Goal: Task Accomplishment & Management: Manage account settings

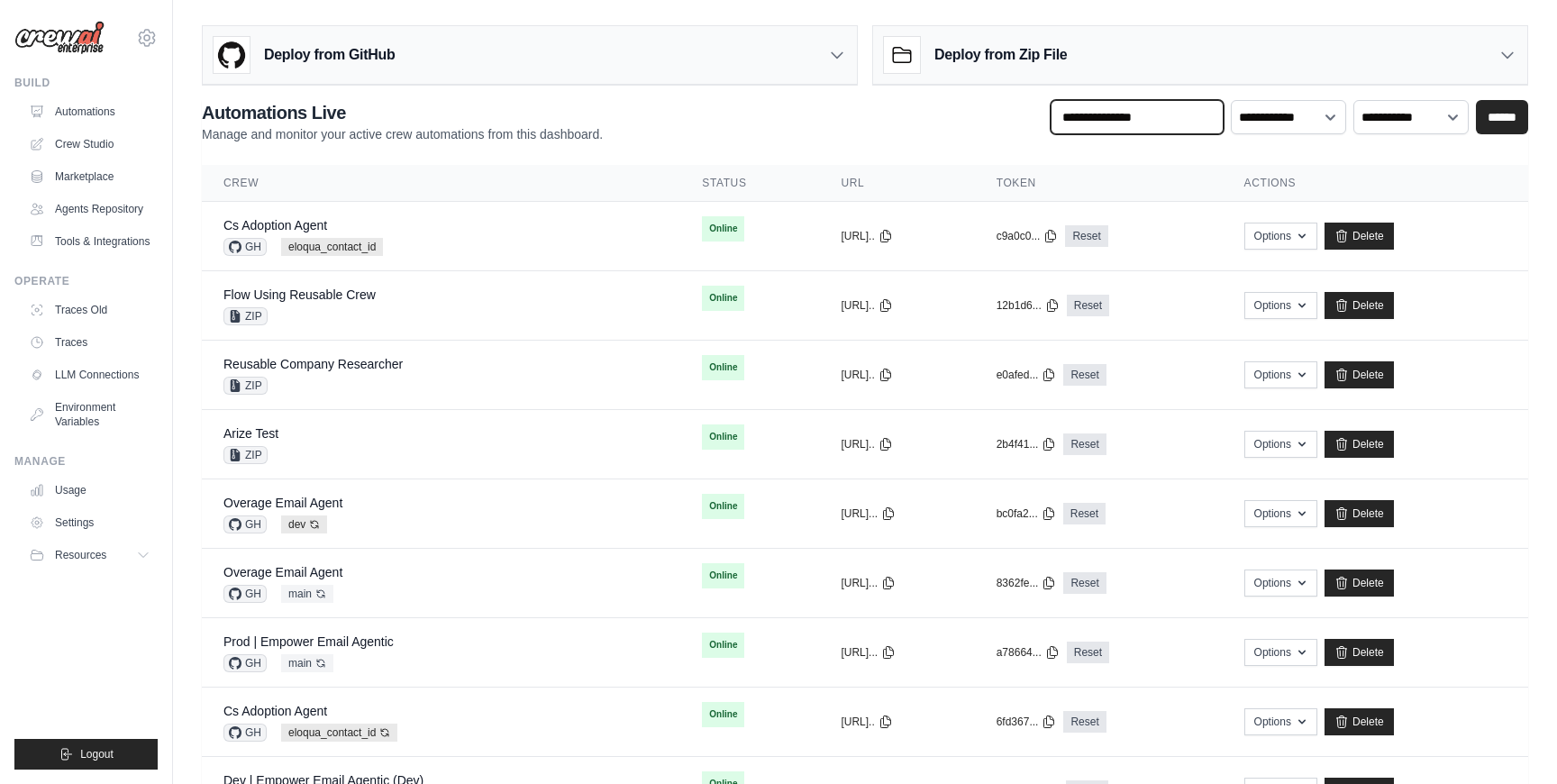
click at [1102, 118] on input "text" at bounding box center [1137, 117] width 173 height 34
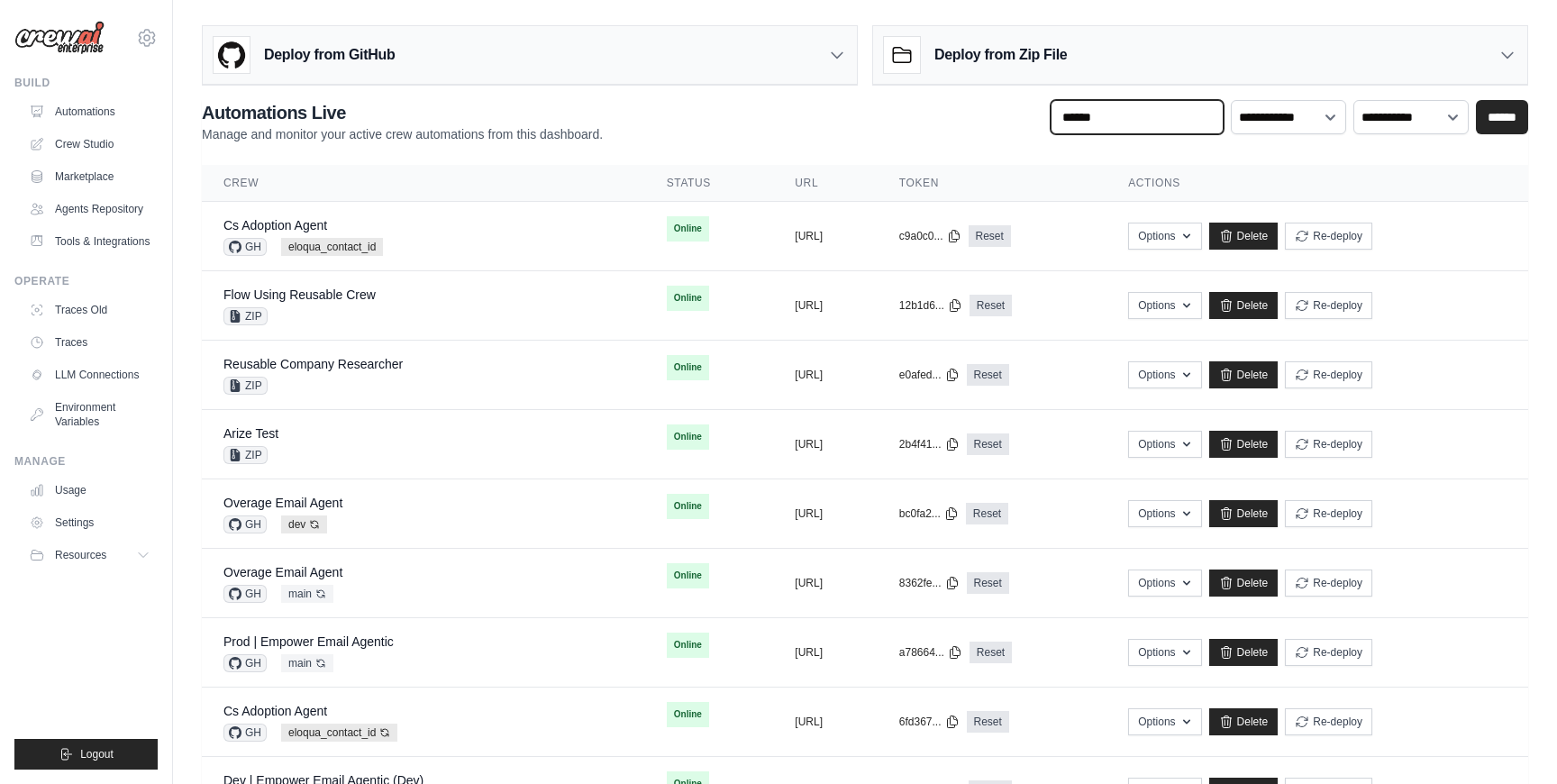
type input "********"
click at [1509, 108] on input "******" at bounding box center [1502, 117] width 52 height 34
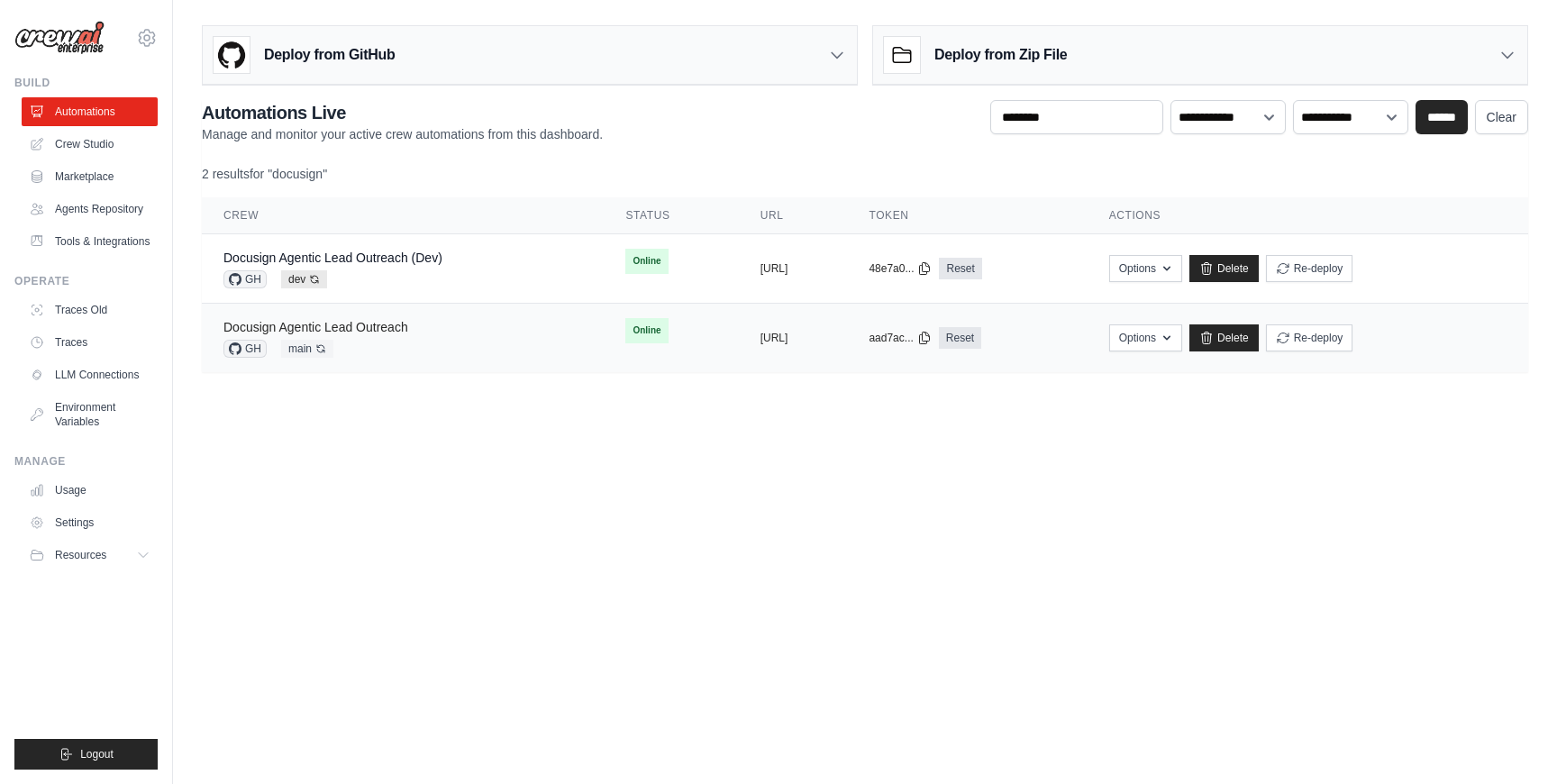
click at [382, 324] on link "Docusign Agentic Lead Outreach" at bounding box center [315, 327] width 185 height 14
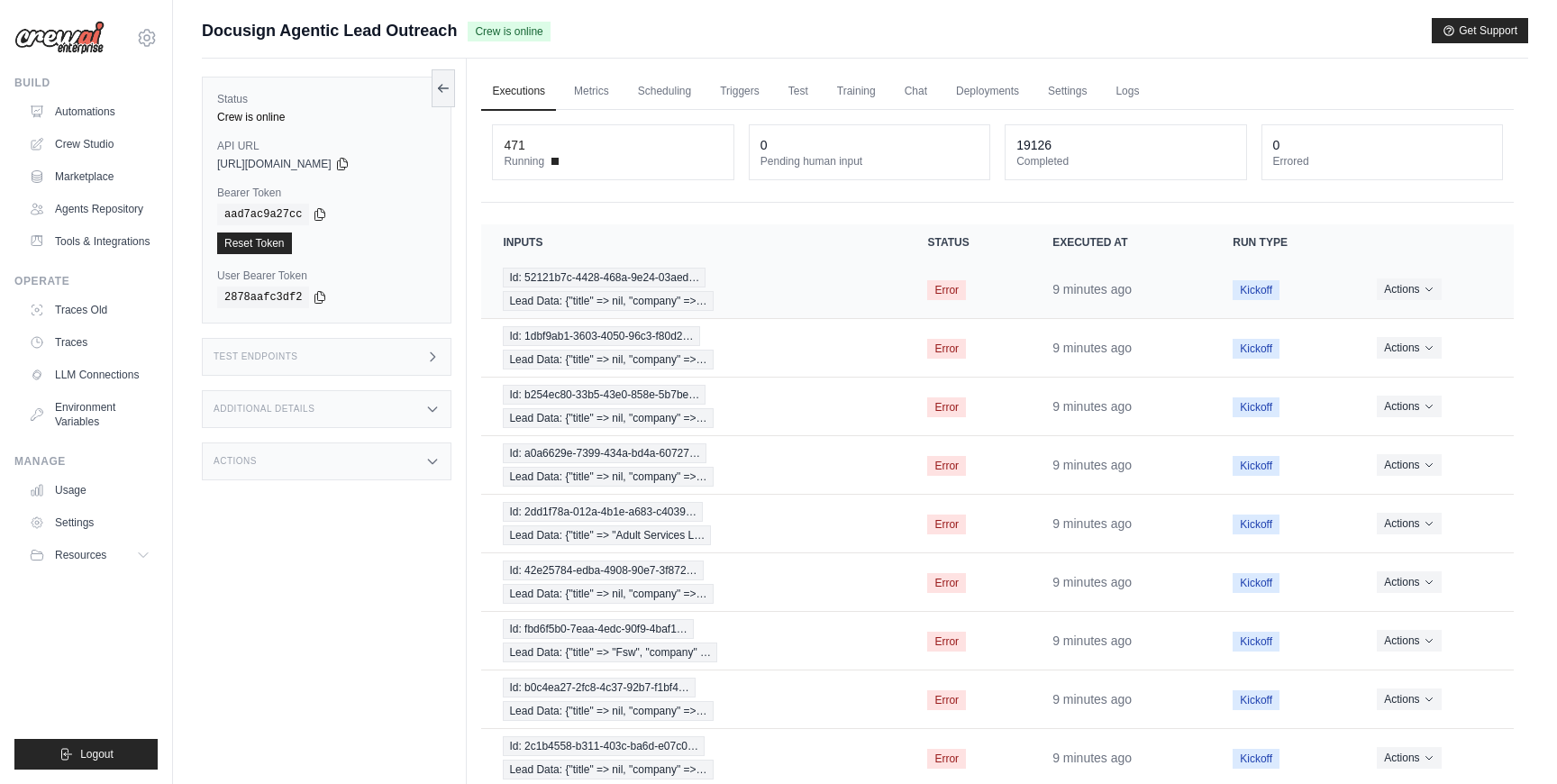
click at [820, 286] on div "Id: 52121b7c-4428-468a-9e24-03aed… Lead Data: {"title" => nil, "company" =>…" at bounding box center [694, 288] width 381 height 43
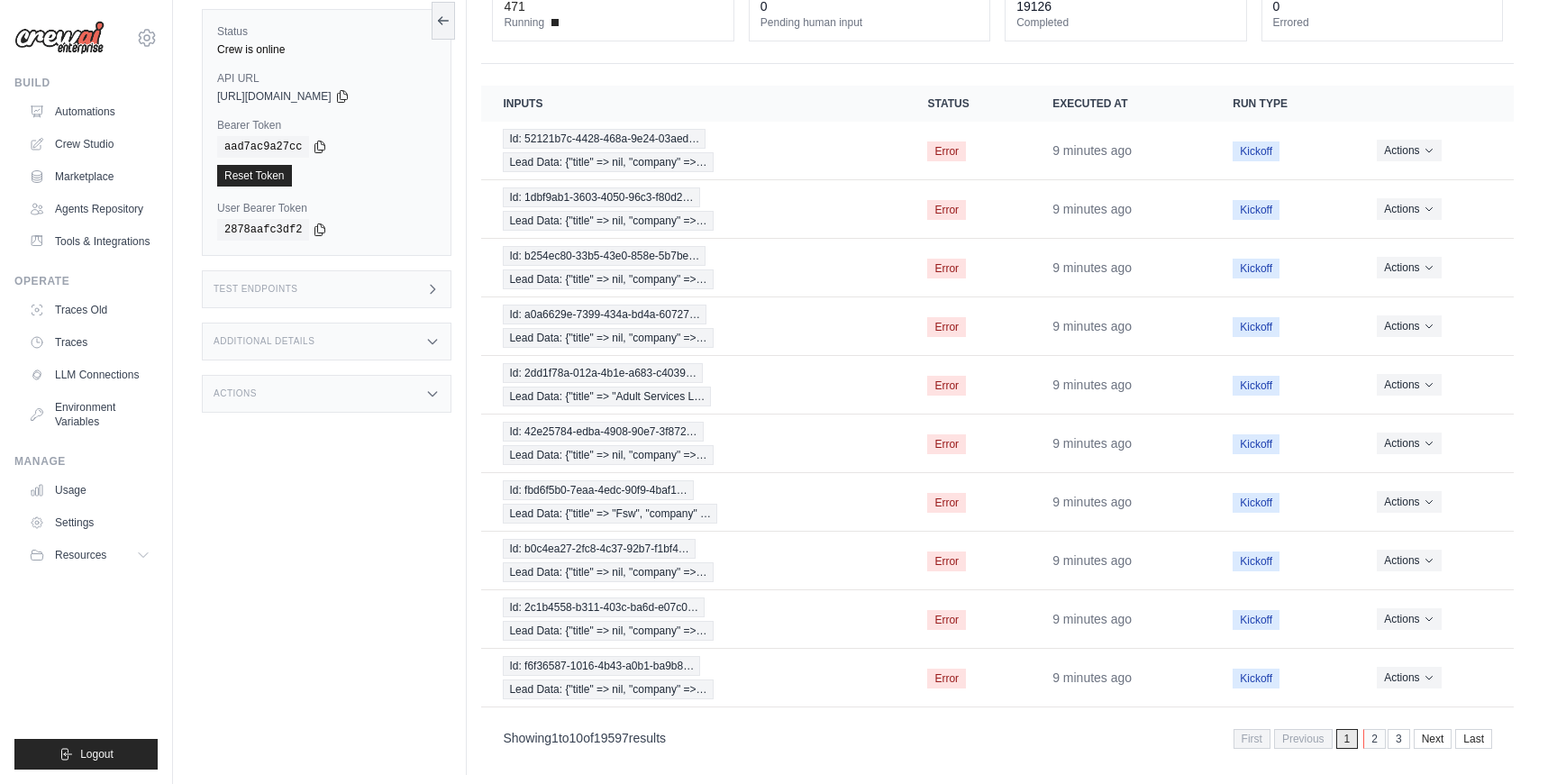
click at [1370, 740] on link "2" at bounding box center [1374, 738] width 23 height 20
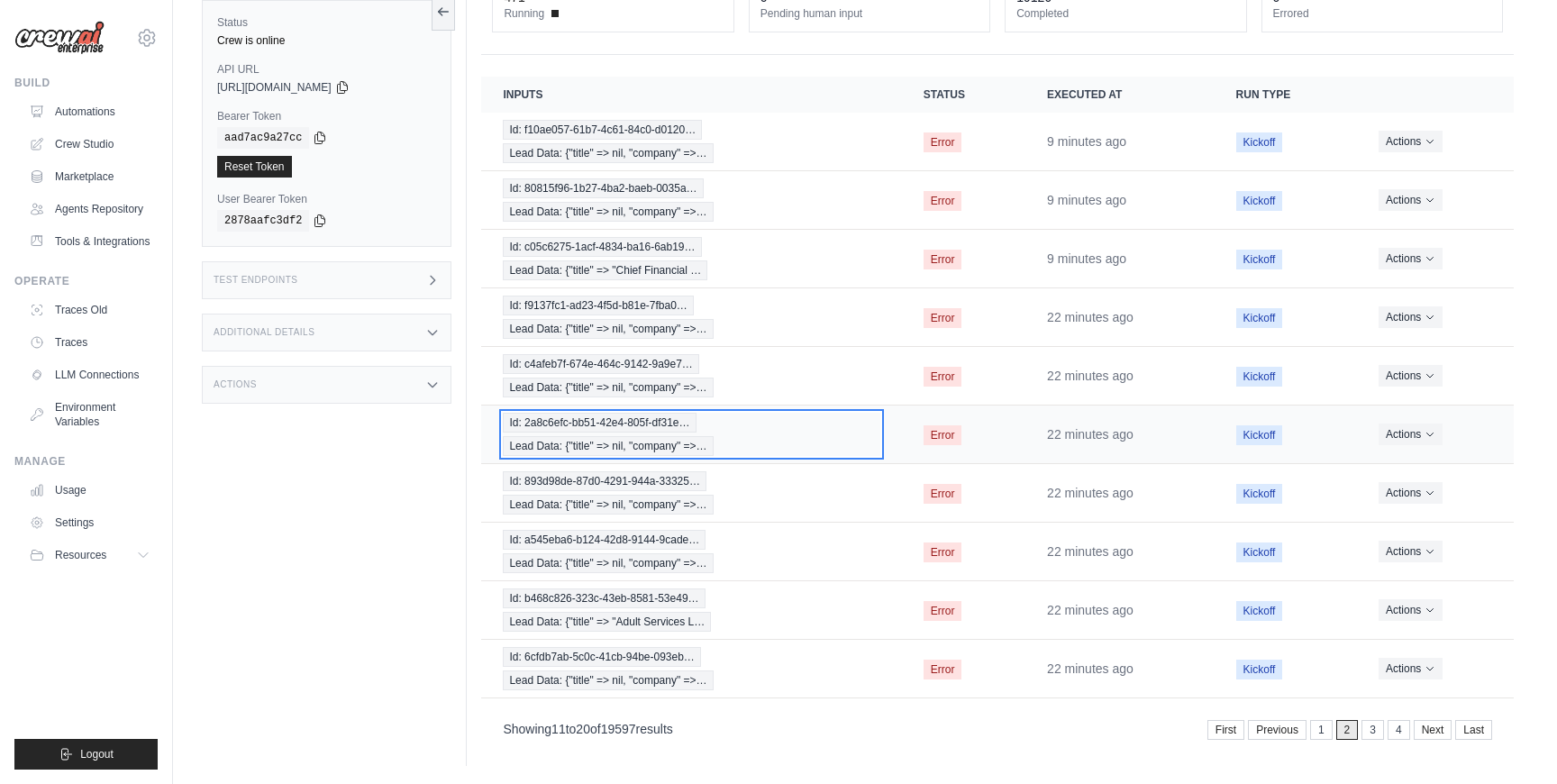
click at [858, 420] on div "Id: 2a8c6efc-bb51-42e4-805f-df31e… Lead Data: {"title" => nil, "company" =>…" at bounding box center [691, 434] width 376 height 43
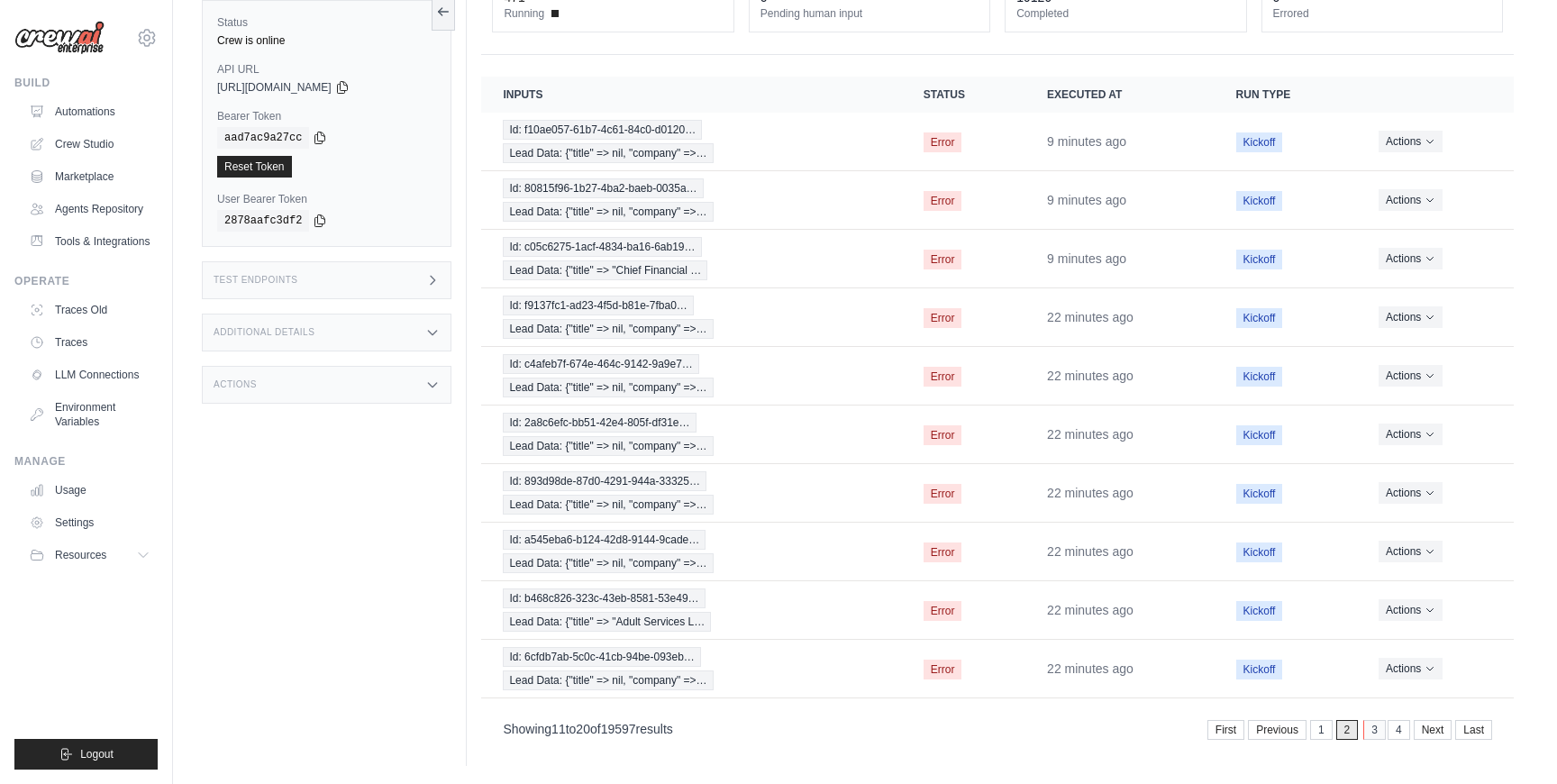
click at [1376, 728] on link "3" at bounding box center [1374, 729] width 23 height 20
click at [1376, 737] on link "4" at bounding box center [1374, 729] width 23 height 20
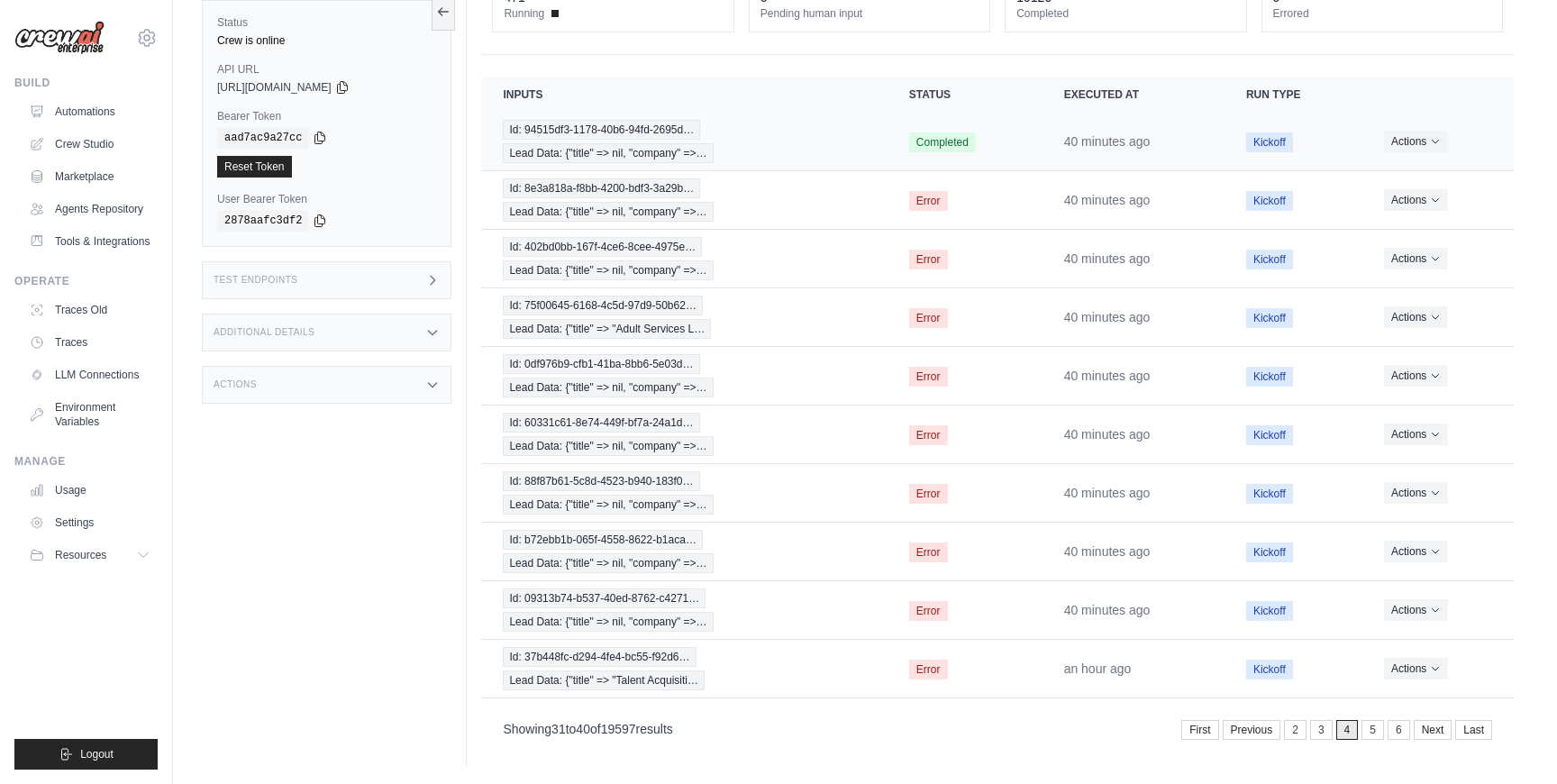
click at [818, 154] on div "Id: 94515df3-1178-40b6-94fd-2695d… Lead Data: {"title" => nil, "company" =>…" at bounding box center [684, 141] width 362 height 43
click at [861, 675] on div "Id: 37b448fc-d294-4fe4-bc55-f92d6… Lead Data: {"title" => "Talent Acquisiti…" at bounding box center [684, 667] width 362 height 43
click at [1376, 733] on link "5" at bounding box center [1372, 729] width 23 height 20
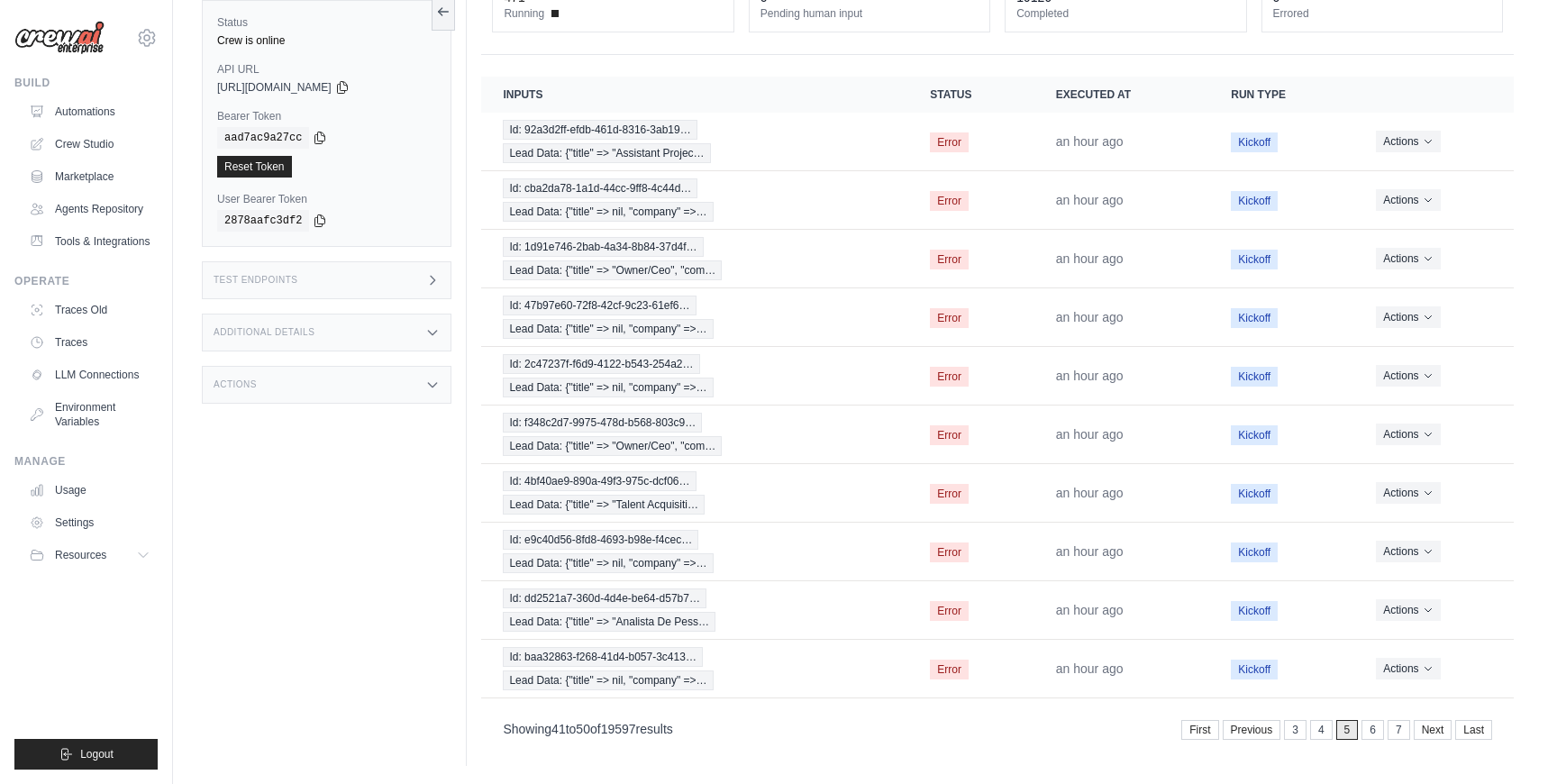
click at [1376, 733] on link "6" at bounding box center [1372, 729] width 23 height 20
click at [1376, 733] on link "7" at bounding box center [1372, 729] width 23 height 20
click at [1376, 733] on link "8" at bounding box center [1372, 729] width 23 height 20
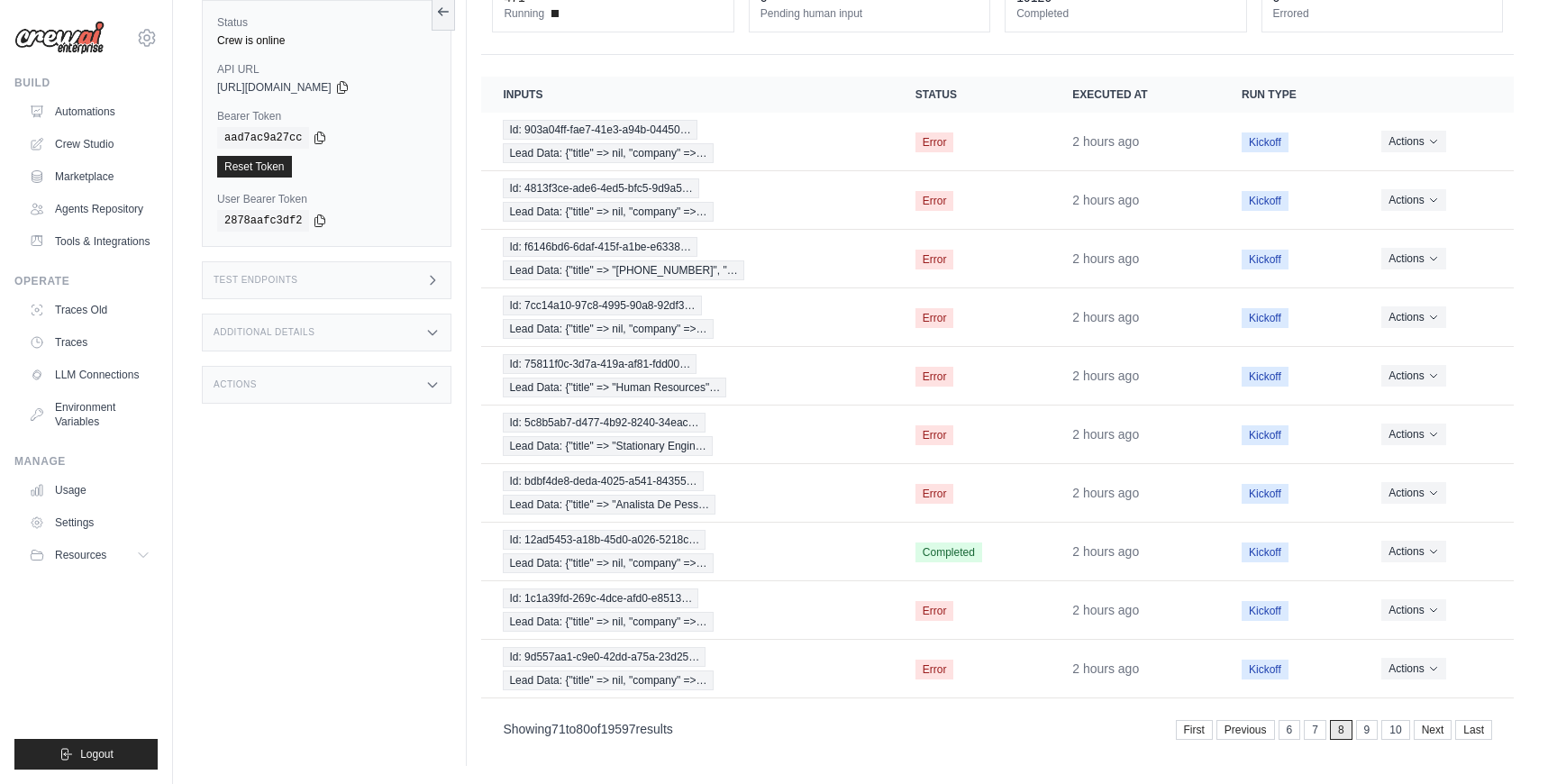
click at [1376, 733] on link "9" at bounding box center [1367, 729] width 23 height 20
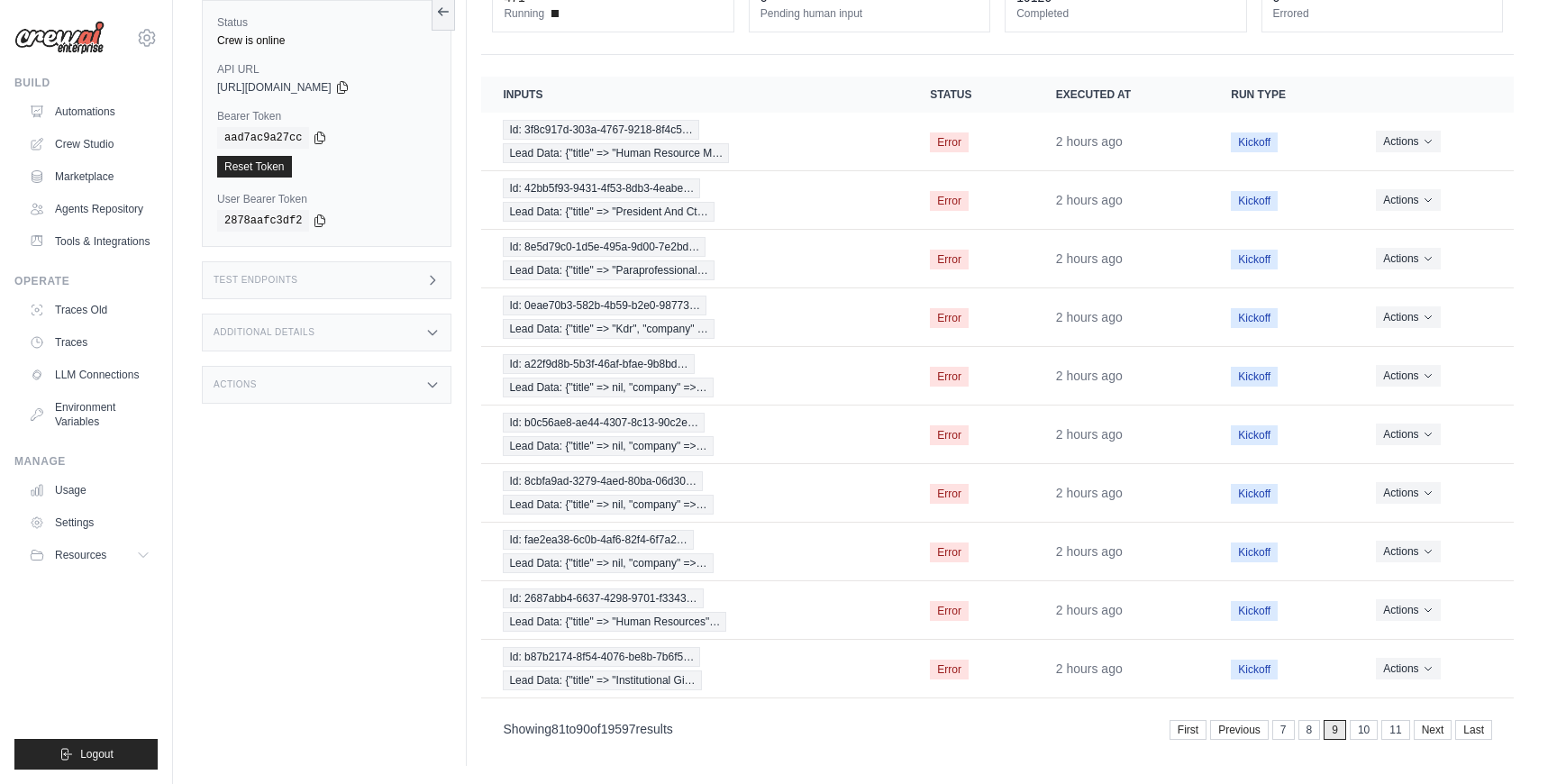
click at [1376, 733] on link "10" at bounding box center [1364, 729] width 28 height 20
click at [1400, 731] on link "12" at bounding box center [1397, 729] width 28 height 20
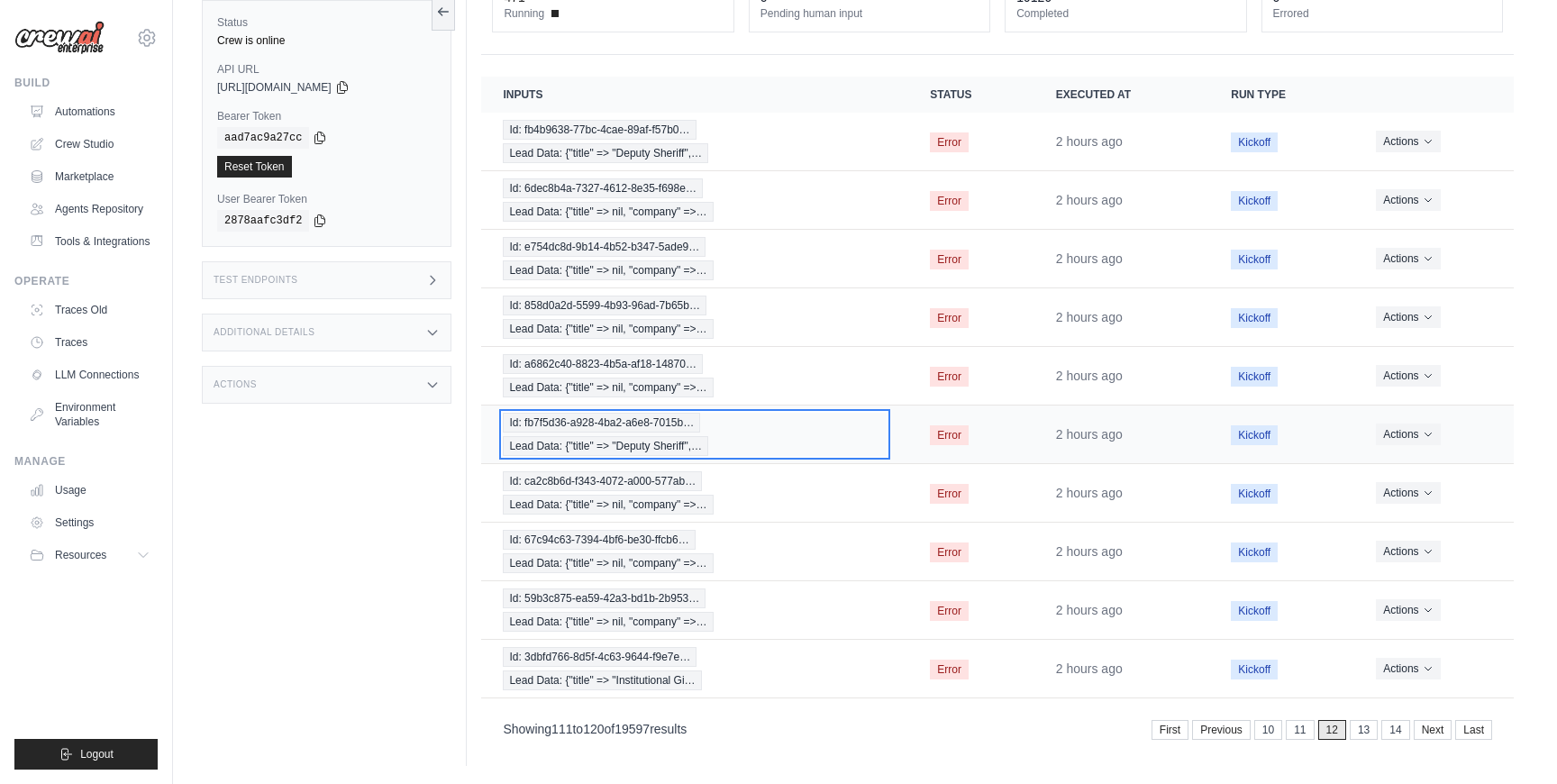
click at [826, 454] on div "Id: fb7f5d36-a928-4ba2-a6e8-7015b… Lead Data: {"title" => "Deputy Sheriff",…" at bounding box center [695, 434] width 384 height 43
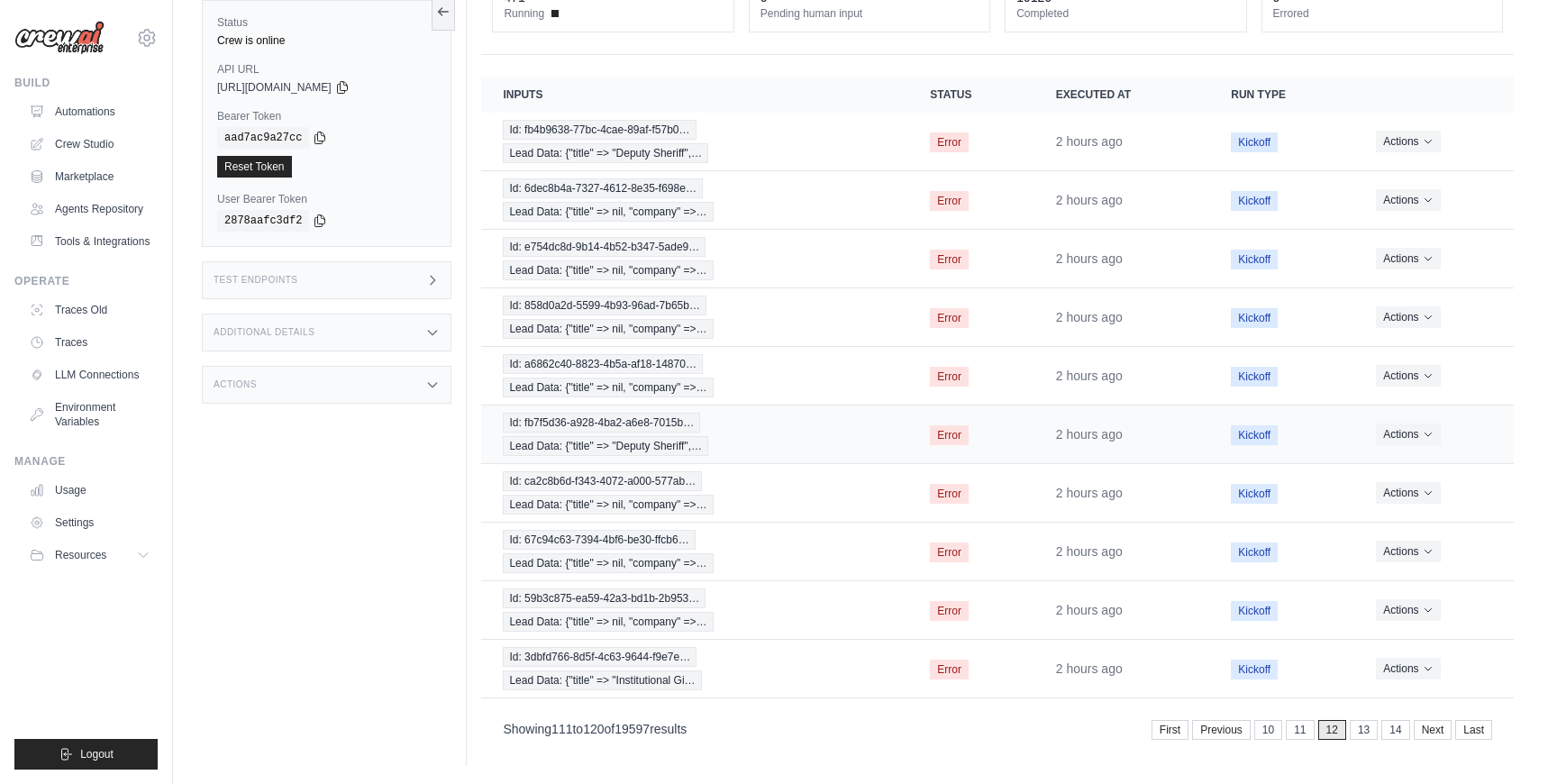
scroll to position [0, 0]
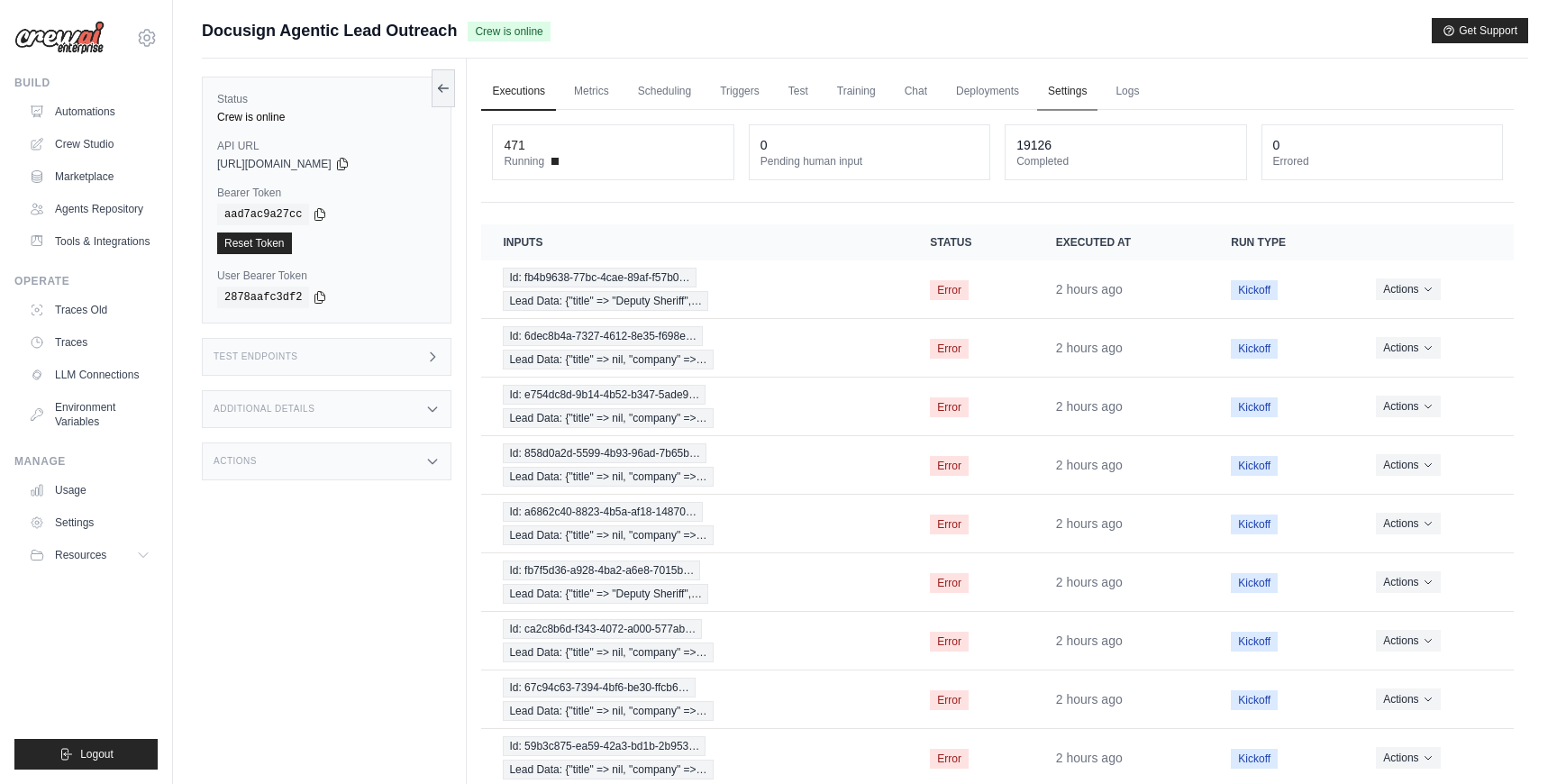
click at [1063, 95] on link "Settings" at bounding box center [1067, 92] width 60 height 38
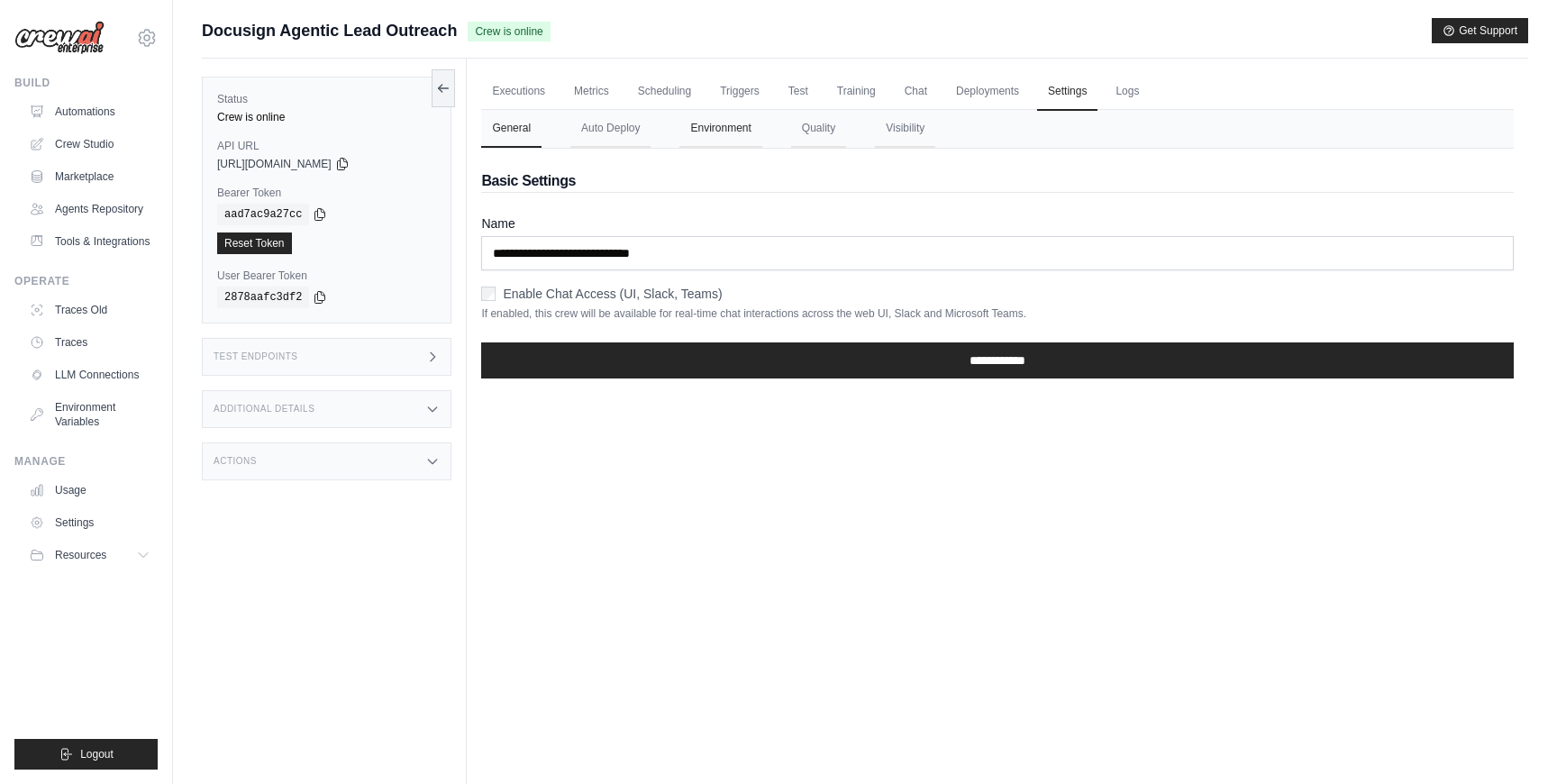
click at [743, 129] on button "Environment" at bounding box center [721, 129] width 82 height 38
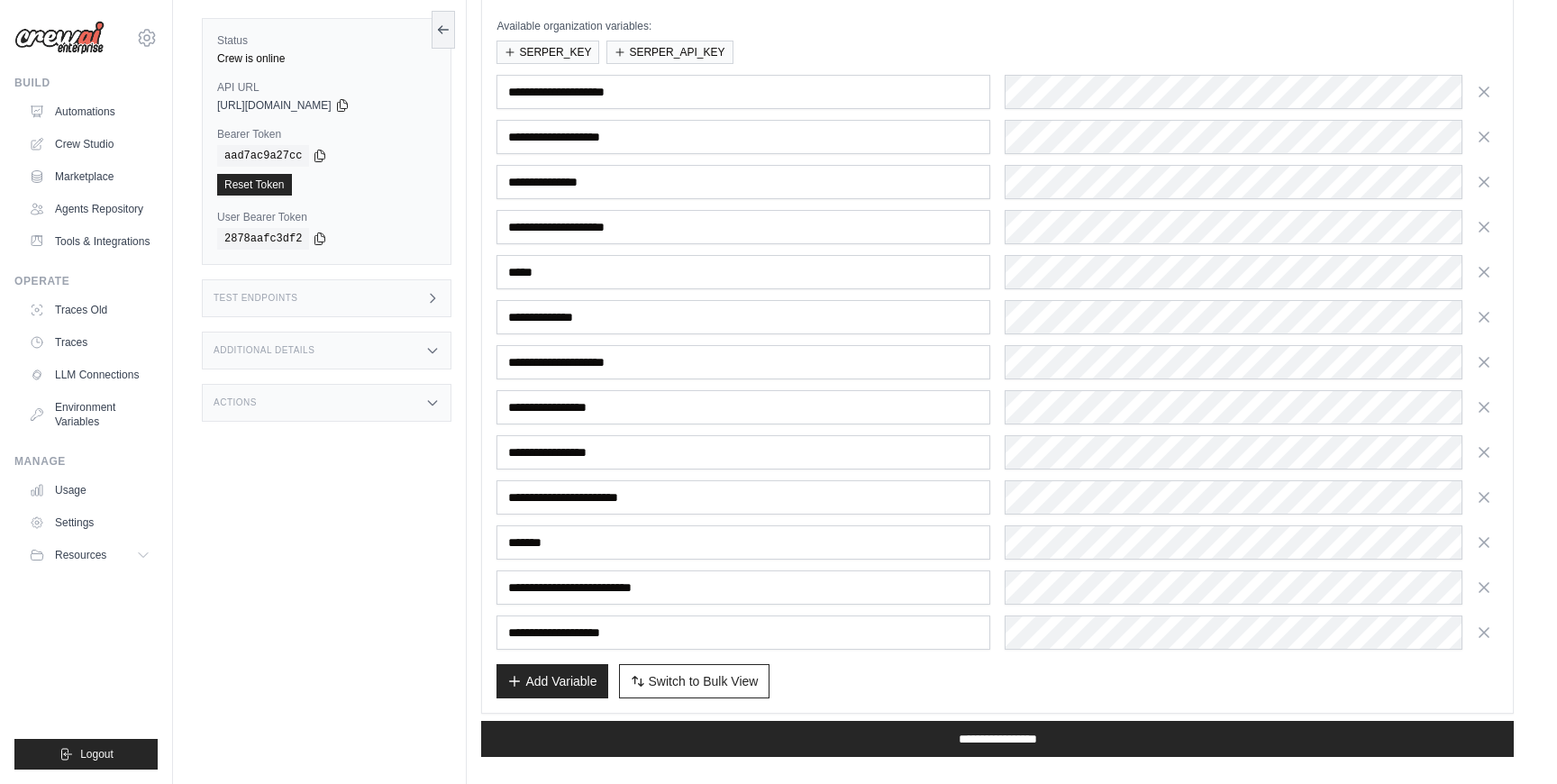
scroll to position [263, 0]
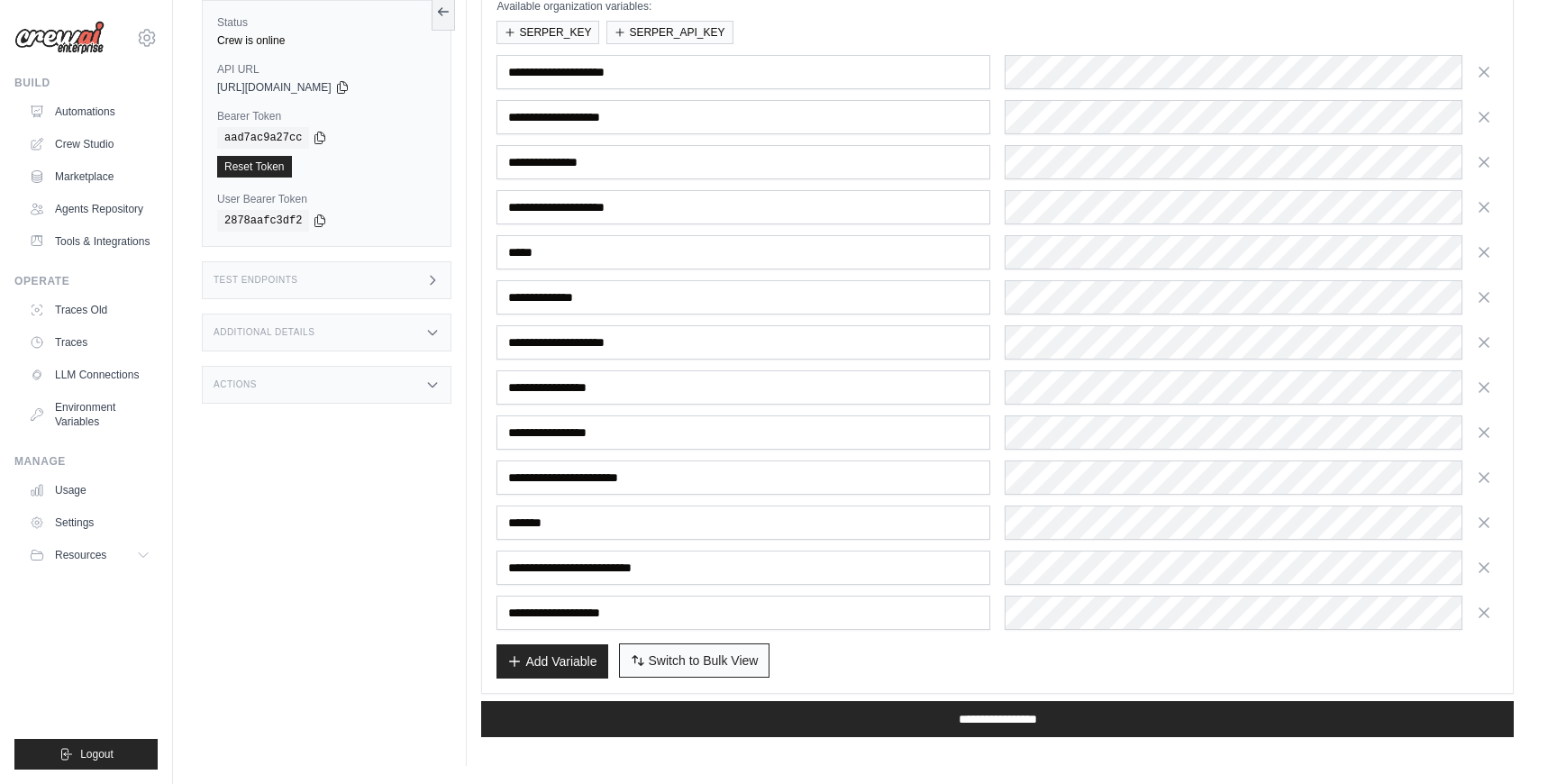
click at [726, 658] on span "Switch to Bulk View" at bounding box center [704, 660] width 110 height 18
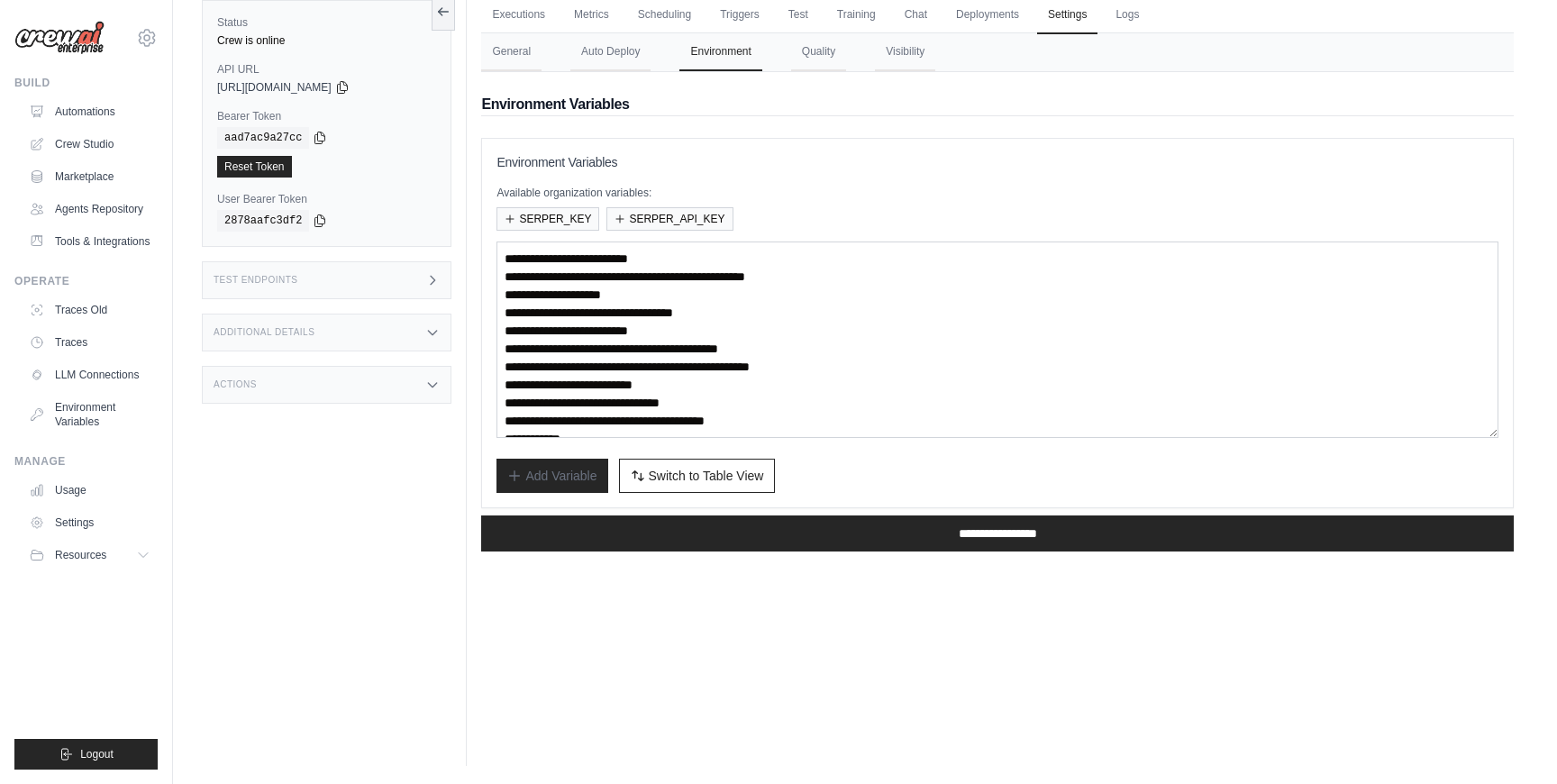
scroll to position [54, 0]
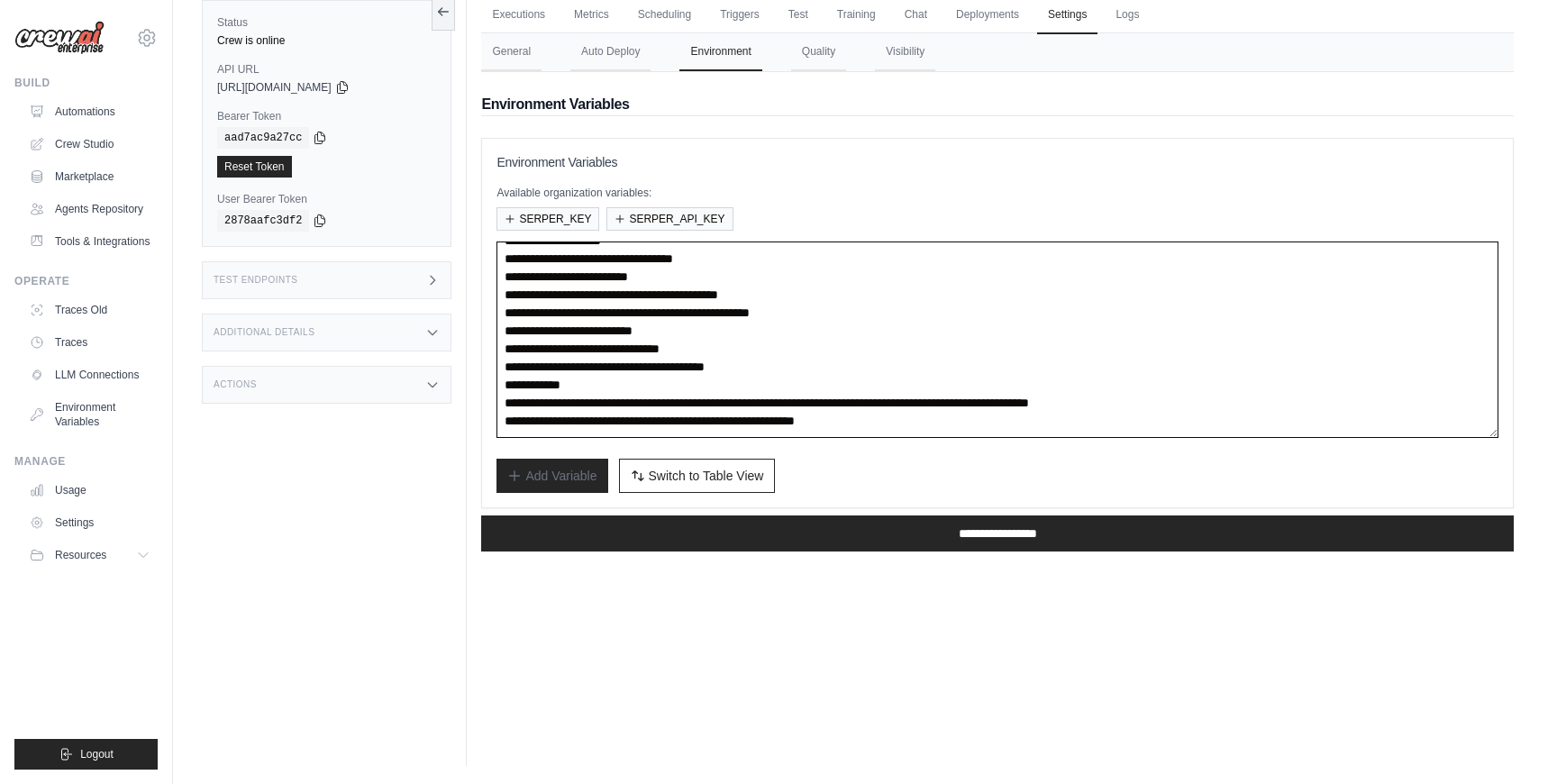
click at [1008, 422] on textarea "**********" at bounding box center [998, 339] width 1002 height 196
paste textarea "**********"
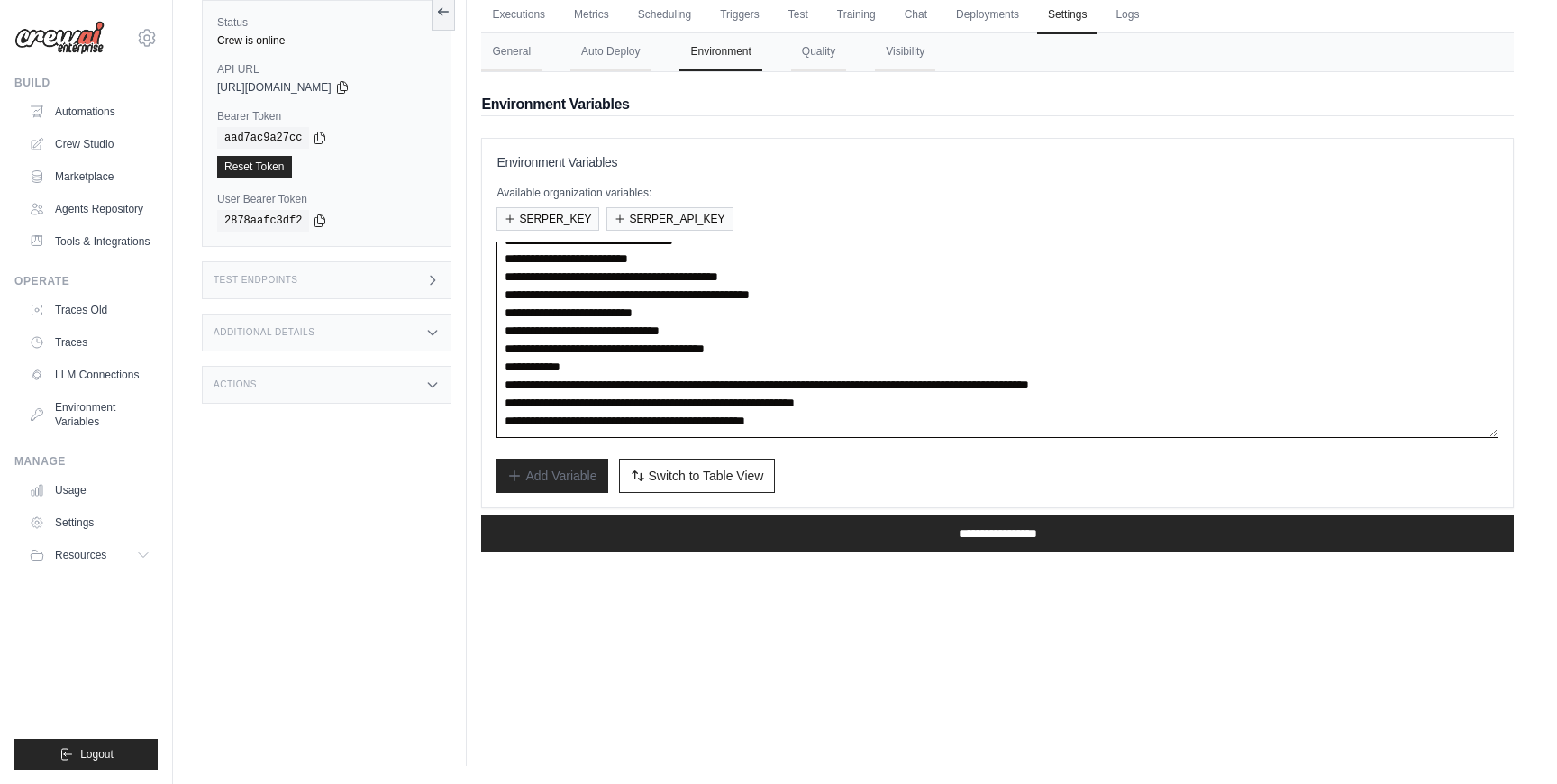
scroll to position [90, 0]
click at [784, 382] on textarea "**********" at bounding box center [998, 339] width 1002 height 196
paste textarea "**********"
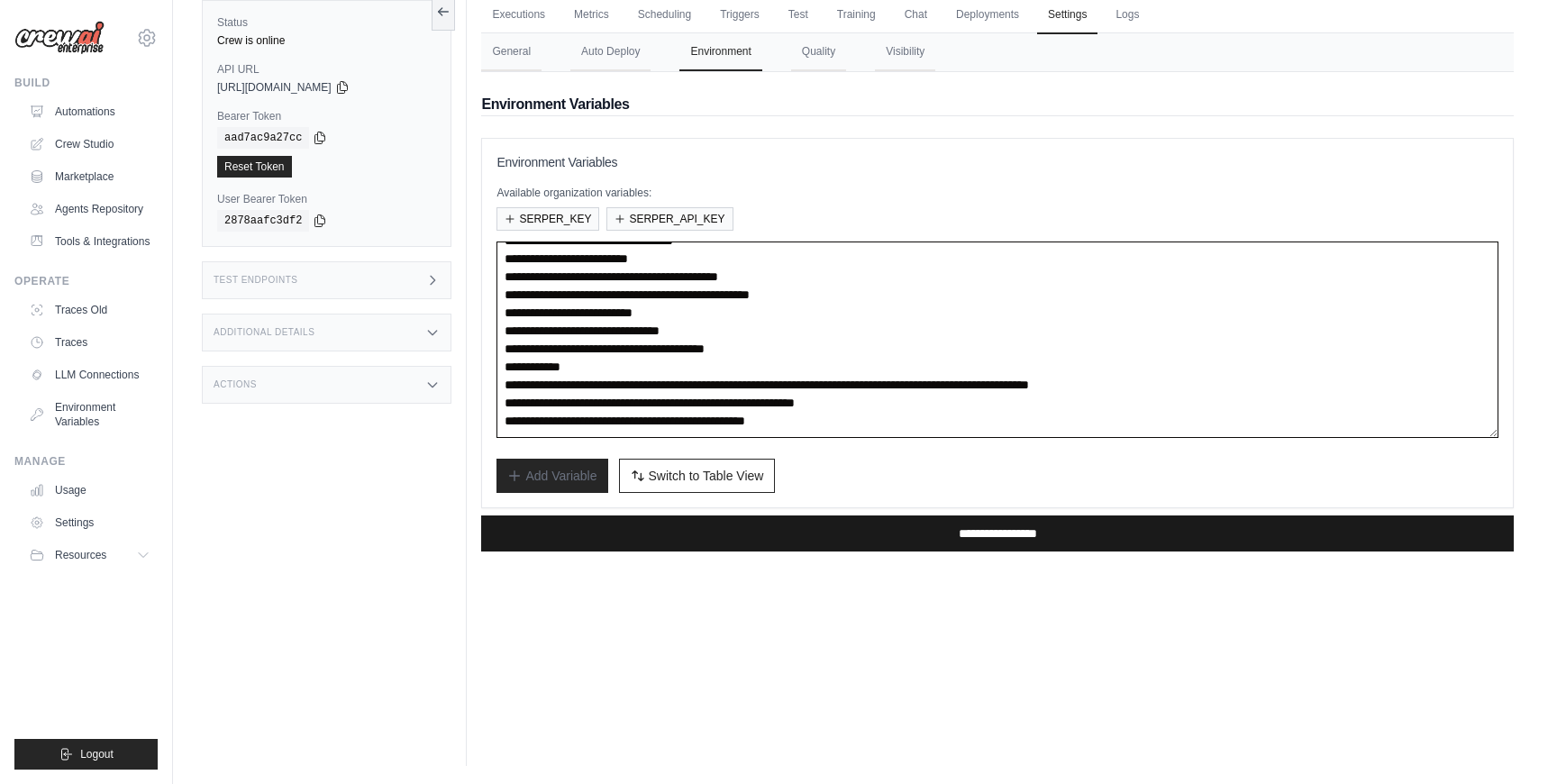
type textarea "**********"
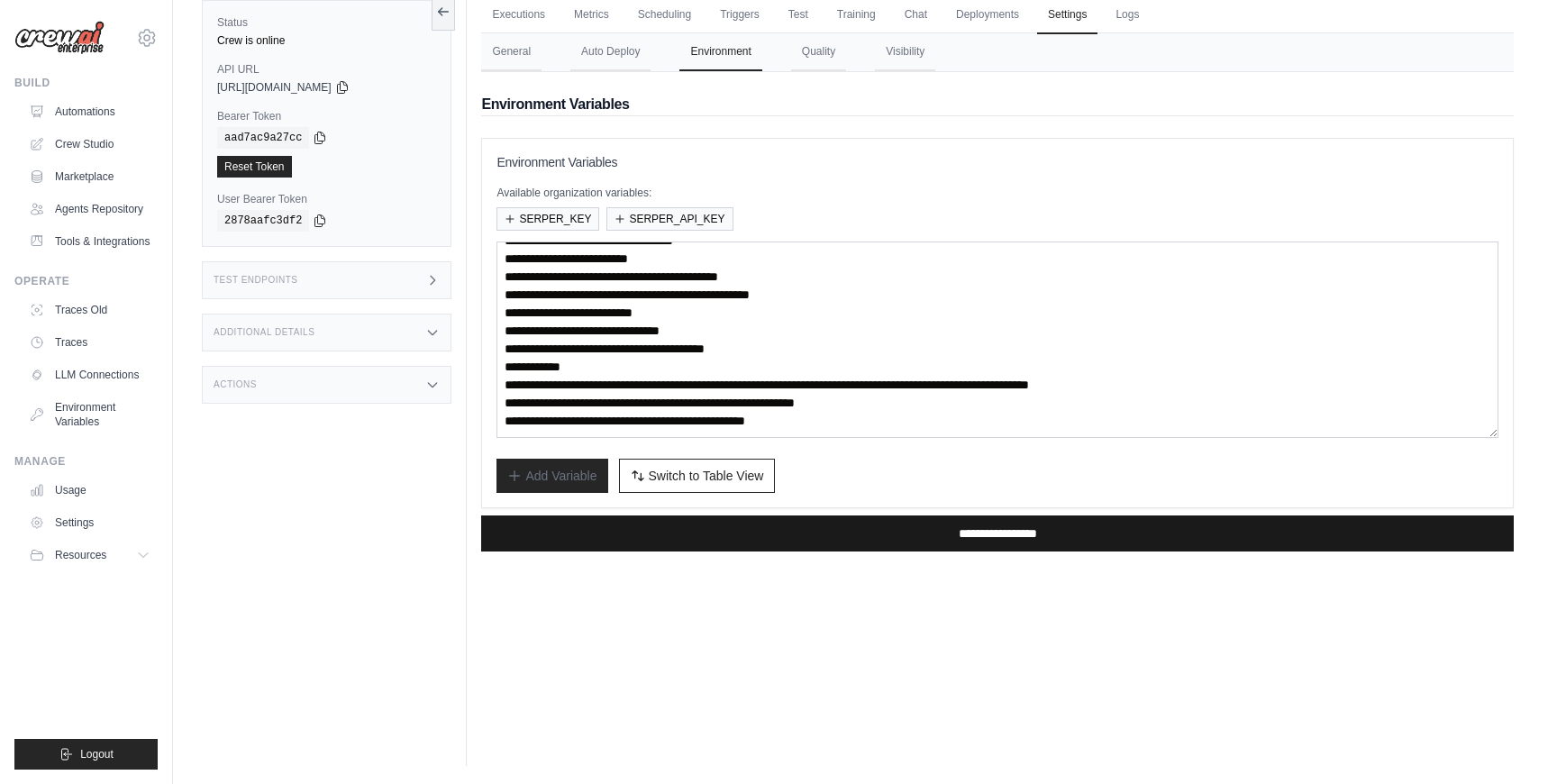
click at [858, 527] on input "**********" at bounding box center [997, 533] width 1033 height 36
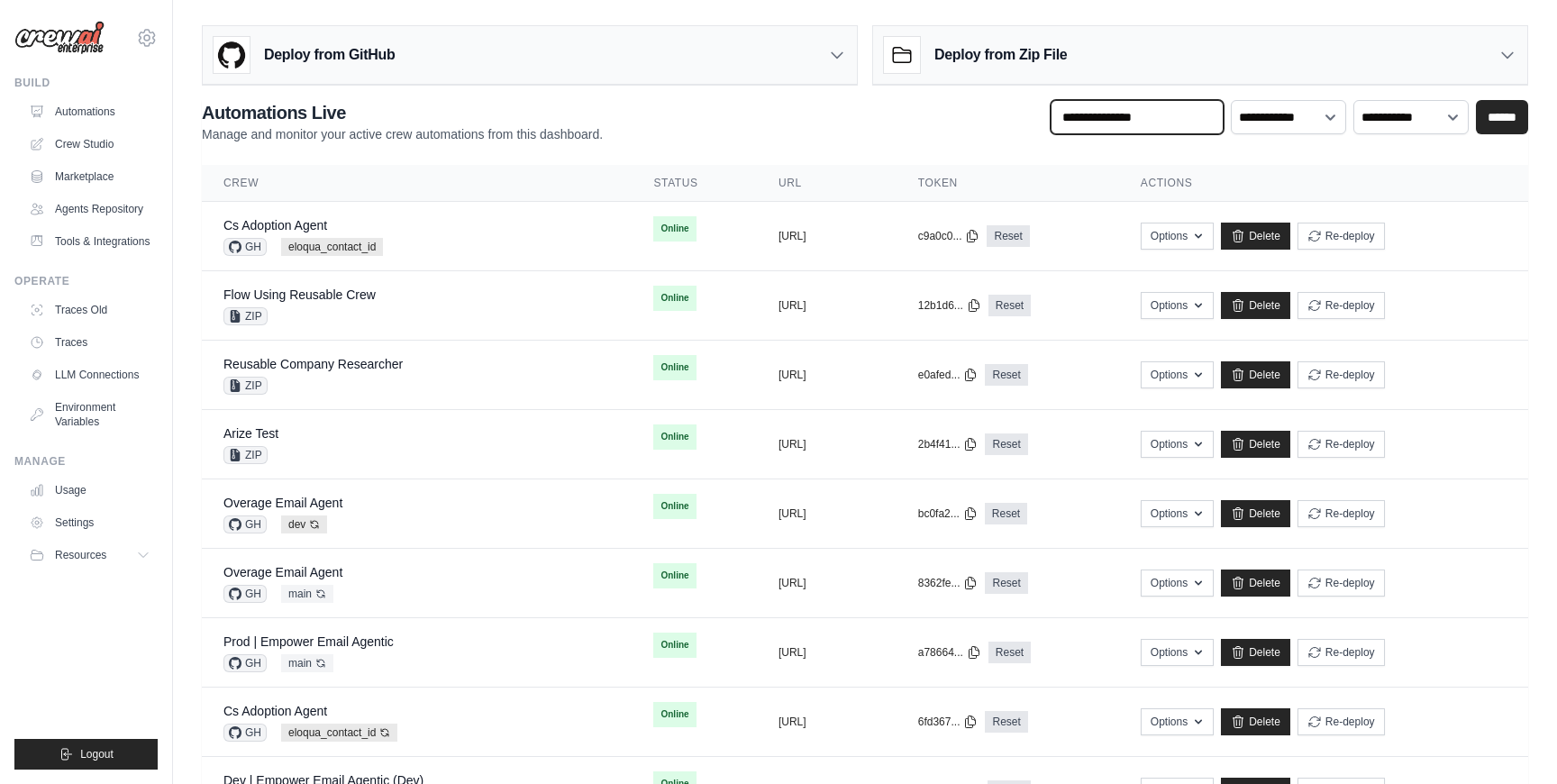
click at [1130, 116] on input "text" at bounding box center [1137, 117] width 173 height 34
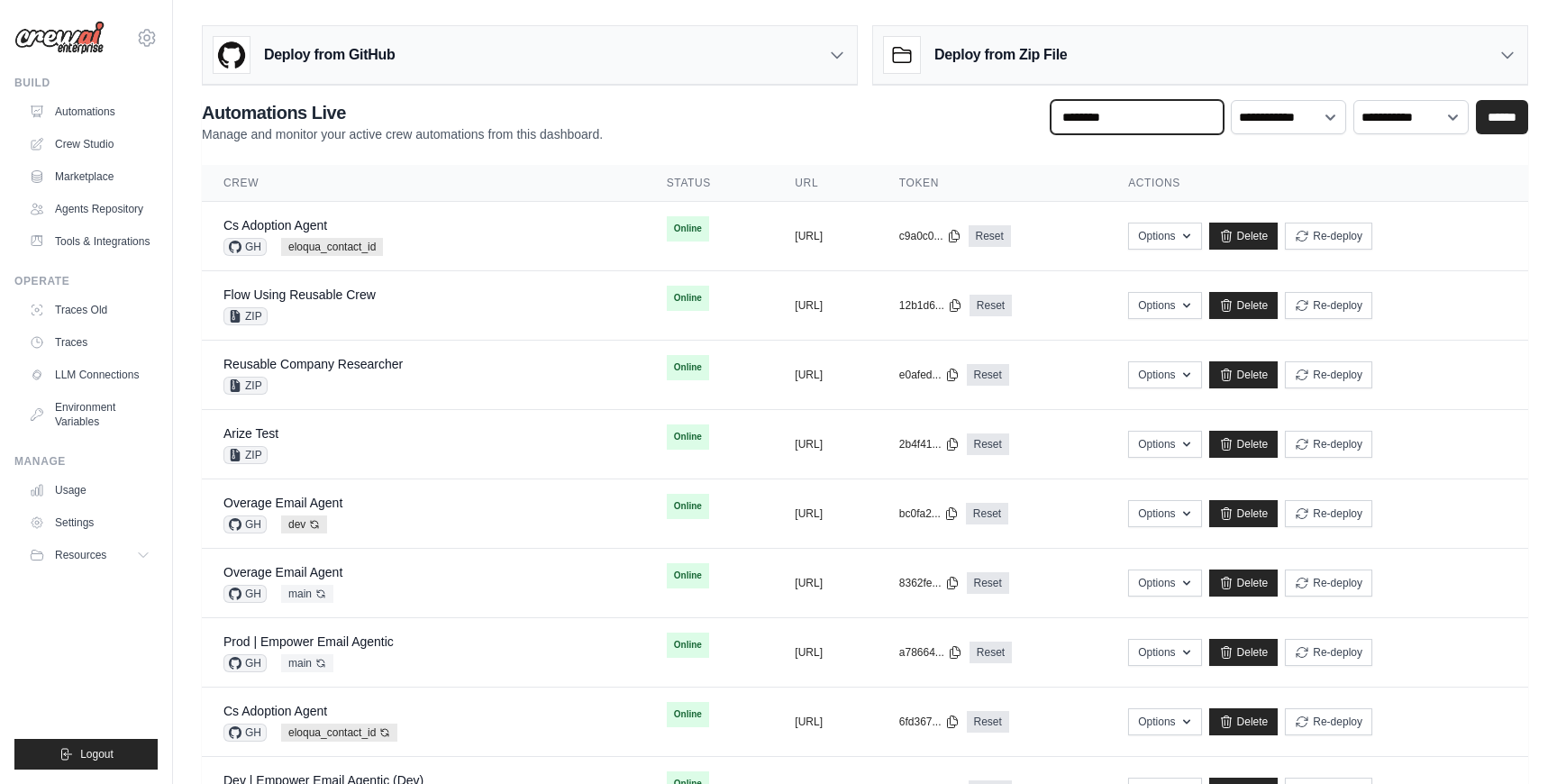
type input "********"
click at [1476, 100] on input "******" at bounding box center [1502, 117] width 52 height 34
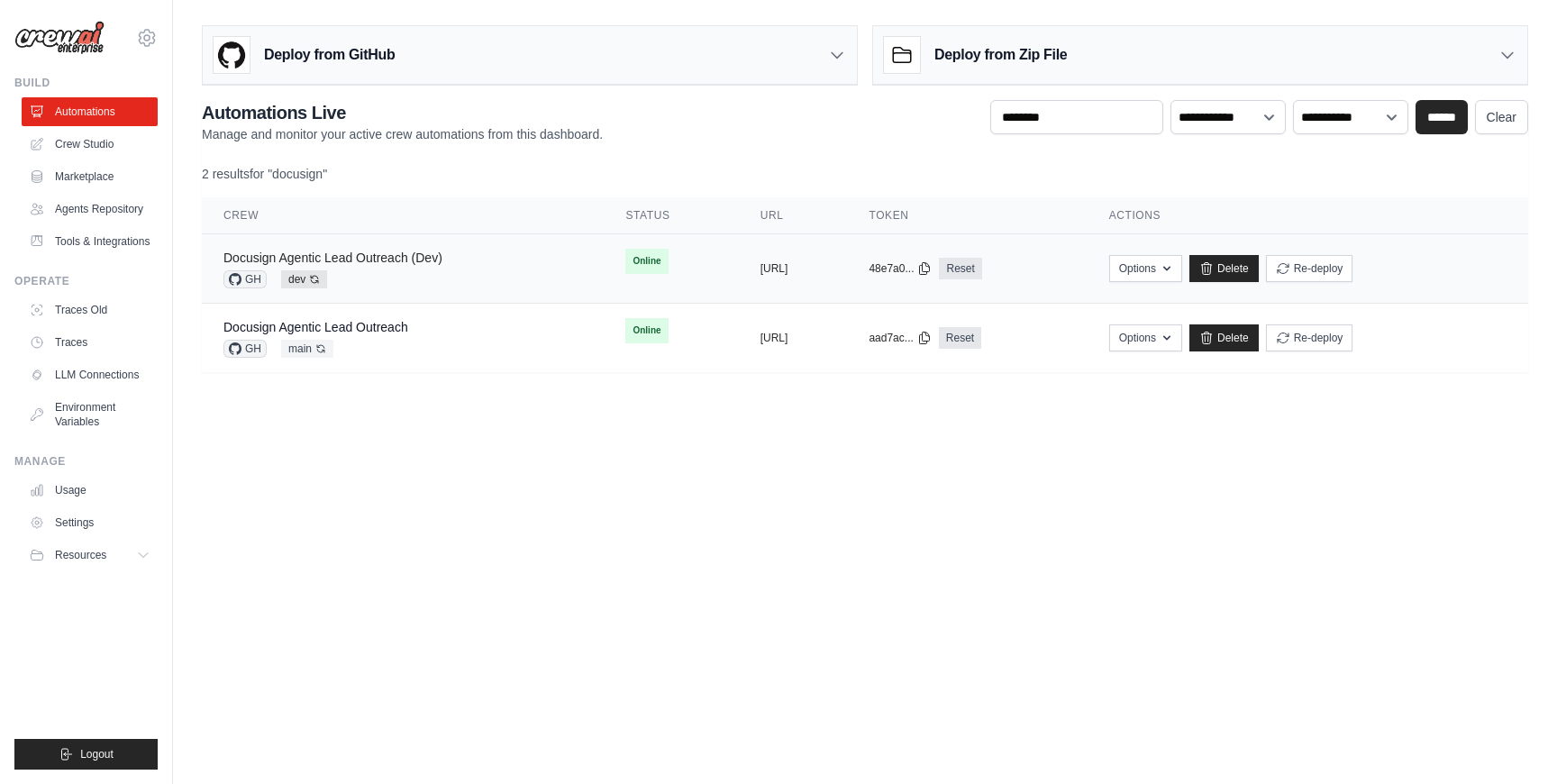
click at [376, 262] on link "Docusign Agentic Lead Outreach (Dev)" at bounding box center [332, 257] width 219 height 14
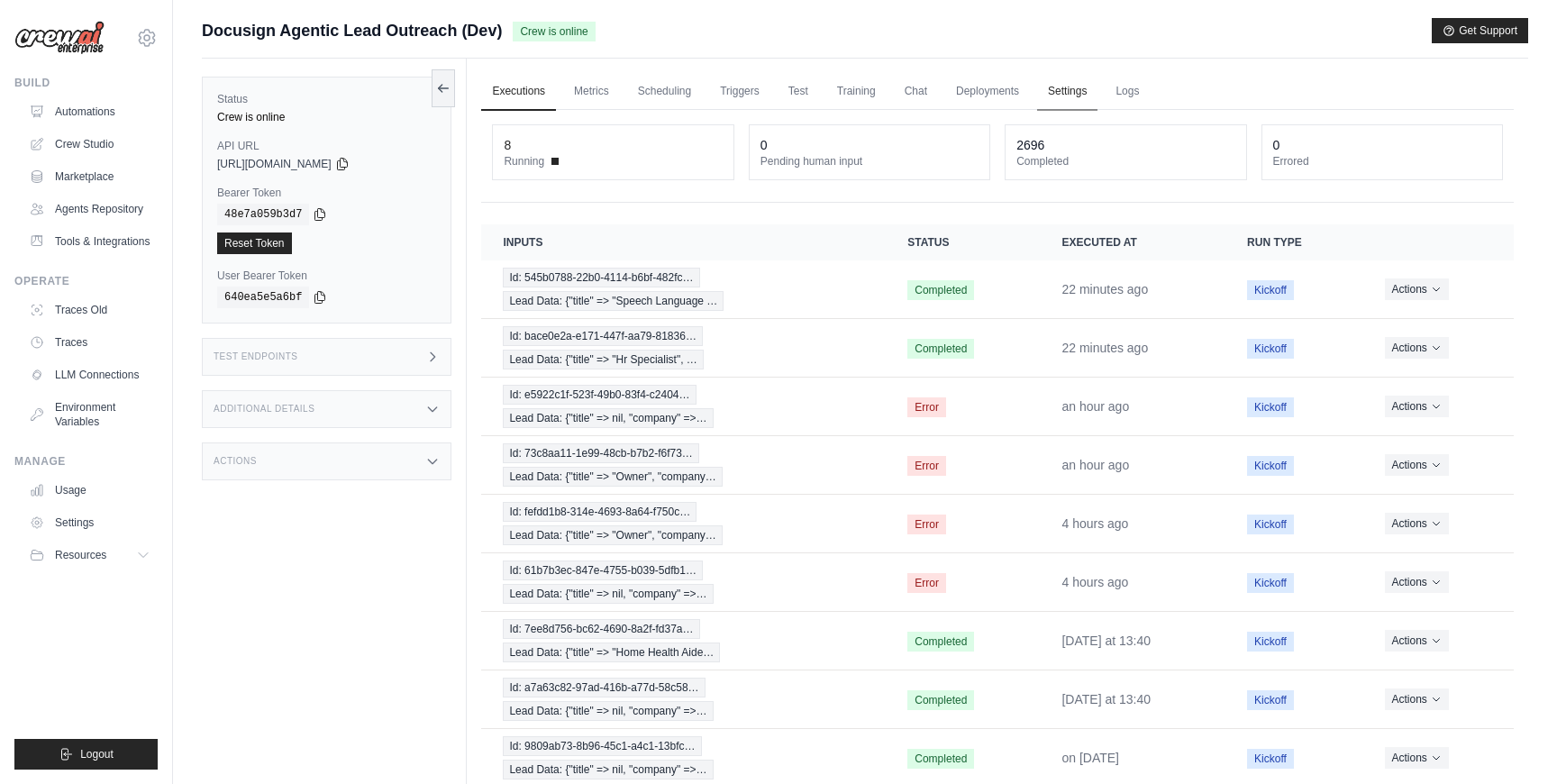
click at [1059, 110] on link "Settings" at bounding box center [1067, 92] width 60 height 38
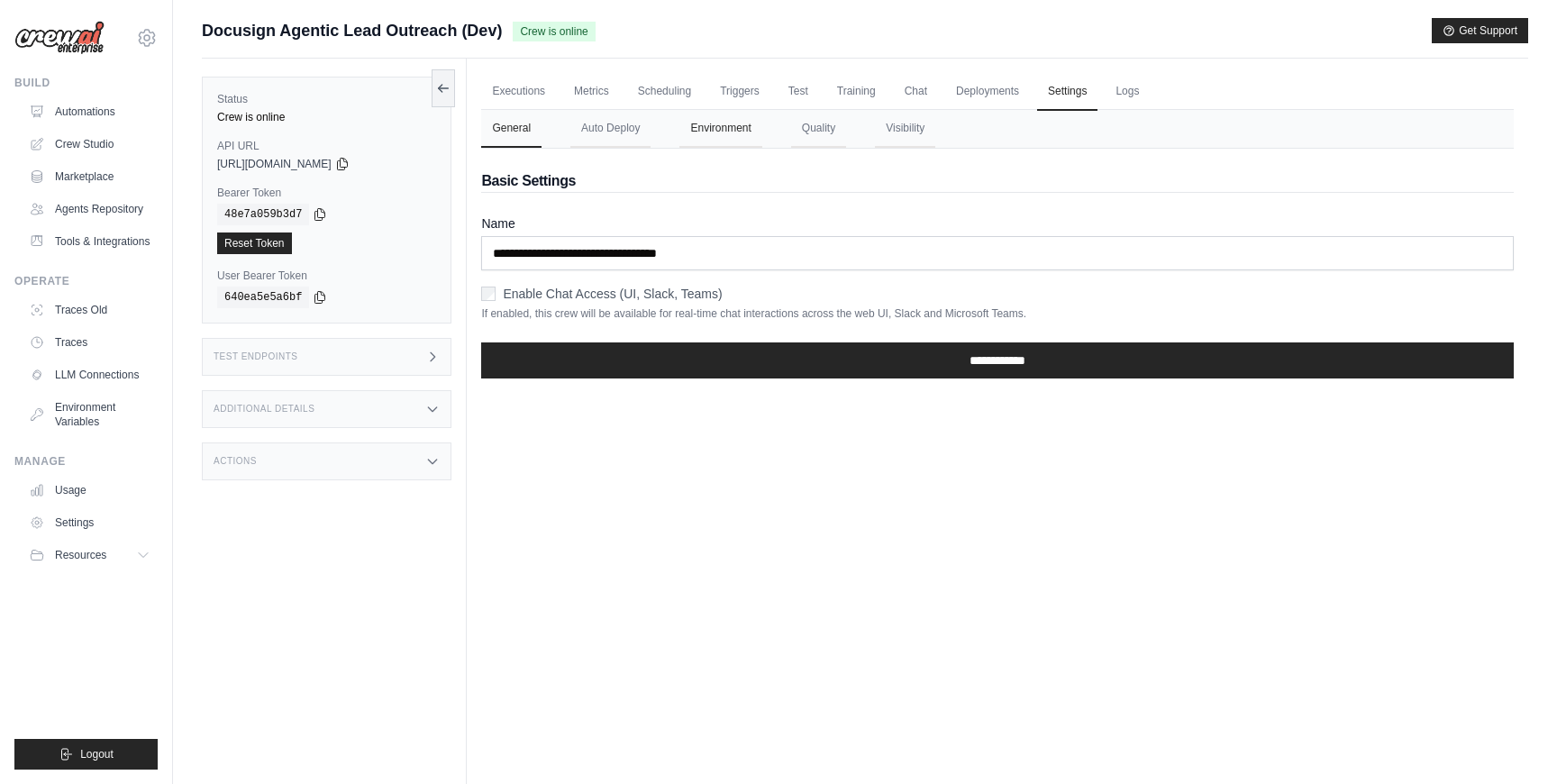
click at [738, 133] on button "Environment" at bounding box center [721, 129] width 82 height 38
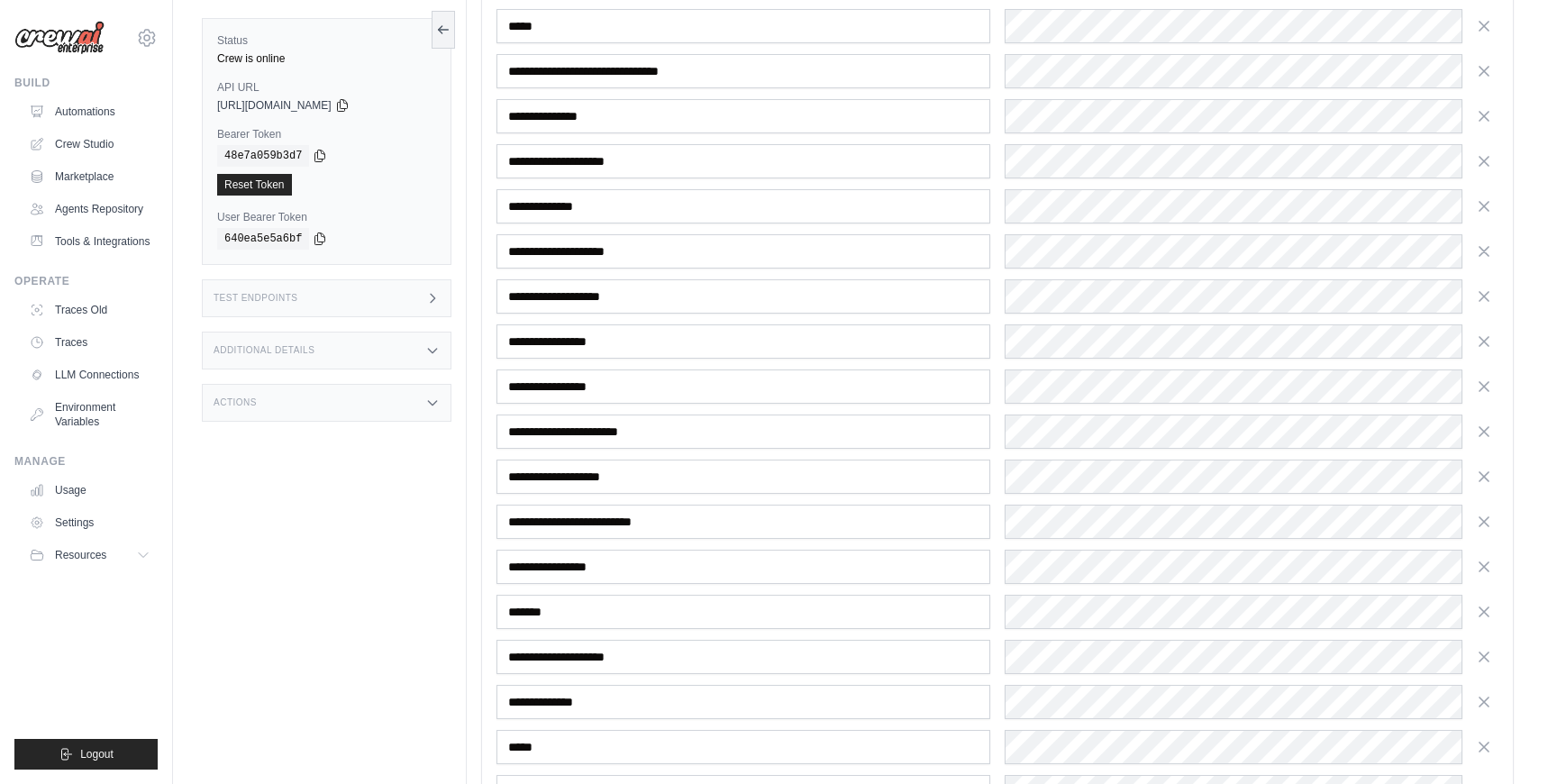
scroll to position [1073, 0]
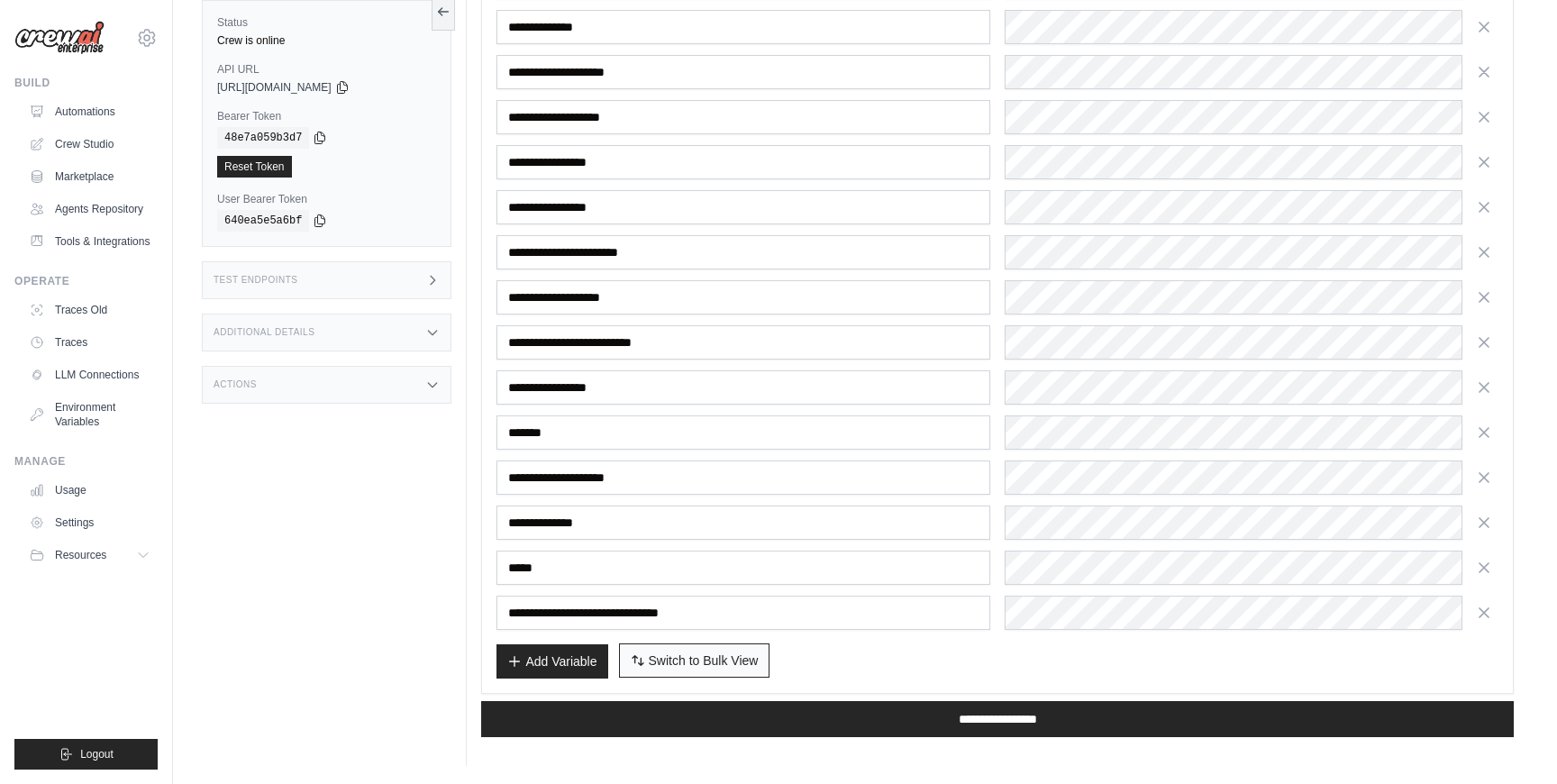
click at [756, 660] on span "Switch to Bulk View" at bounding box center [704, 660] width 110 height 18
type textarea "**********"
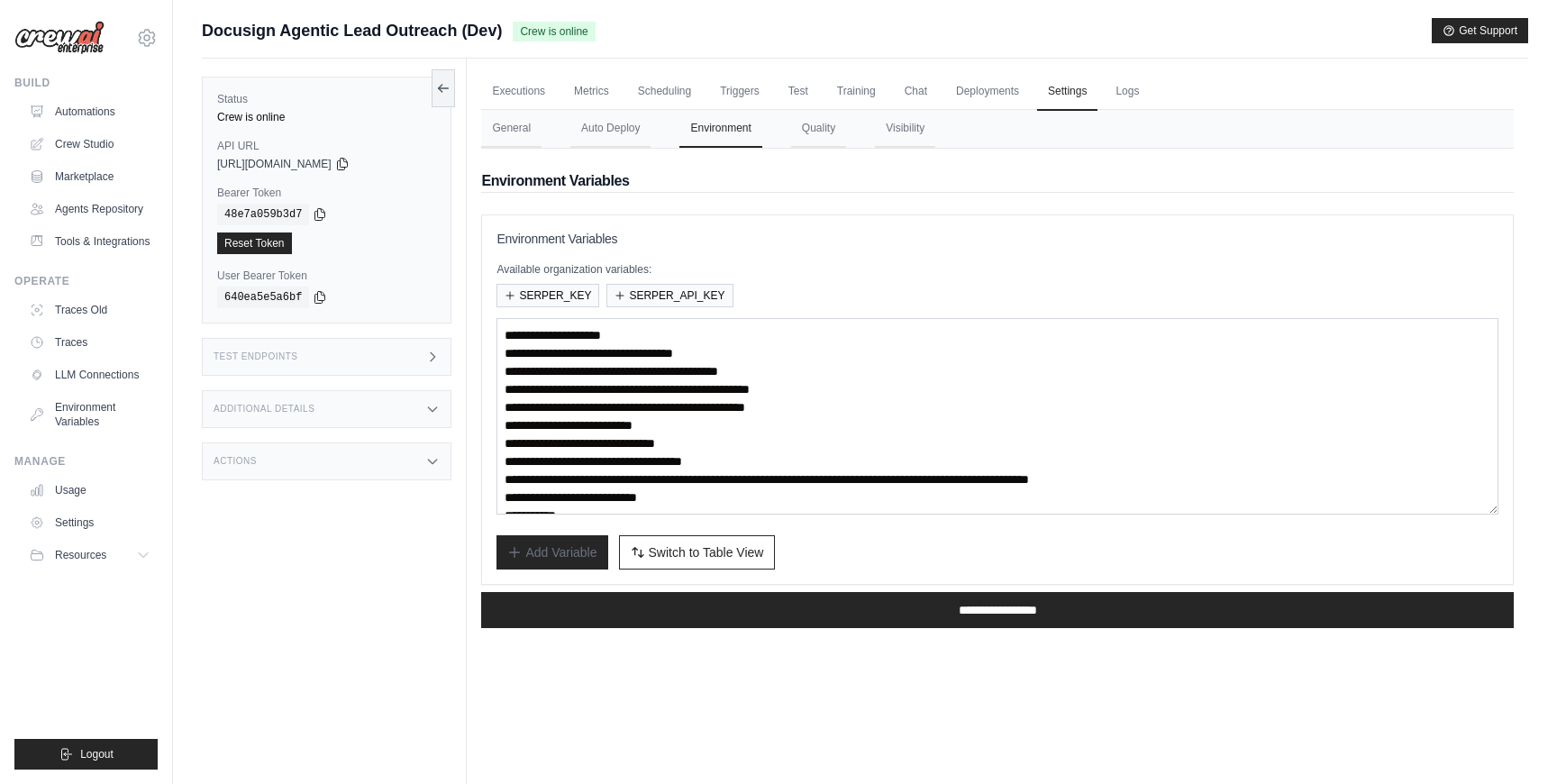
scroll to position [108, 0]
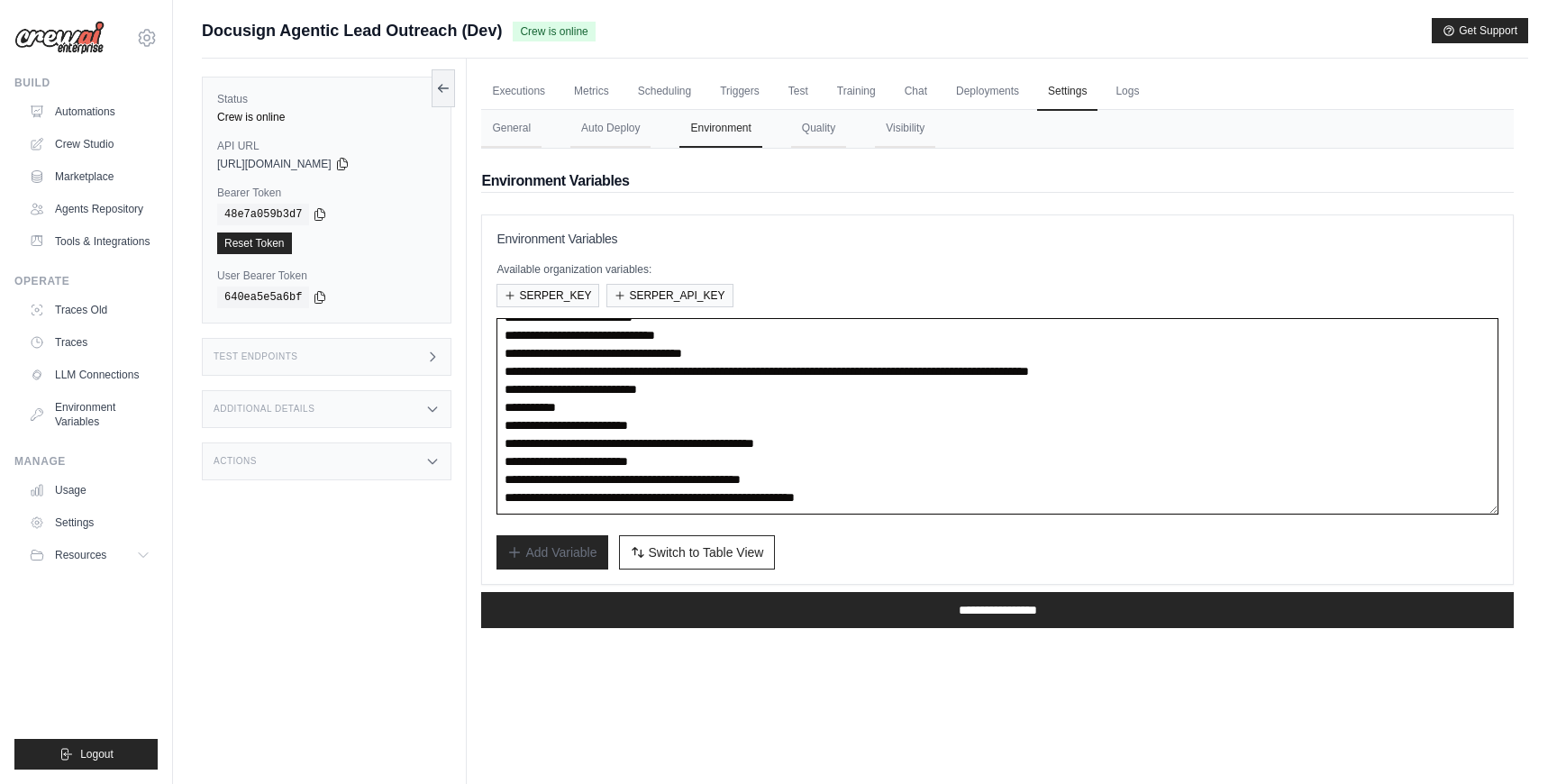
click at [866, 506] on textarea "**********" at bounding box center [998, 416] width 1002 height 196
click at [902, 474] on textarea "**********" at bounding box center [998, 416] width 1002 height 196
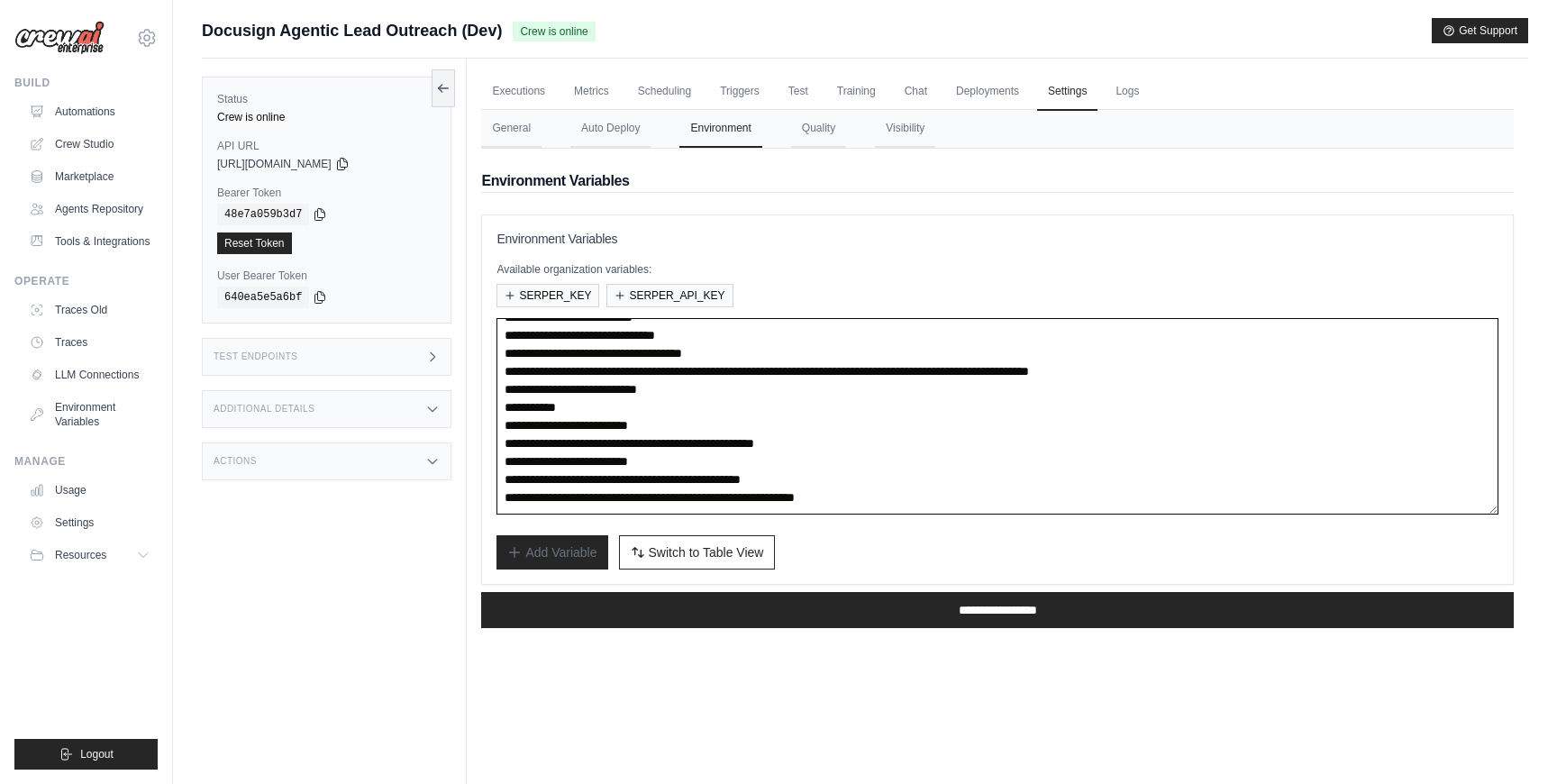
click at [902, 474] on textarea "**********" at bounding box center [998, 416] width 1002 height 196
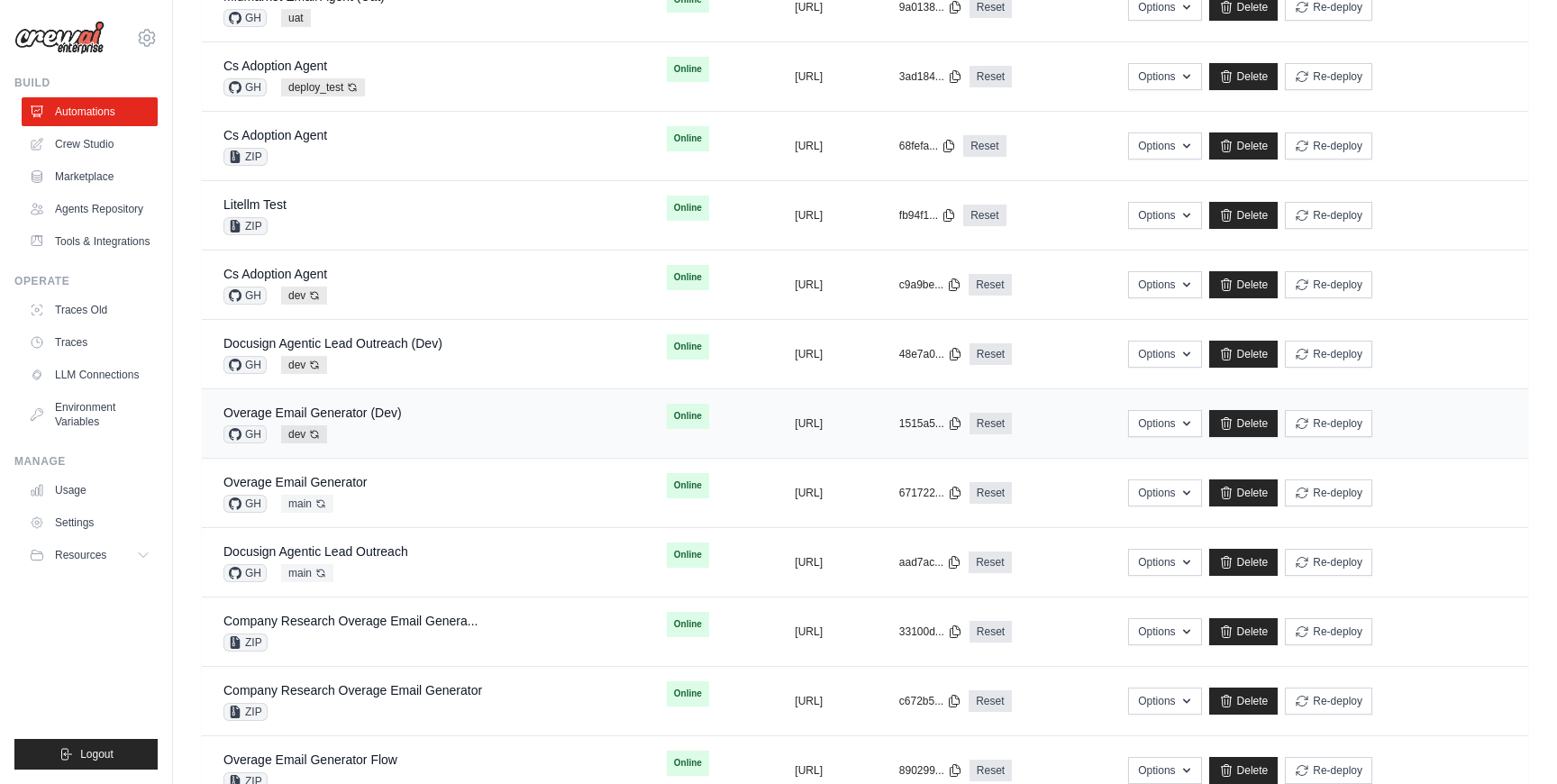
scroll to position [873, 0]
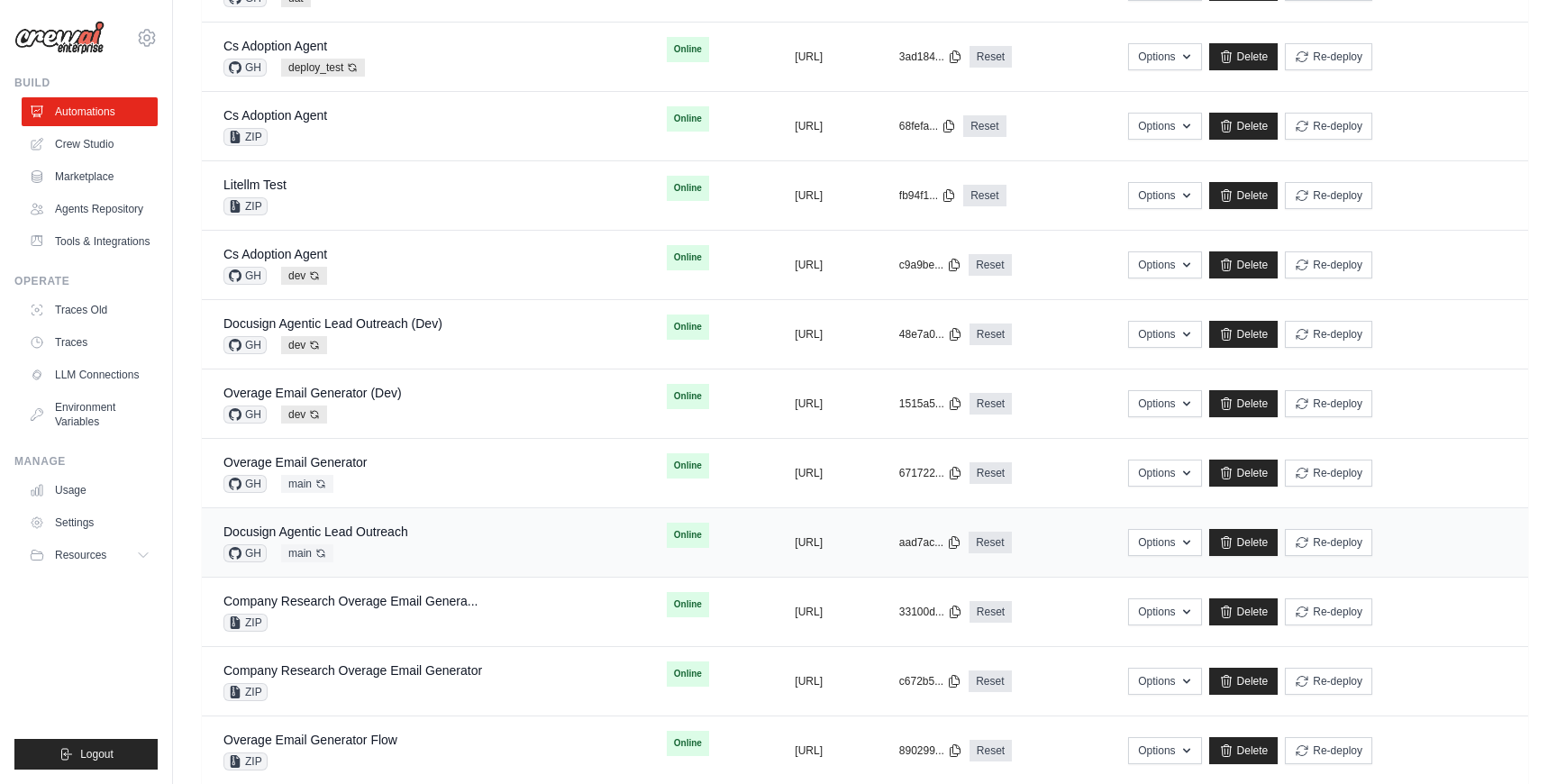
click at [436, 536] on div "Docusign Agentic Lead Outreach GH main Auto-deploy enabled" at bounding box center [423, 543] width 400 height 40
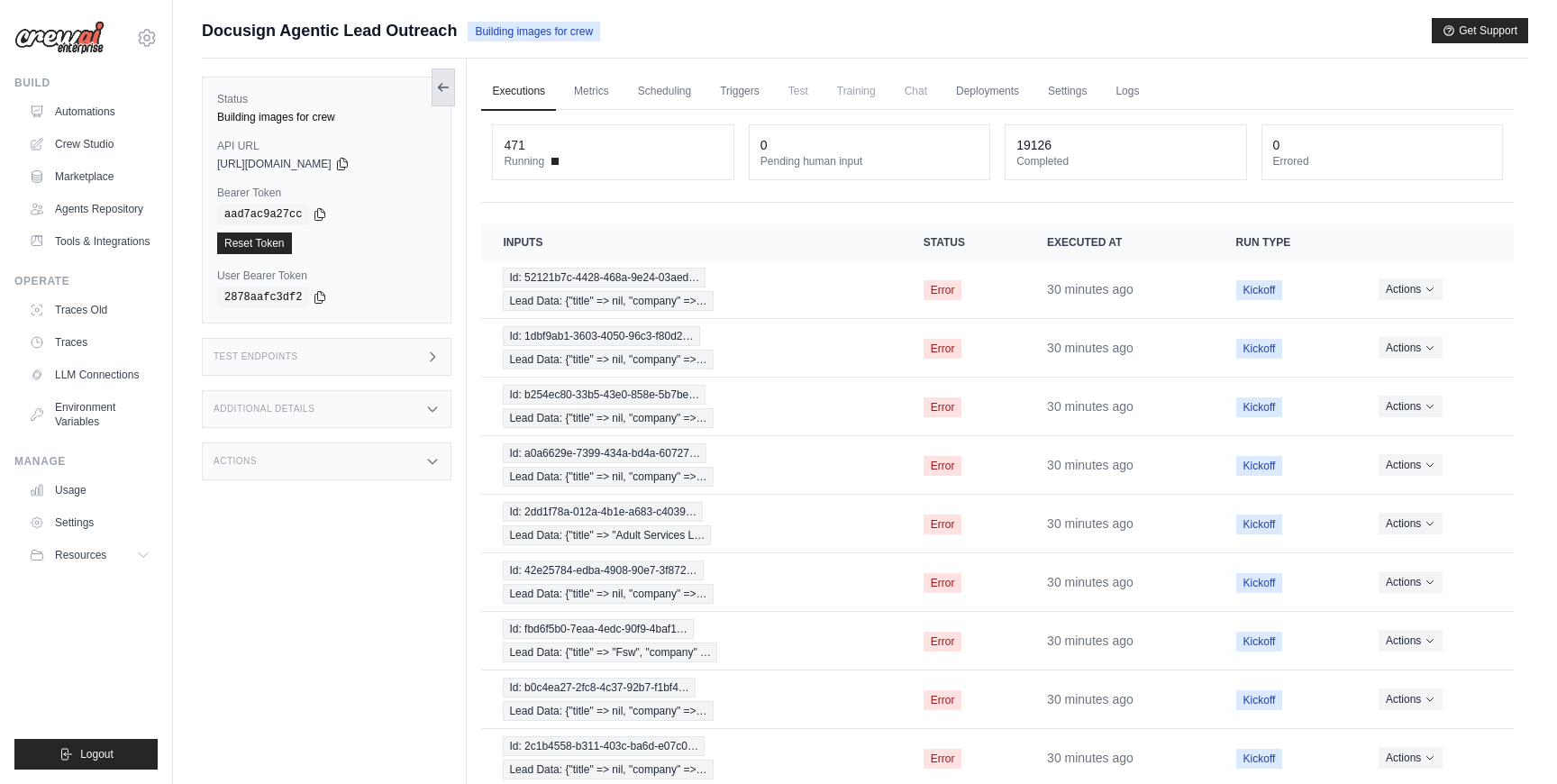
click at [443, 91] on icon at bounding box center [443, 87] width 14 height 14
click at [1072, 81] on link "Settings" at bounding box center [1067, 92] width 60 height 38
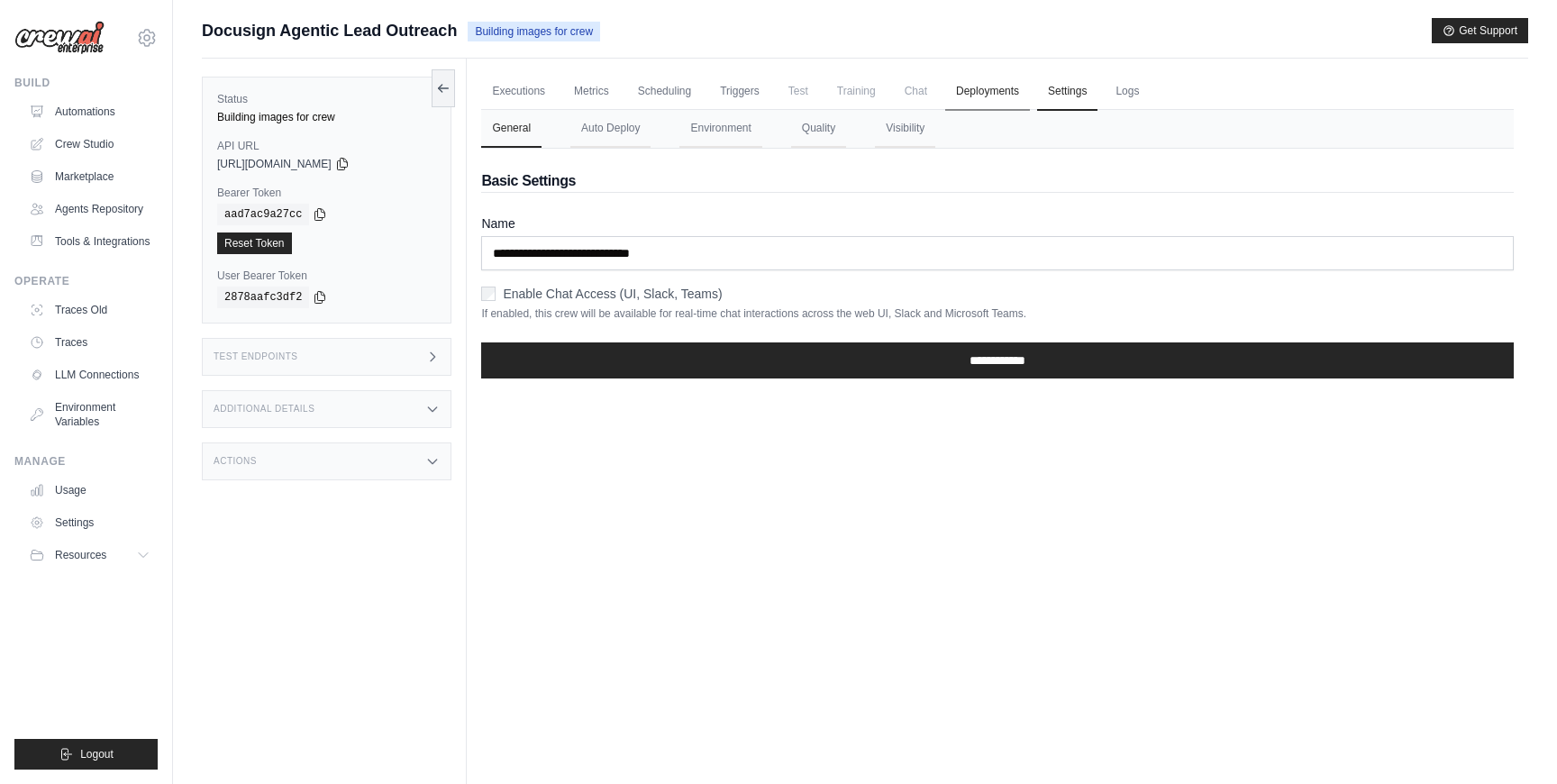
click at [994, 98] on link "Deployments" at bounding box center [987, 92] width 85 height 38
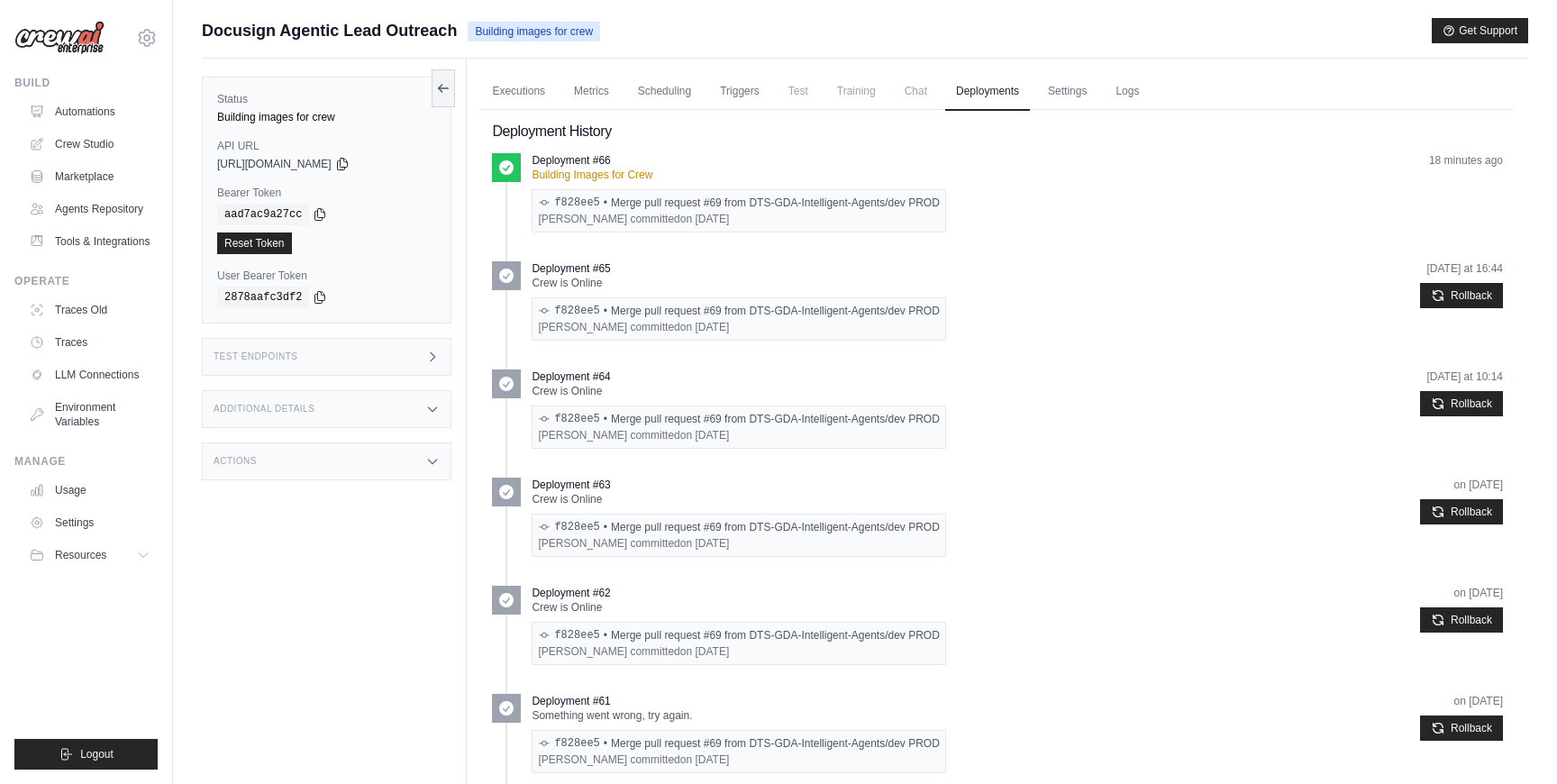
click at [712, 201] on div "f828ee5 • Merge pull request #69 from DTS-GDA-Intelligent-Agents/dev PROD" at bounding box center [739, 202] width 401 height 14
click at [1119, 92] on link "Logs" at bounding box center [1127, 92] width 45 height 38
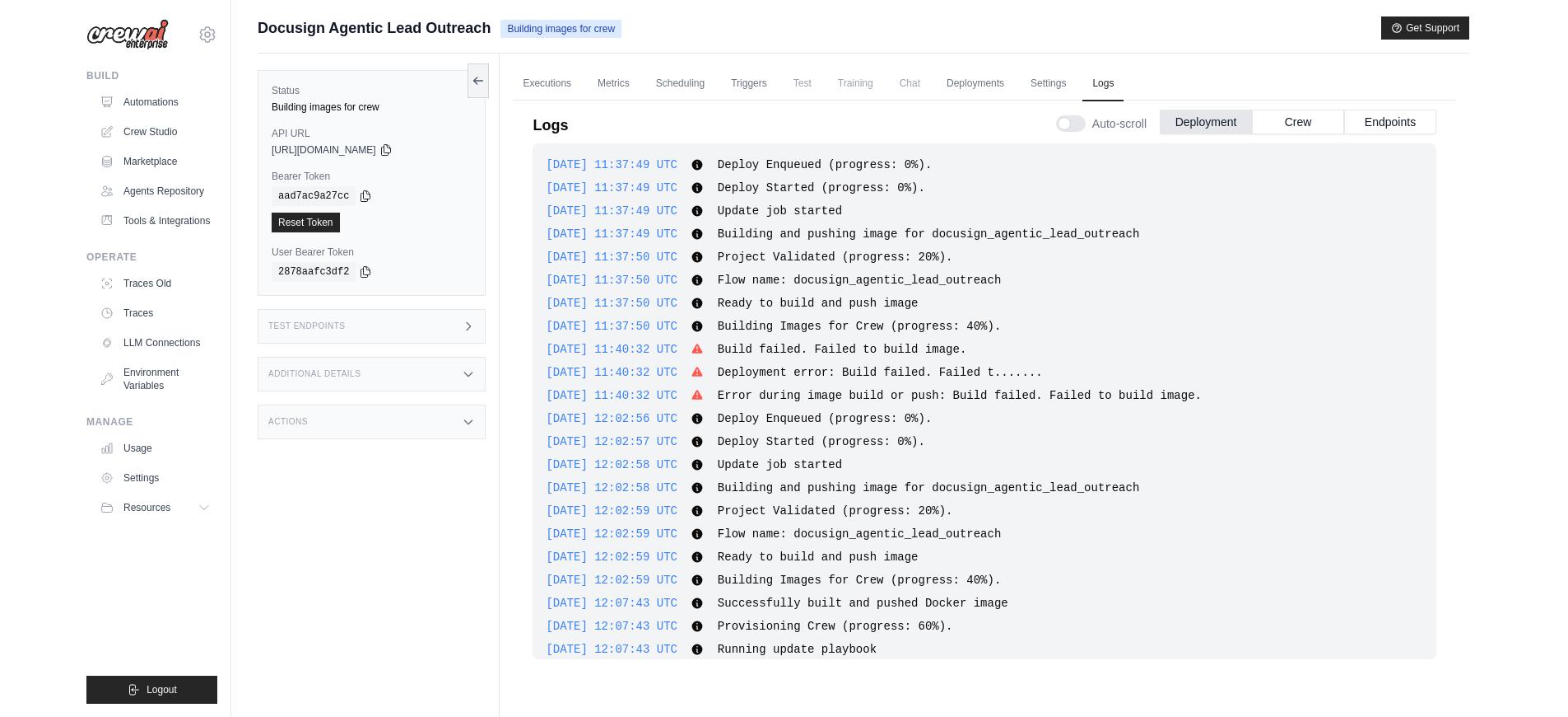
scroll to position [1487, 0]
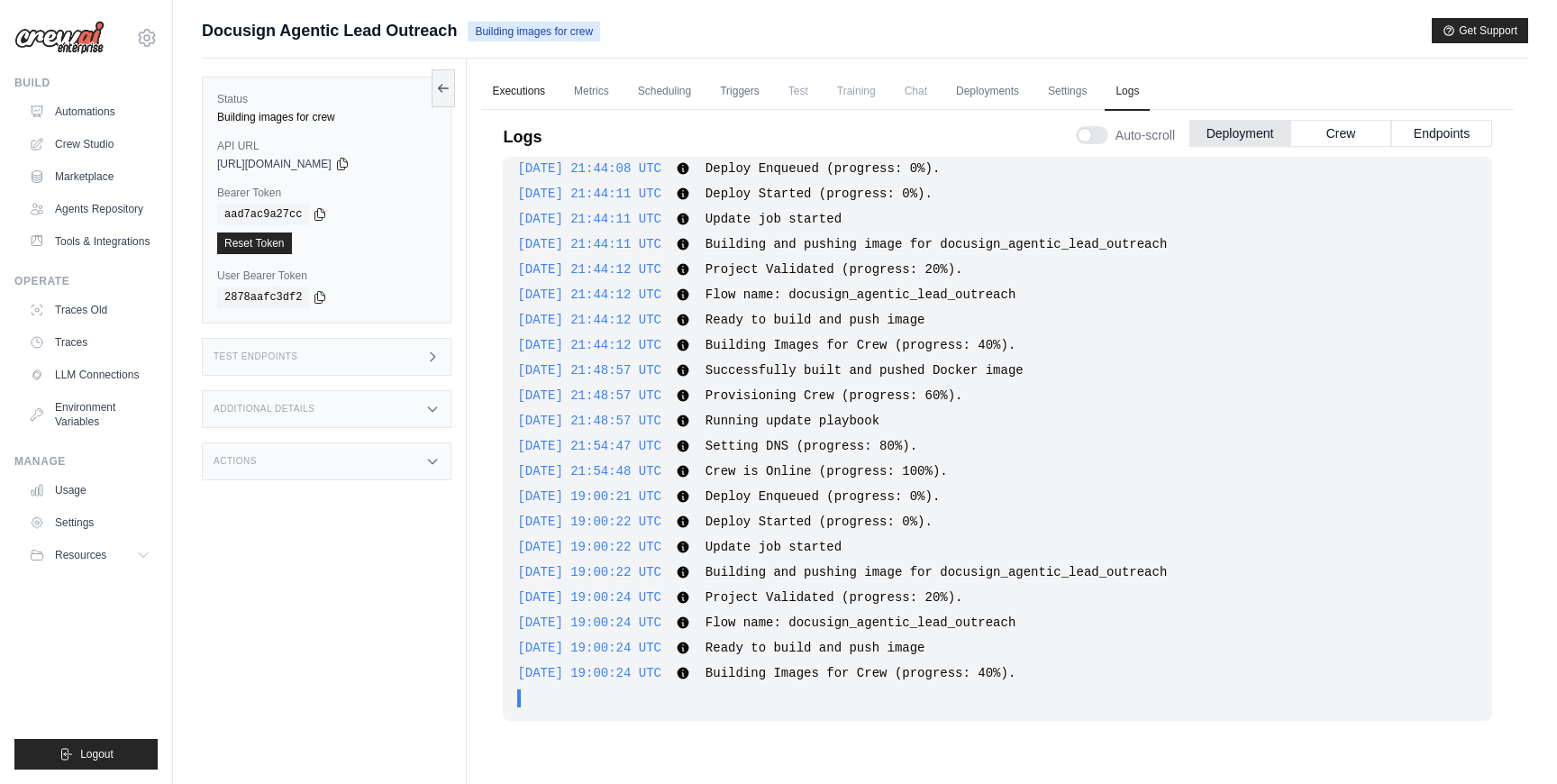
click at [513, 100] on link "Executions" at bounding box center [518, 92] width 75 height 38
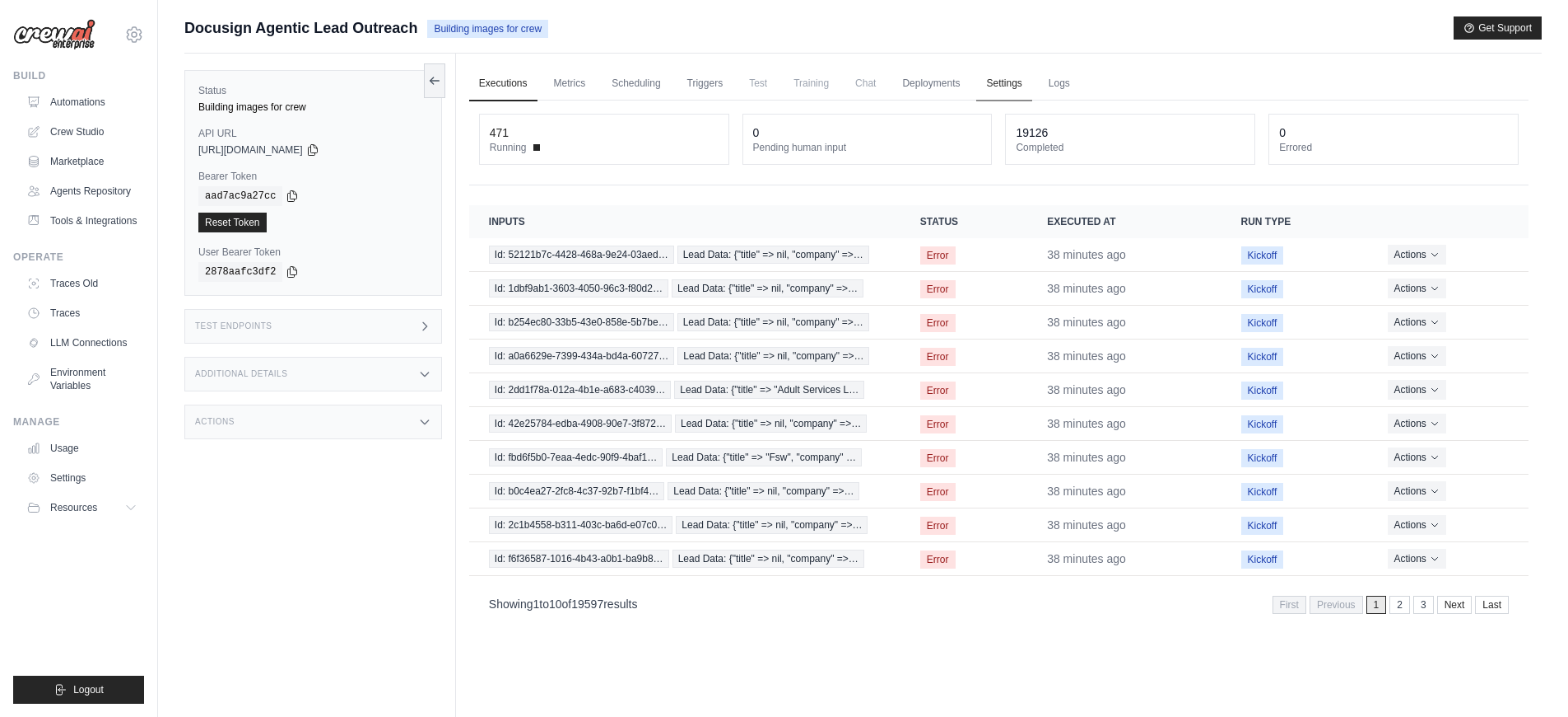
click at [1010, 87] on link "Settings" at bounding box center [1004, 84] width 55 height 35
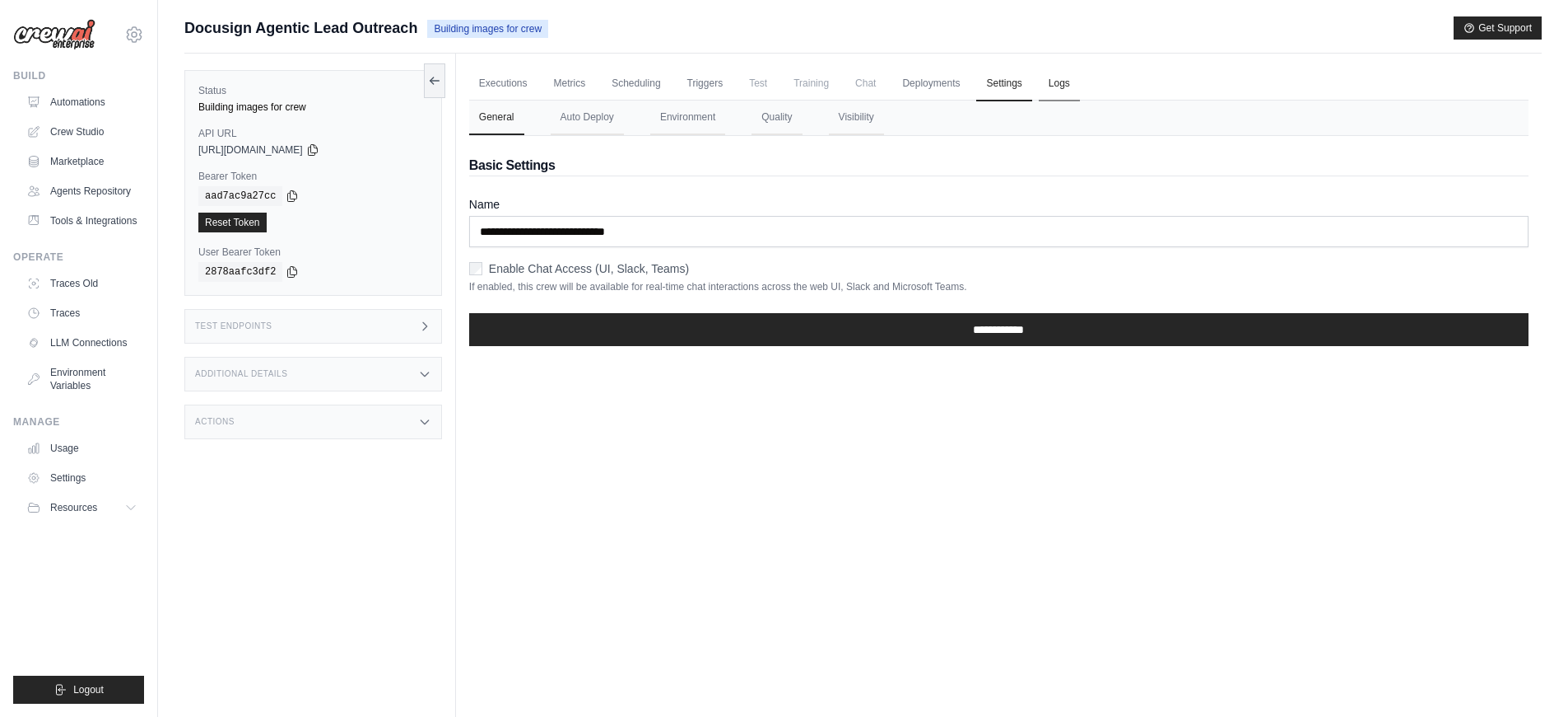
click at [1048, 89] on link "Logs" at bounding box center [1058, 84] width 41 height 35
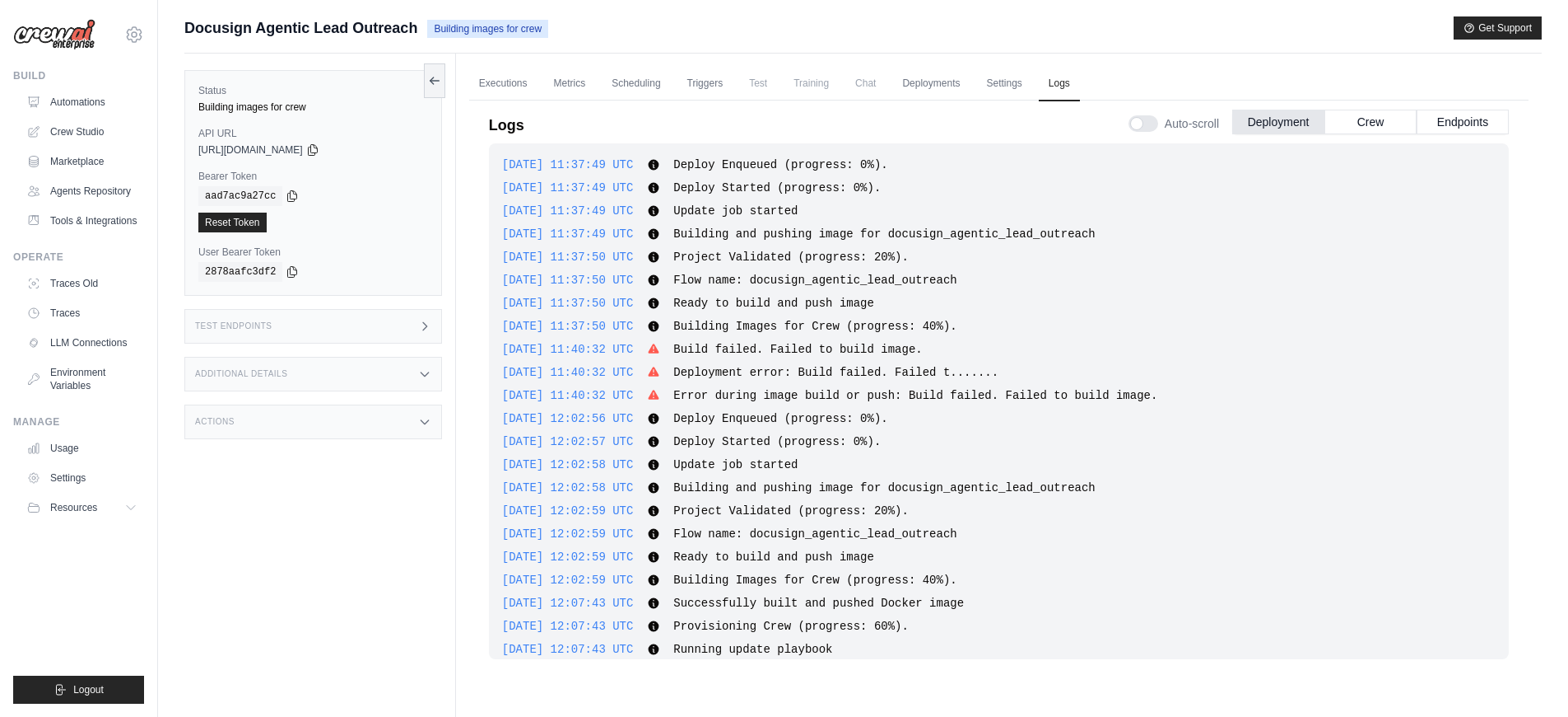
scroll to position [1488, 0]
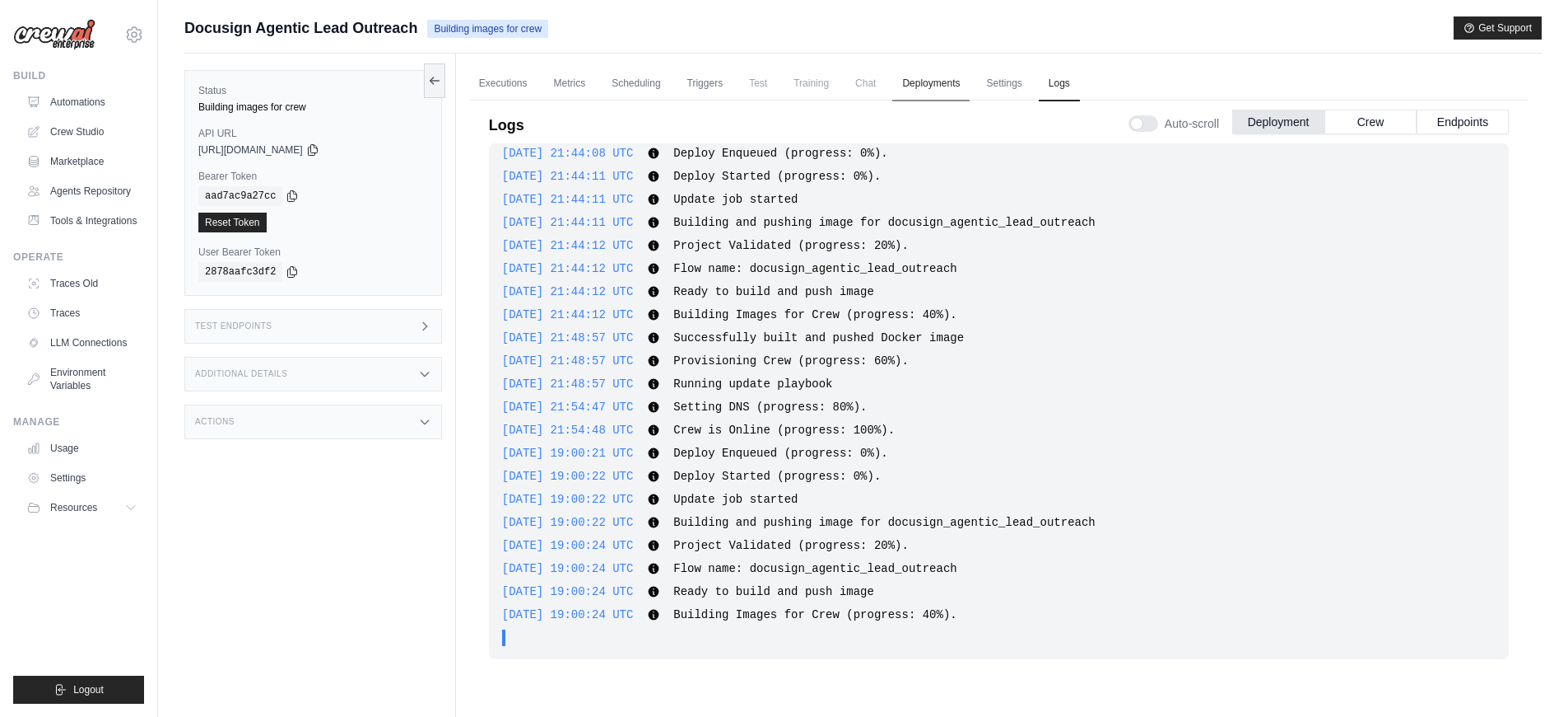
click at [928, 95] on link "Deployments" at bounding box center [931, 84] width 77 height 35
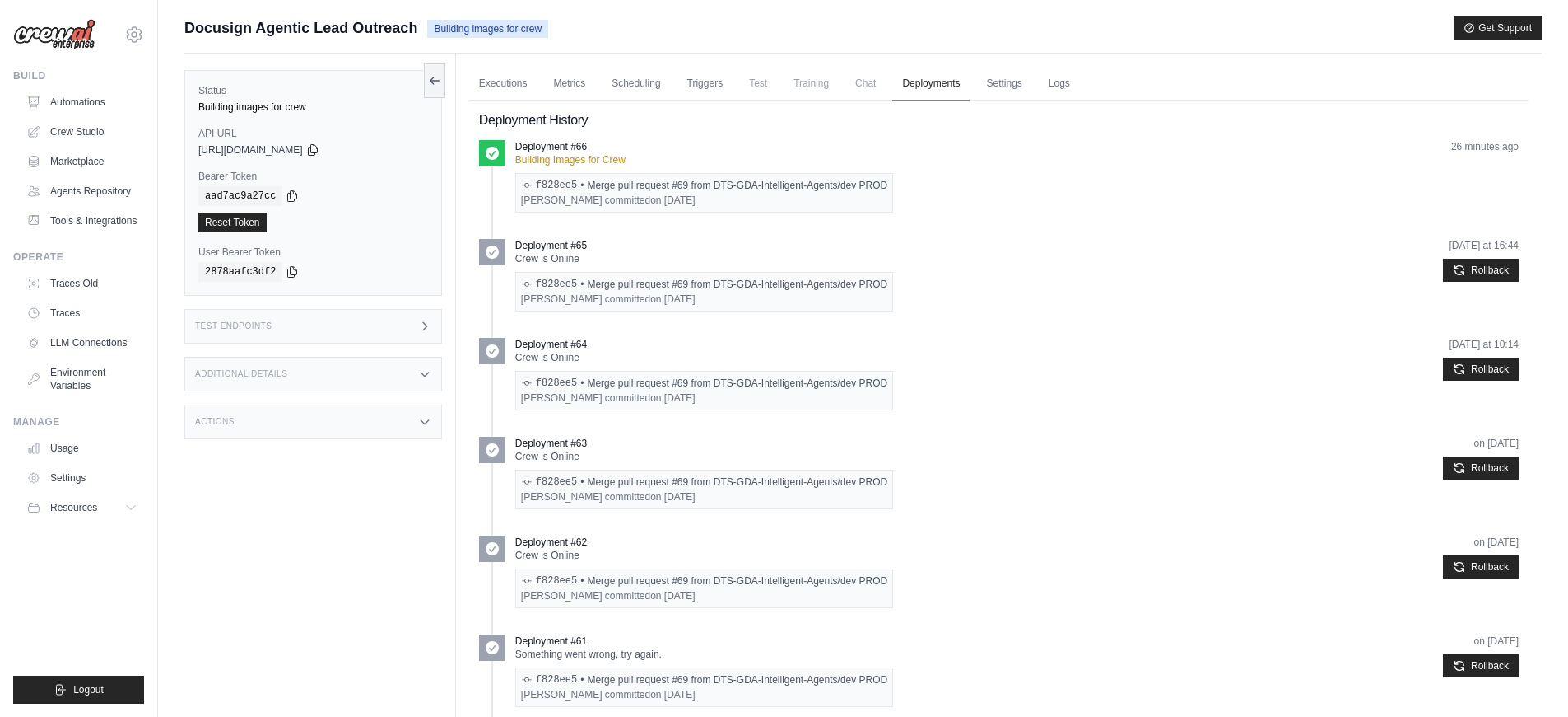
click at [928, 95] on link "Deployments" at bounding box center [931, 84] width 77 height 35
click at [995, 87] on link "Settings" at bounding box center [1004, 84] width 55 height 35
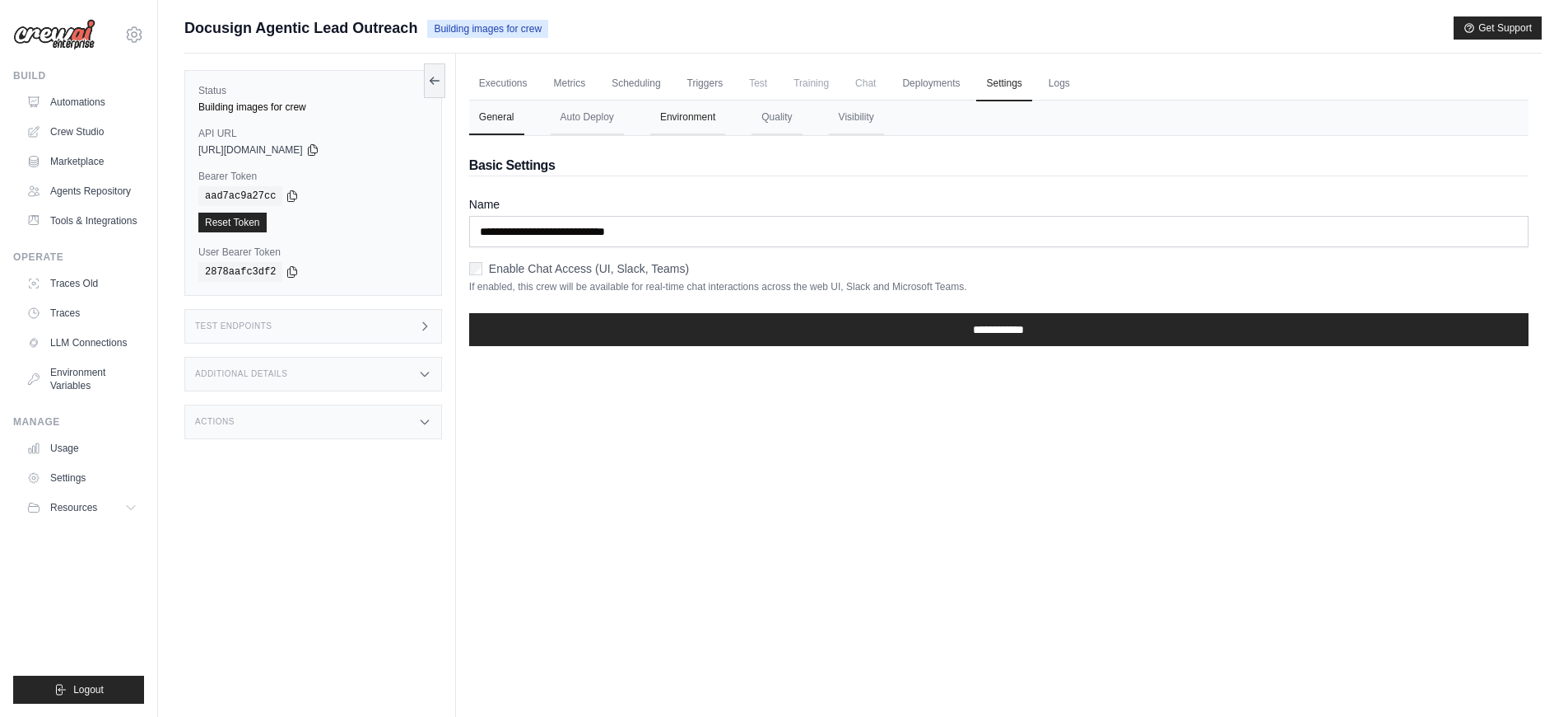
click at [677, 130] on button "Environment" at bounding box center [687, 118] width 75 height 35
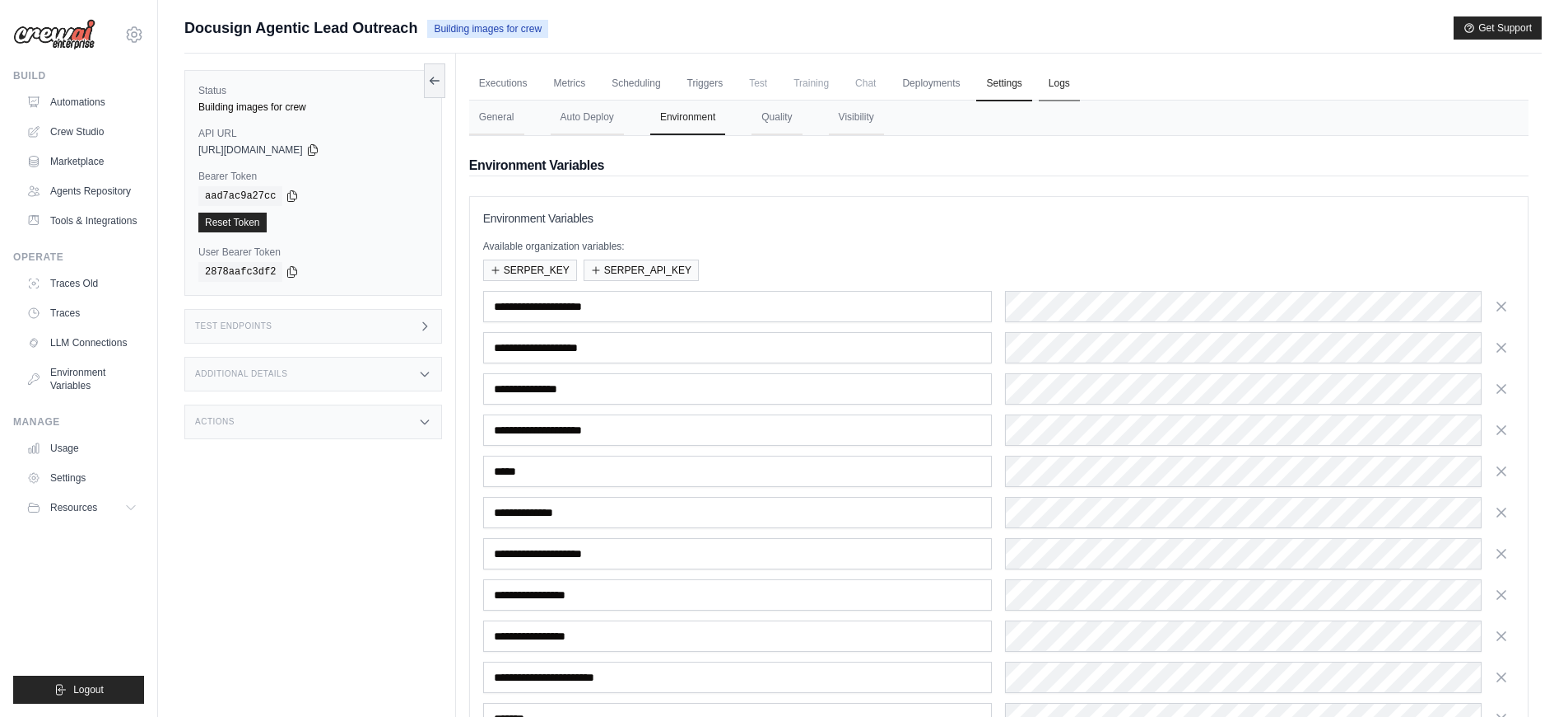
click at [1052, 89] on link "Logs" at bounding box center [1058, 84] width 41 height 35
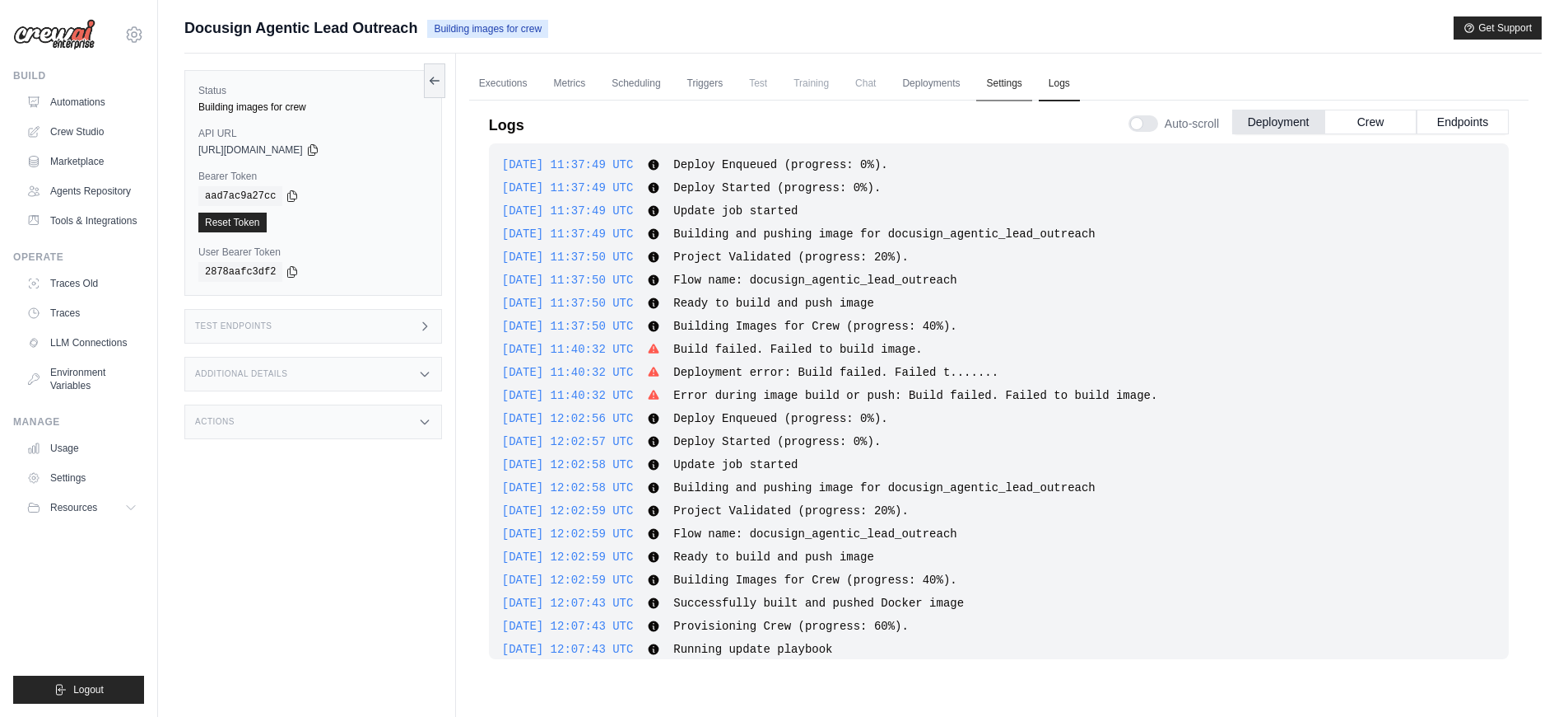
scroll to position [1488, 0]
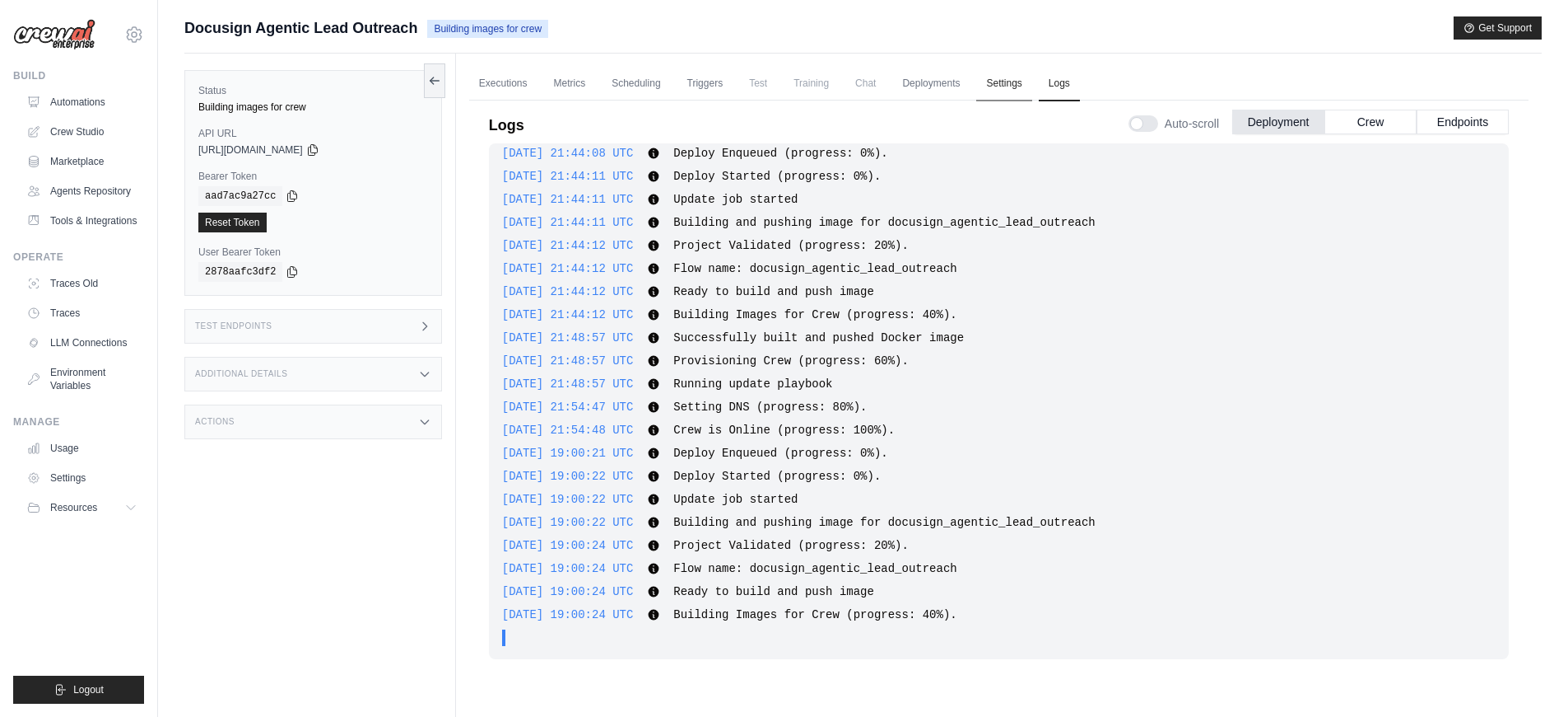
click at [1013, 88] on link "Settings" at bounding box center [1004, 84] width 55 height 35
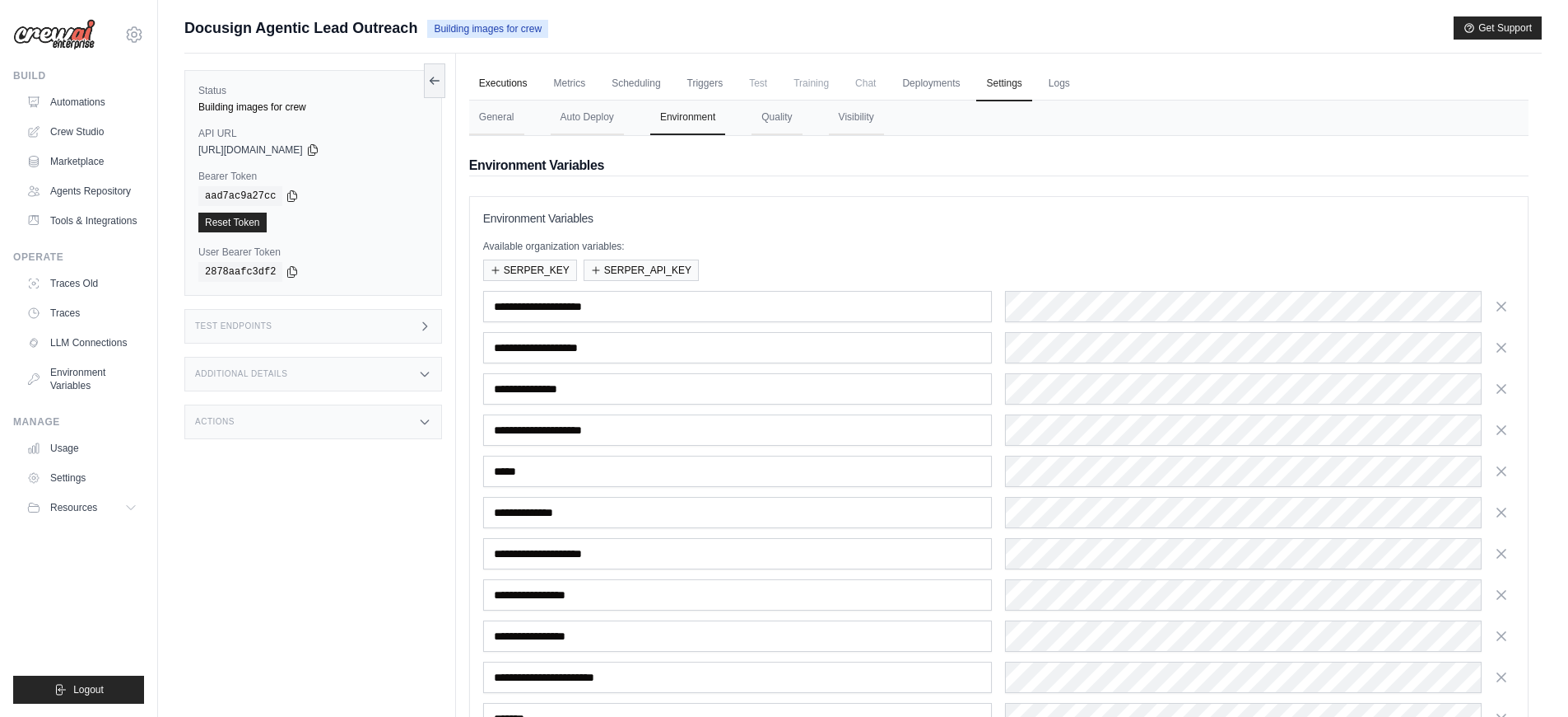
click at [511, 92] on link "Executions" at bounding box center [503, 84] width 68 height 35
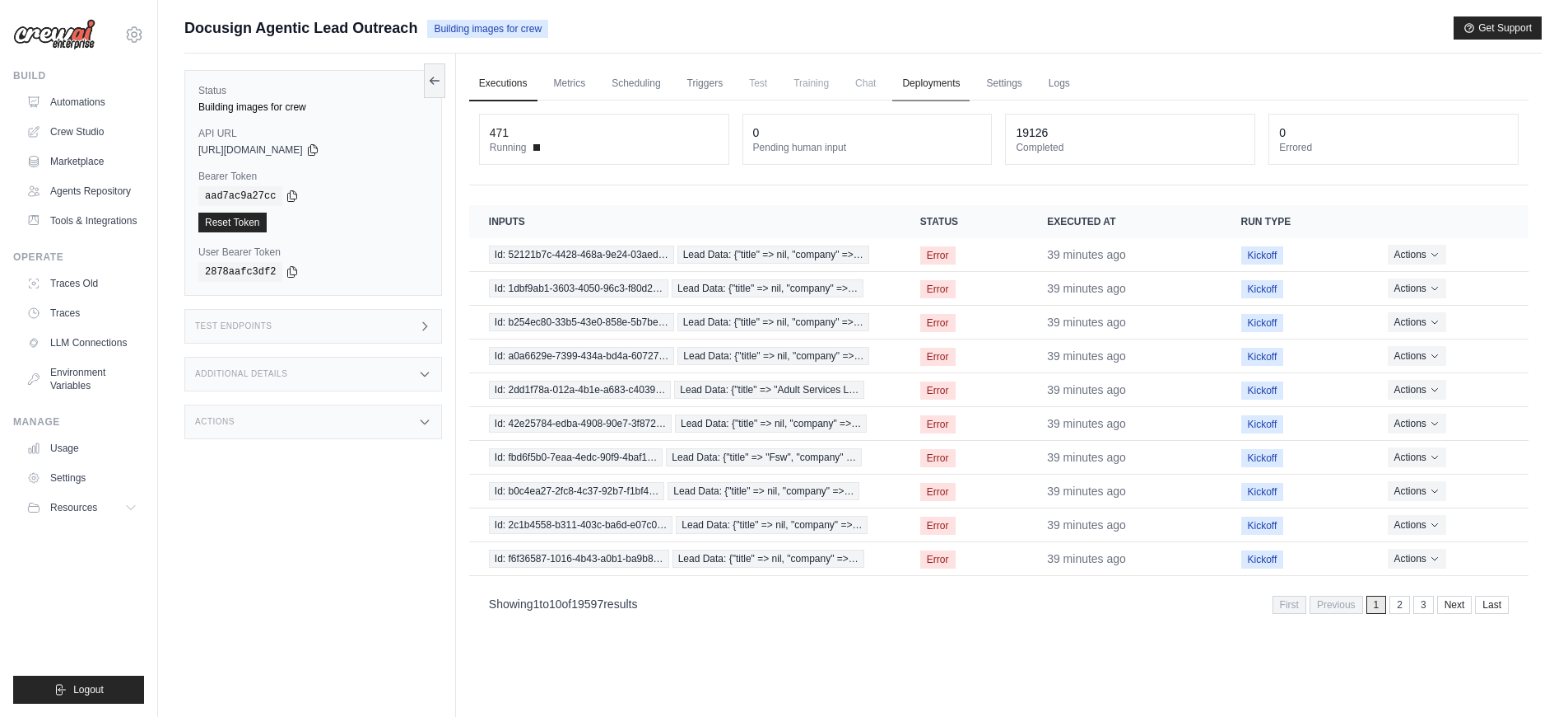
click at [926, 97] on link "Deployments" at bounding box center [931, 84] width 77 height 35
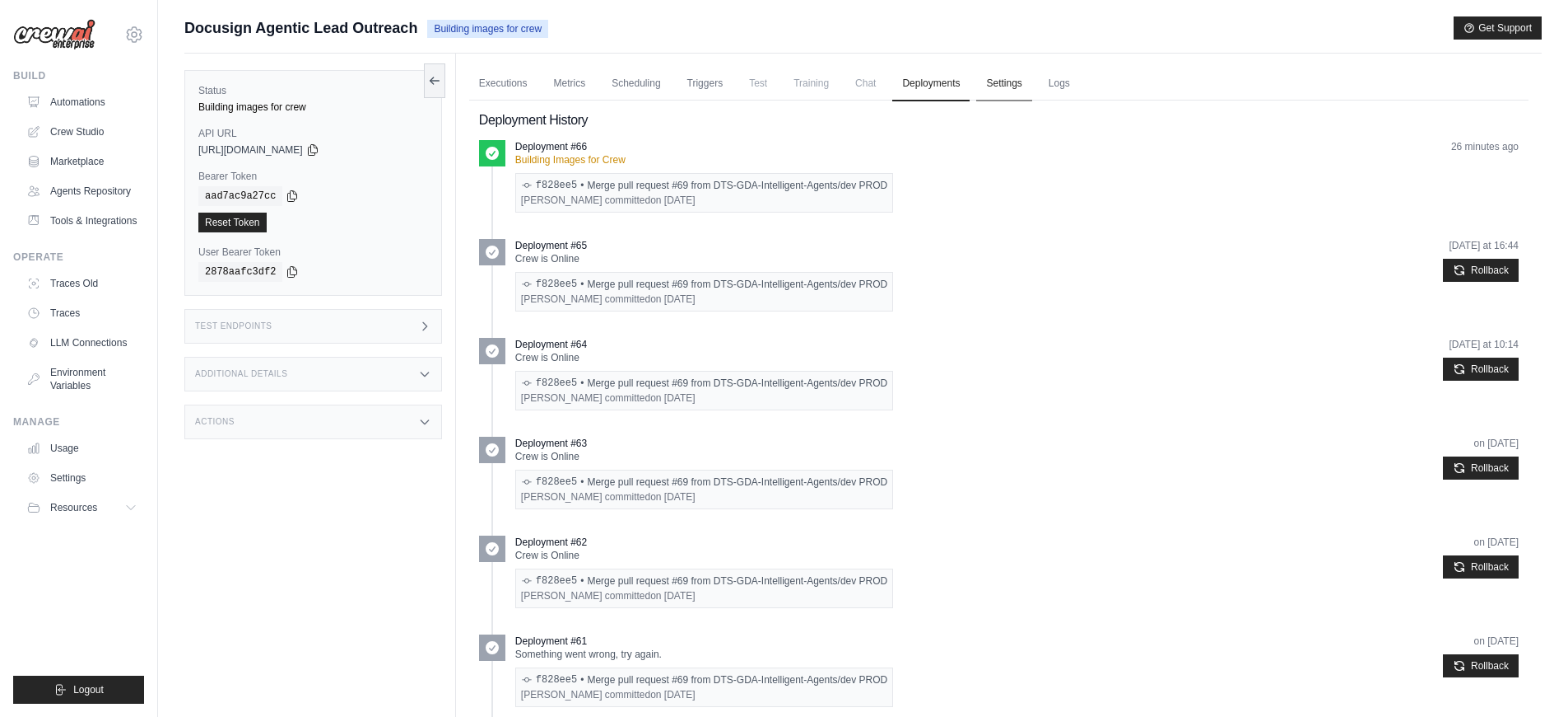
click at [1014, 86] on link "Settings" at bounding box center [1004, 84] width 55 height 35
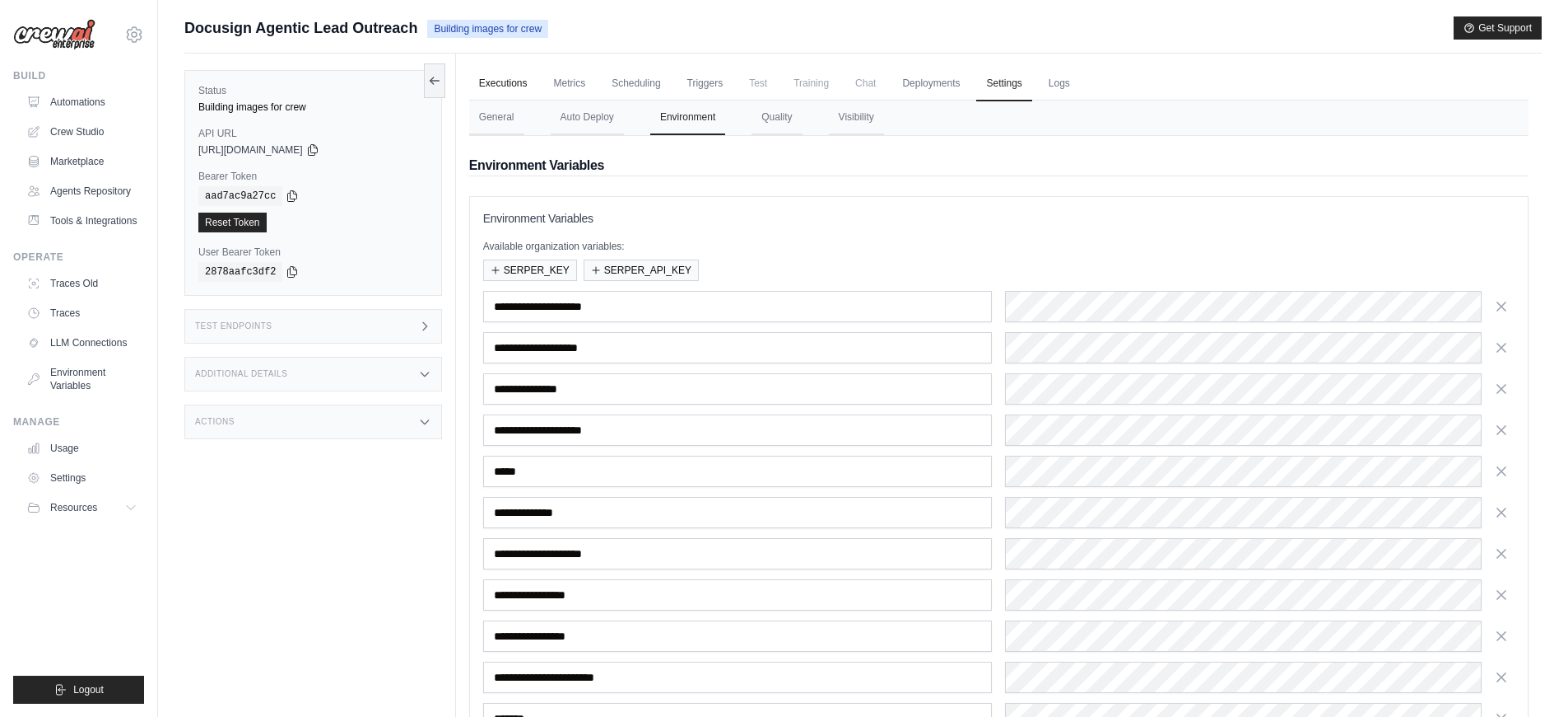
click at [509, 88] on link "Executions" at bounding box center [503, 84] width 68 height 35
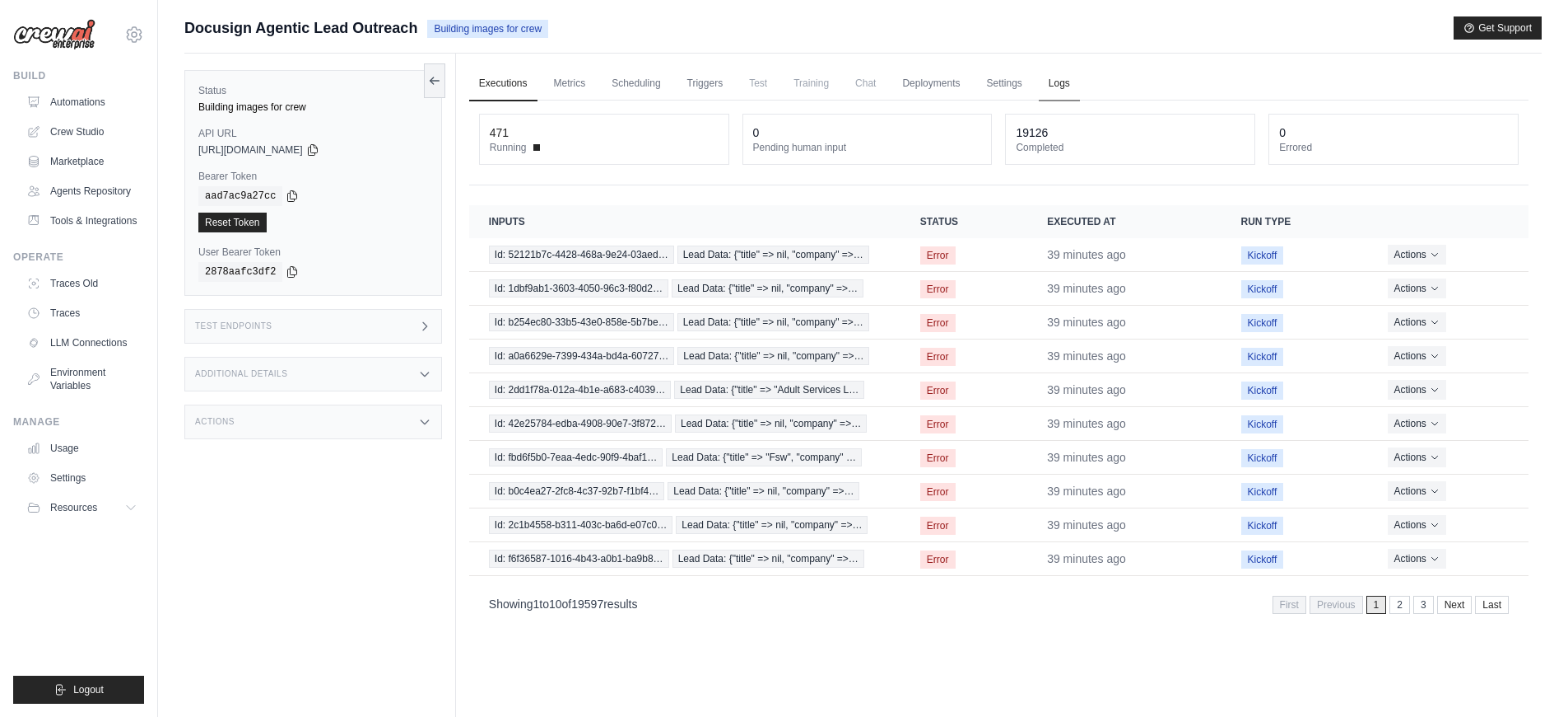
click at [1047, 84] on link "Logs" at bounding box center [1058, 84] width 41 height 35
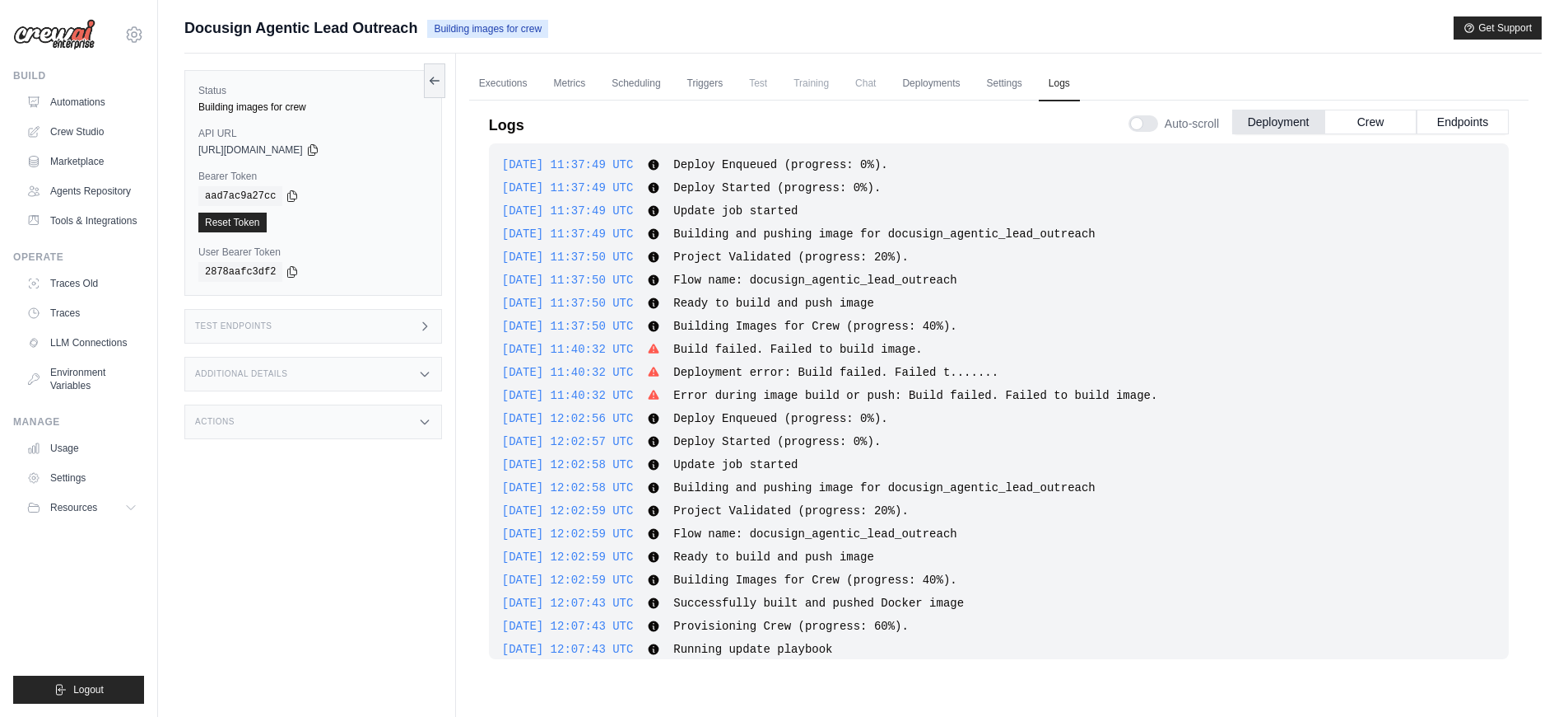
scroll to position [1488, 0]
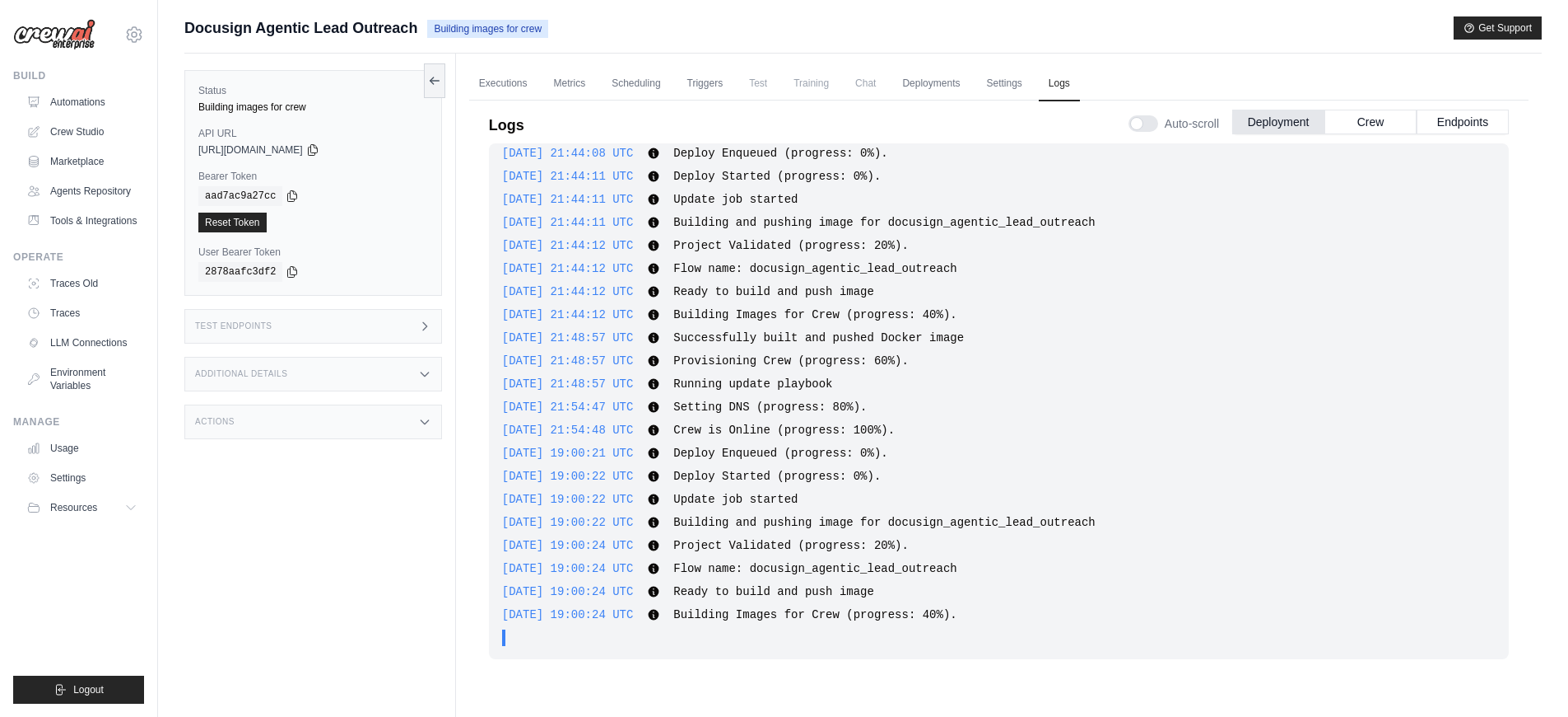
click at [609, 455] on span "2025-09-25 19:00:21 UTC" at bounding box center [568, 452] width 131 height 13
click at [609, 464] on div "2025-09-18 11:37:49 UTC Deploy Enqueued (progress: 0%). Show more Show less 202…" at bounding box center [998, 400] width 1020 height 515
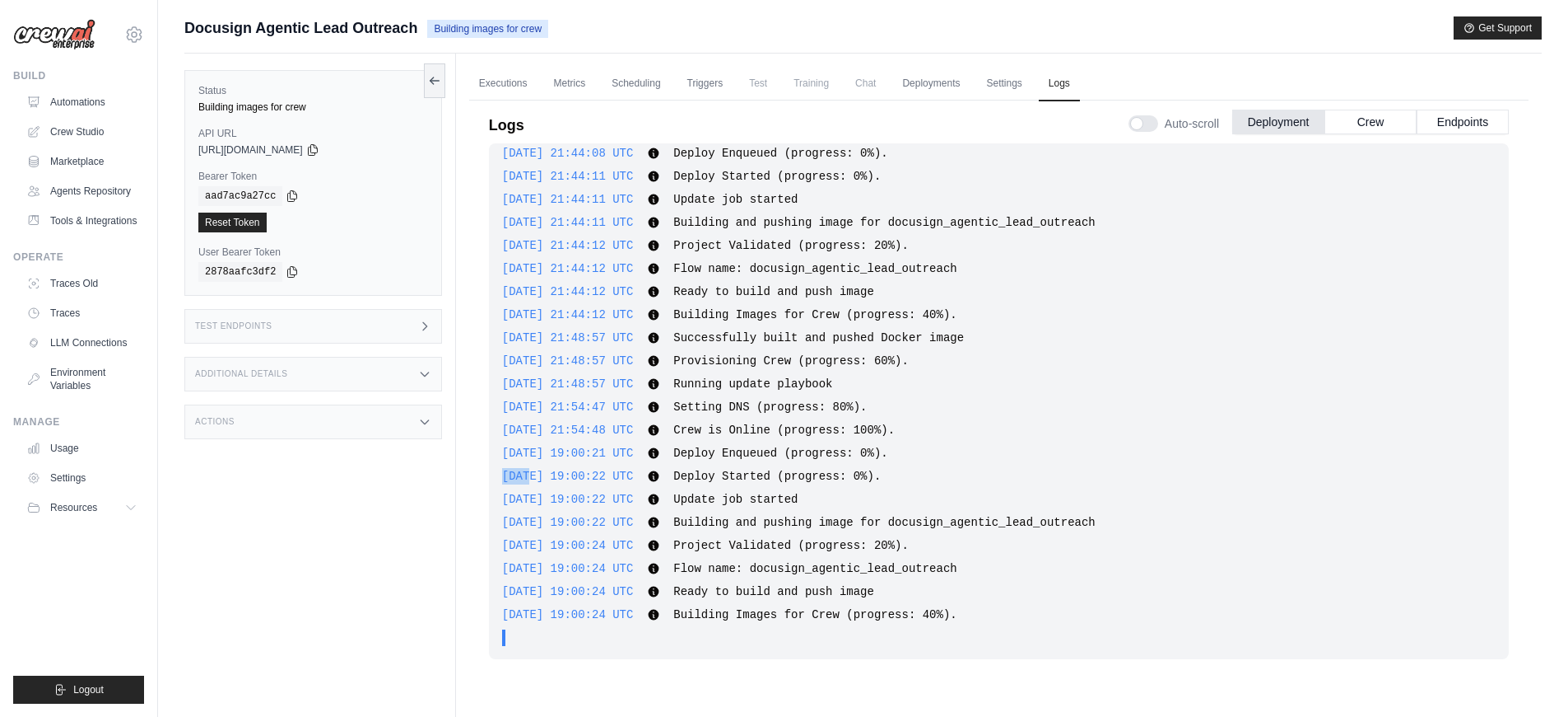
click at [609, 464] on div "2025-09-18 11:37:49 UTC Deploy Enqueued (progress: 0%). Show more Show less 202…" at bounding box center [998, 400] width 1020 height 515
click at [609, 462] on div "2025-09-18 11:37:49 UTC Deploy Enqueued (progress: 0%). Show more Show less 202…" at bounding box center [998, 400] width 1020 height 515
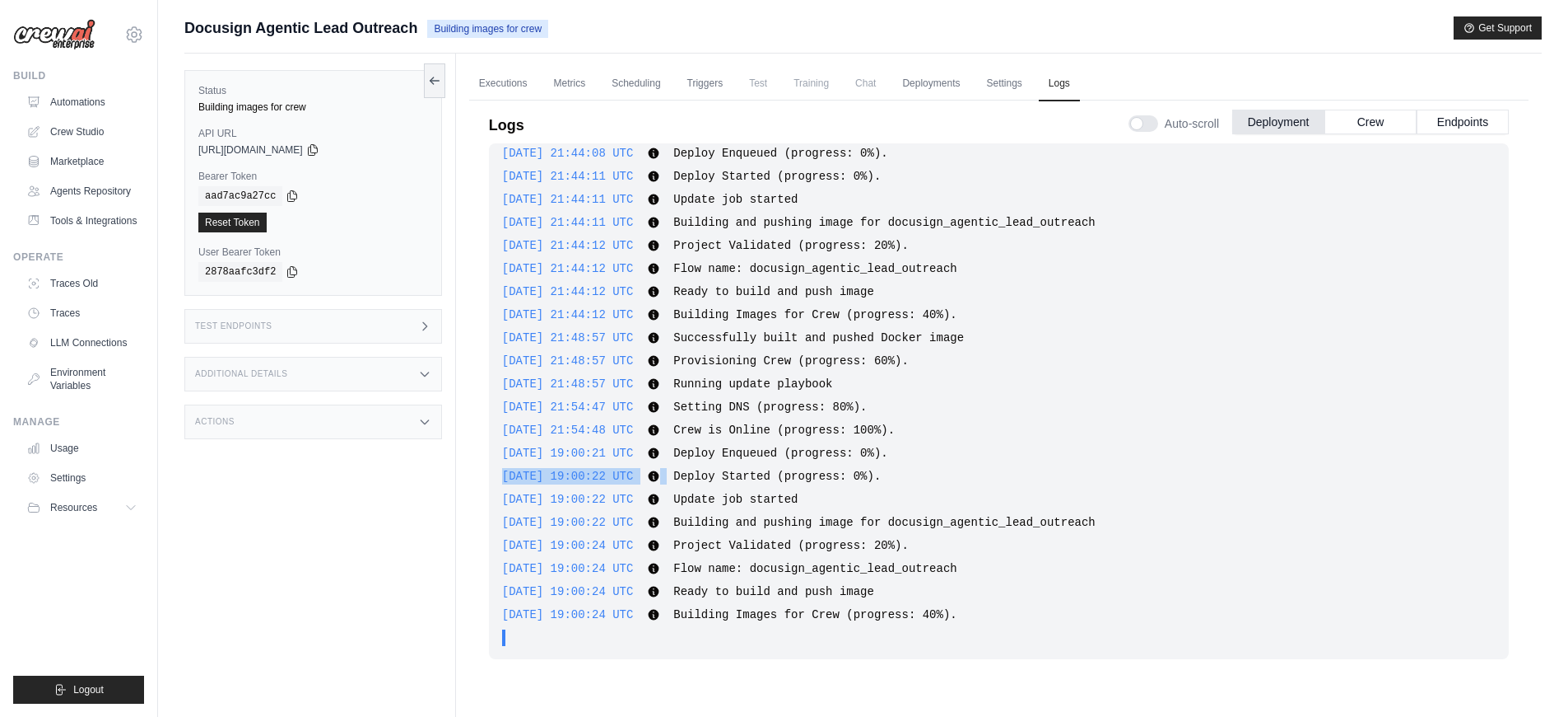
click at [609, 462] on div "2025-09-18 11:37:49 UTC Deploy Enqueued (progress: 0%). Show more Show less 202…" at bounding box center [998, 400] width 1020 height 515
click at [611, 460] on div "2025-09-25 19:00:21 UTC Deploy Enqueued (progress: 0%). Show more Show less" at bounding box center [999, 453] width 994 height 16
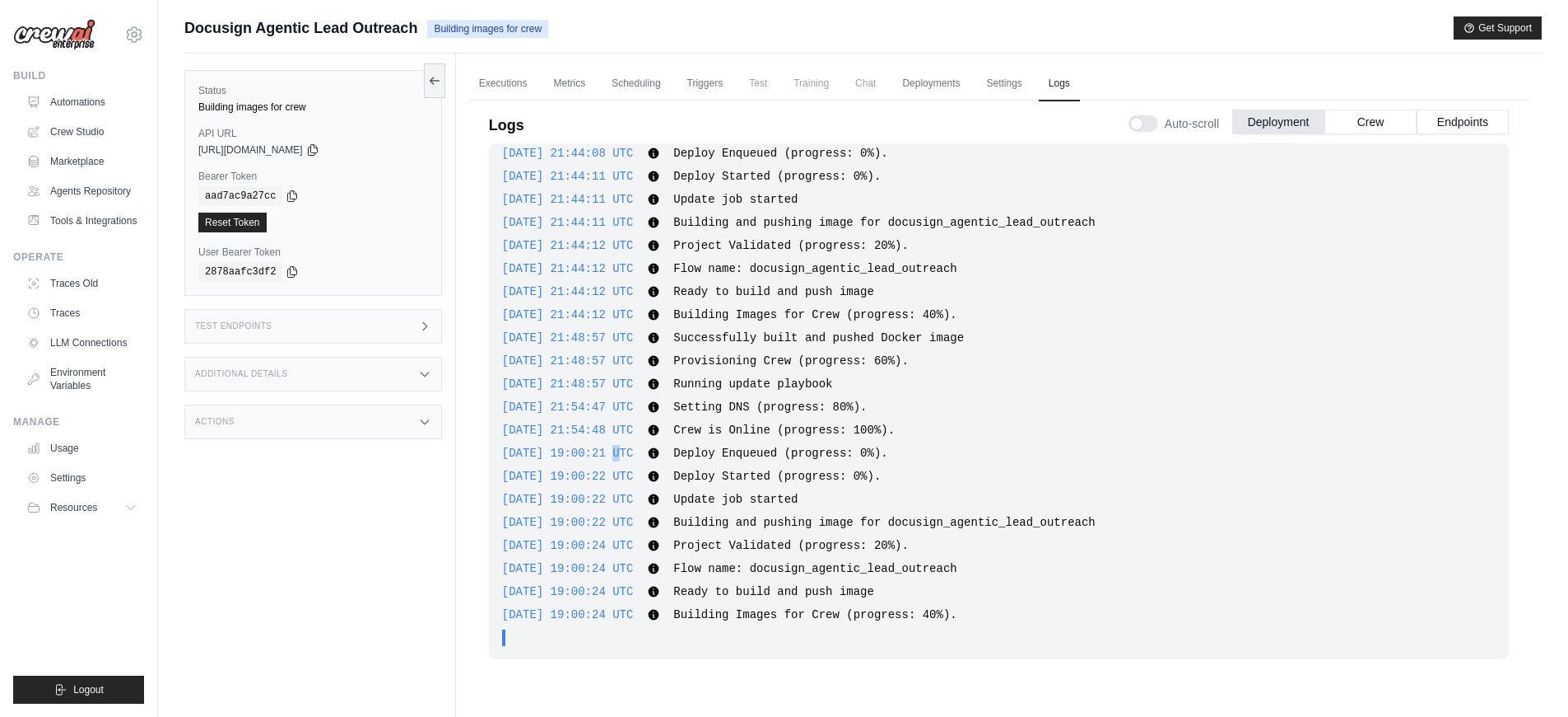
click at [610, 460] on div "2025-09-25 19:00:21 UTC Deploy Enqueued (progress: 0%). Show more Show less" at bounding box center [999, 453] width 994 height 16
click at [610, 461] on div "2025-09-25 19:00:21 UTC Deploy Enqueued (progress: 0%). Show more Show less" at bounding box center [999, 453] width 994 height 16
click at [799, 473] on span "Deploy Started (progress: 0%)." at bounding box center [778, 476] width 208 height 13
click at [792, 455] on span "Deploy Enqueued (progress: 0%)." at bounding box center [780, 452] width 214 height 13
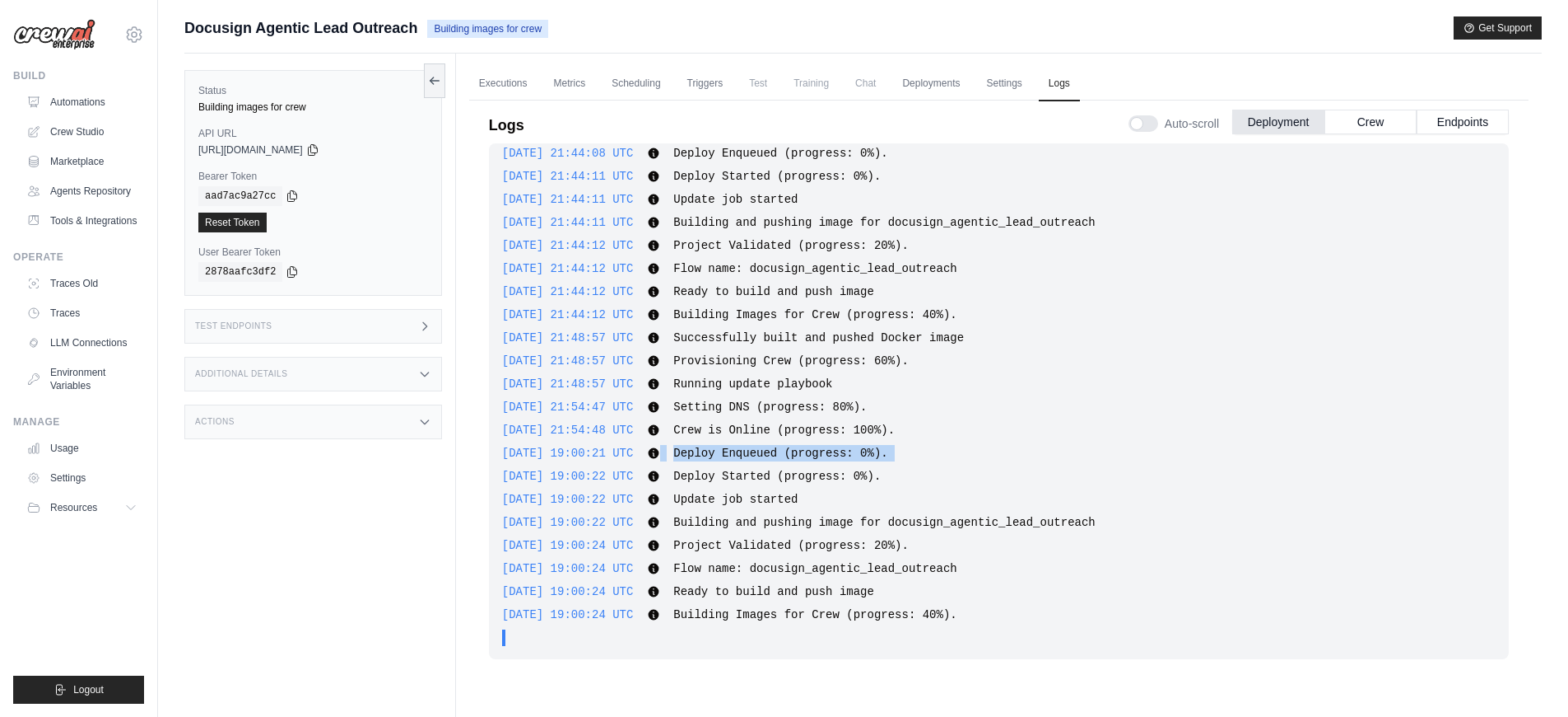
click at [792, 455] on span "Deploy Enqueued (progress: 0%)." at bounding box center [780, 452] width 214 height 13
click at [790, 457] on span "Deploy Enqueued (progress: 0%)." at bounding box center [780, 452] width 214 height 13
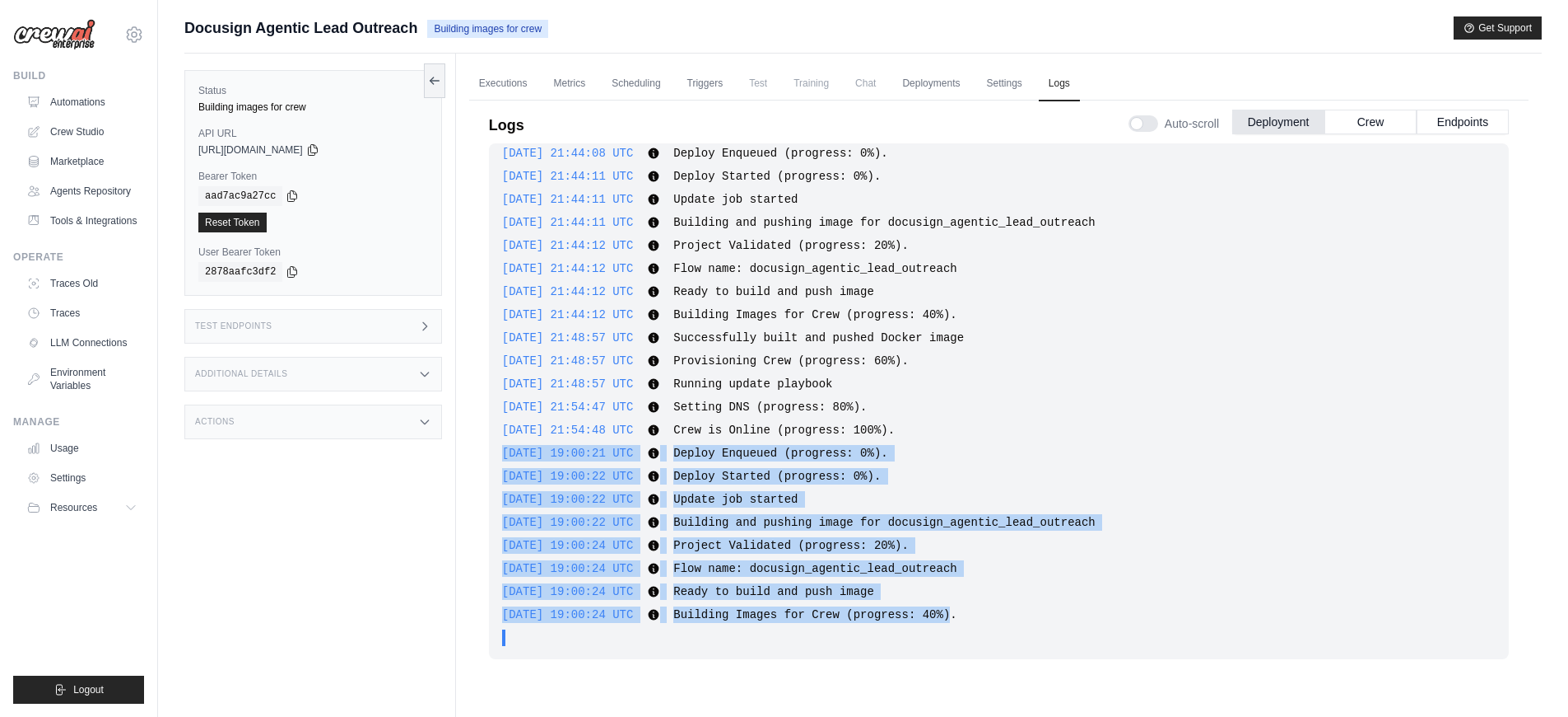
drag, startPoint x: 503, startPoint y: 452, endPoint x: 977, endPoint y: 615, distance: 501.2
click at [977, 615] on div "2025-09-18 11:37:49 UTC Deploy Enqueued (progress: 0%). Show more Show less 202…" at bounding box center [998, 400] width 1020 height 515
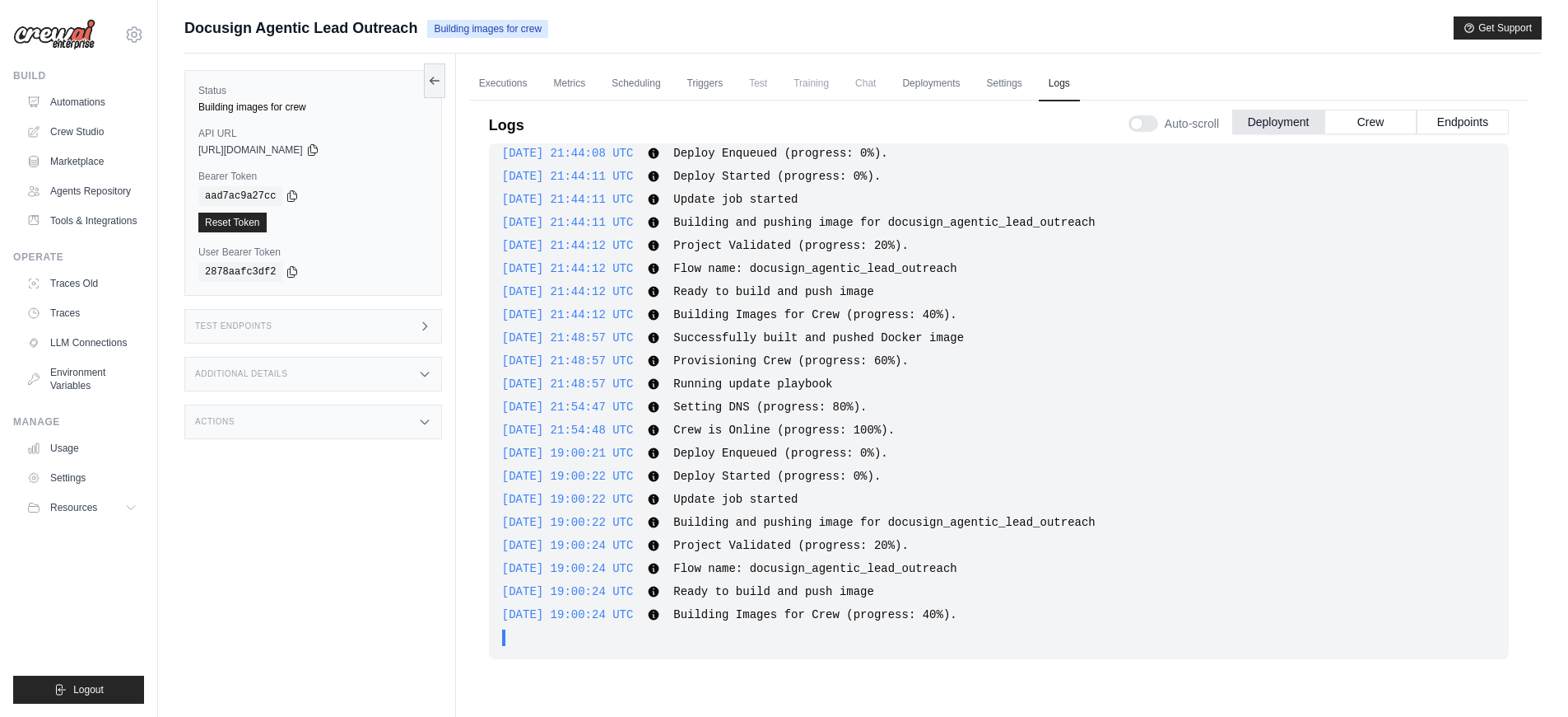
click at [1028, 607] on div "2025-09-25 19:00:24 UTC Building Images for Crew (progress: 40%). Show more Sho…" at bounding box center [999, 615] width 994 height 16
click at [773, 457] on span "Deploy Enqueued (progress: 0%)." at bounding box center [780, 452] width 214 height 13
click at [779, 501] on span "Update job started" at bounding box center [736, 499] width 124 height 13
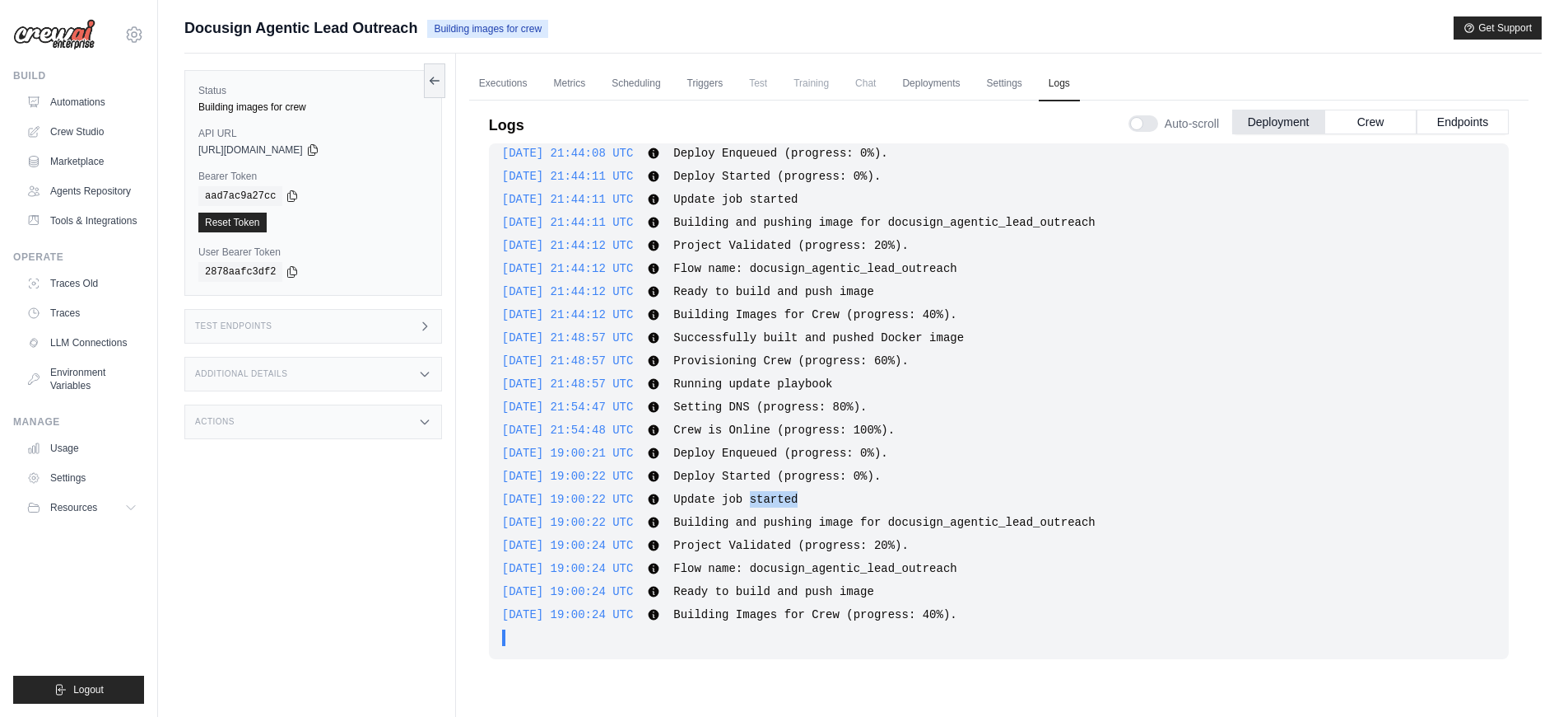
click at [779, 501] on span "Update job started" at bounding box center [736, 499] width 124 height 13
click at [787, 531] on div "2025-09-18 11:37:49 UTC Deploy Enqueued (progress: 0%). Show more Show less 202…" at bounding box center [998, 400] width 1020 height 515
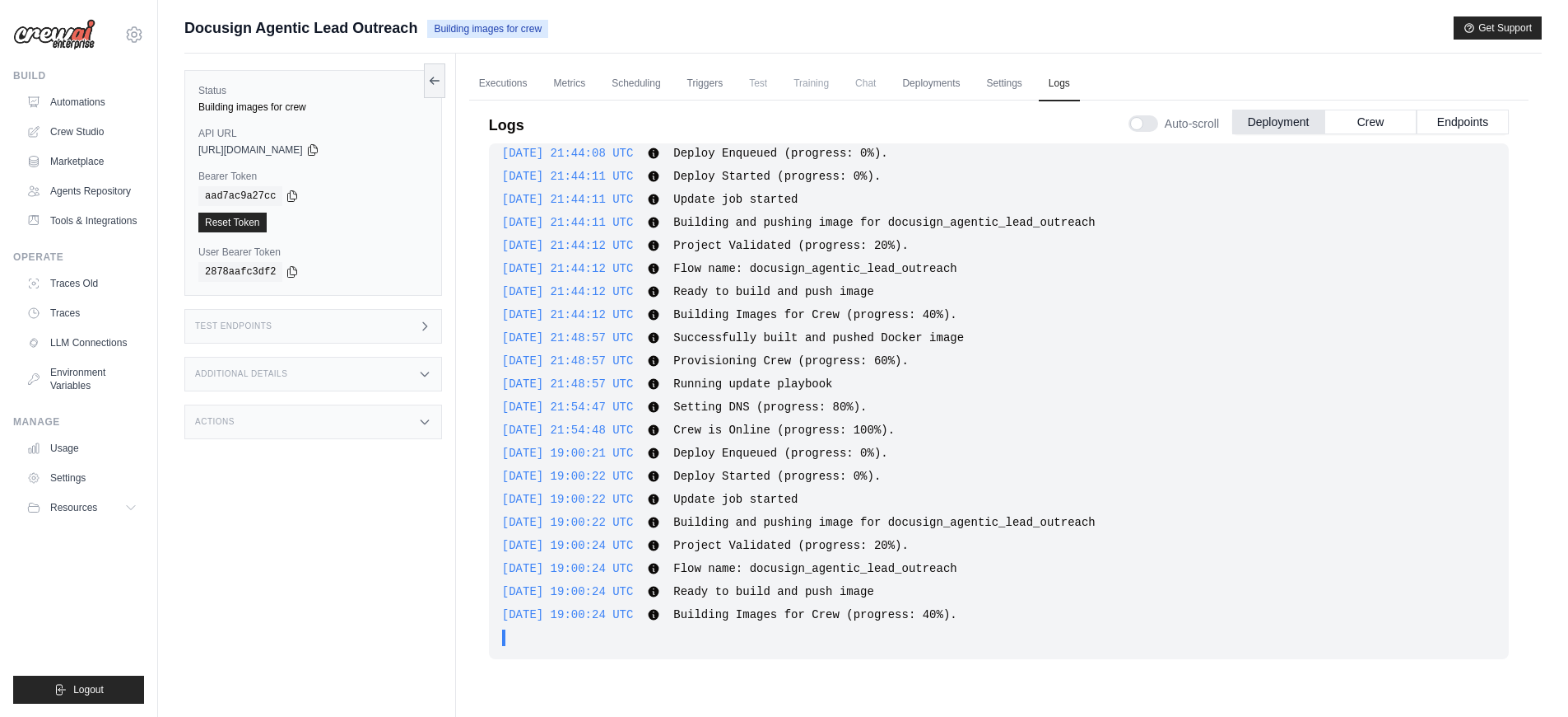
click at [785, 545] on span "Project Validated (progress: 20%)." at bounding box center [791, 546] width 235 height 13
click at [789, 565] on span "Flow name: docusign_agentic_lead_outreach" at bounding box center [815, 568] width 284 height 13
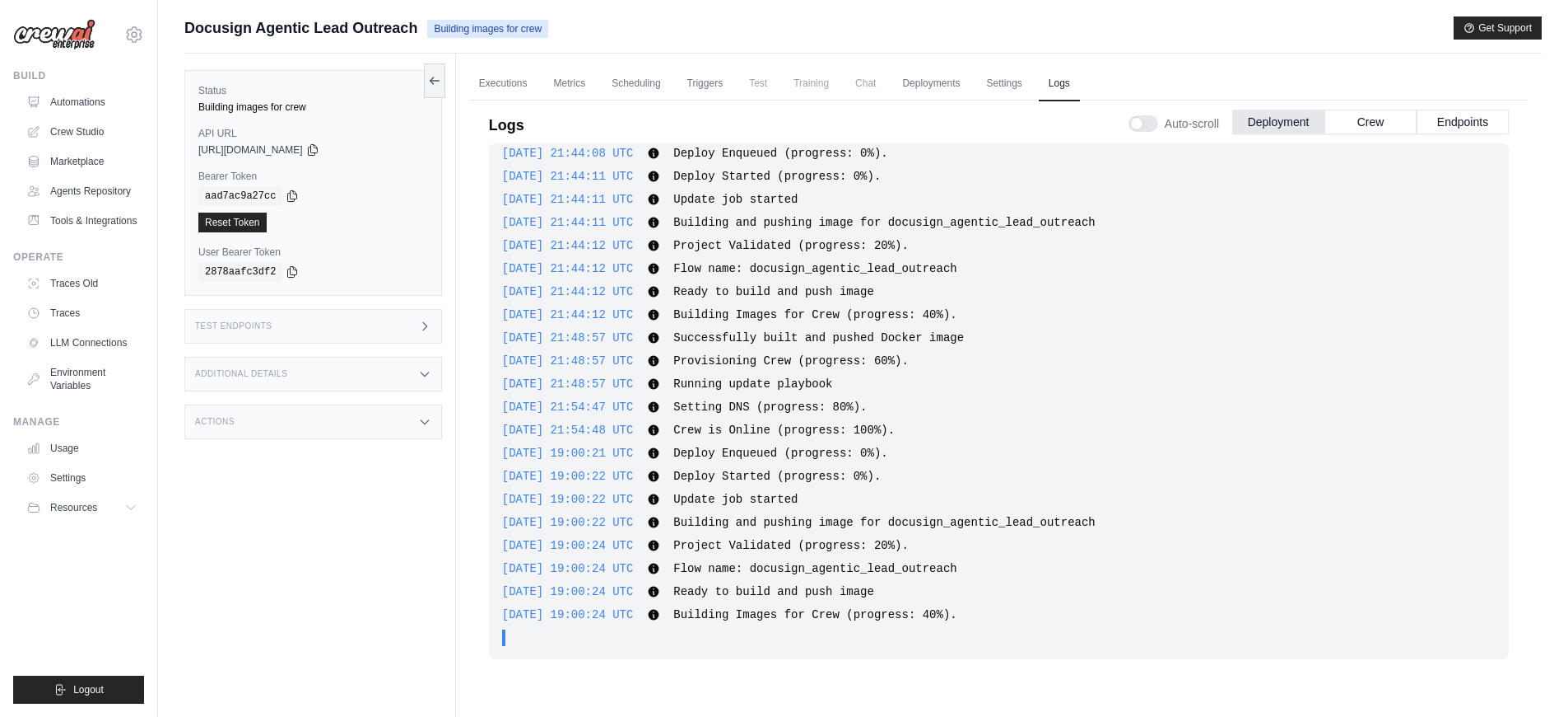
click at [789, 565] on span "Flow name: docusign_agentic_lead_outreach" at bounding box center [815, 568] width 284 height 13
click at [793, 583] on div "2025-09-25 19:00:24 UTC Ready to build and push image Show more Show less" at bounding box center [999, 591] width 994 height 16
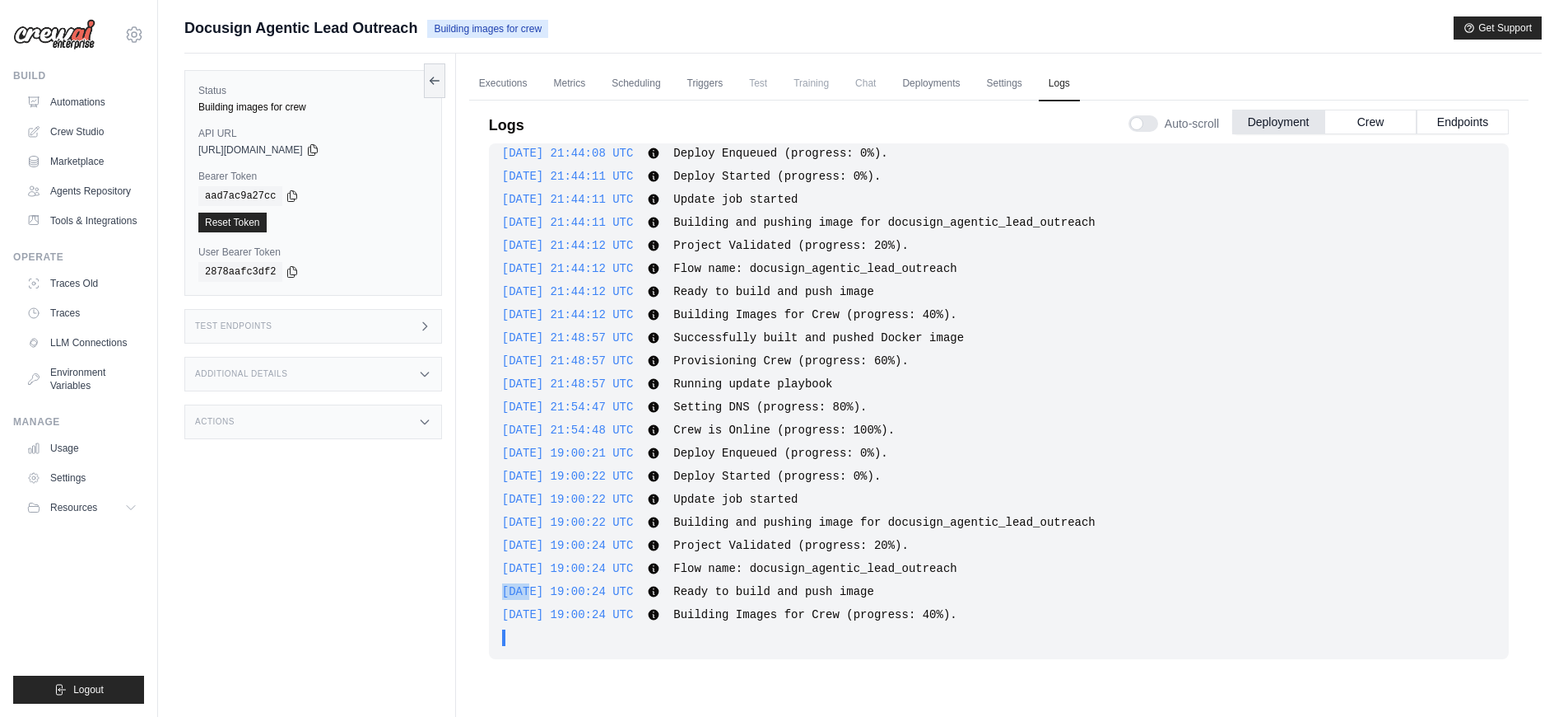
click at [793, 583] on div "2025-09-25 19:00:24 UTC Ready to build and push image Show more Show less" at bounding box center [999, 591] width 994 height 16
click at [795, 597] on span "Ready to build and push image" at bounding box center [774, 591] width 201 height 13
click at [794, 597] on span "Ready to build and push image" at bounding box center [774, 591] width 201 height 13
click at [795, 597] on span "Ready to build and push image" at bounding box center [774, 591] width 201 height 13
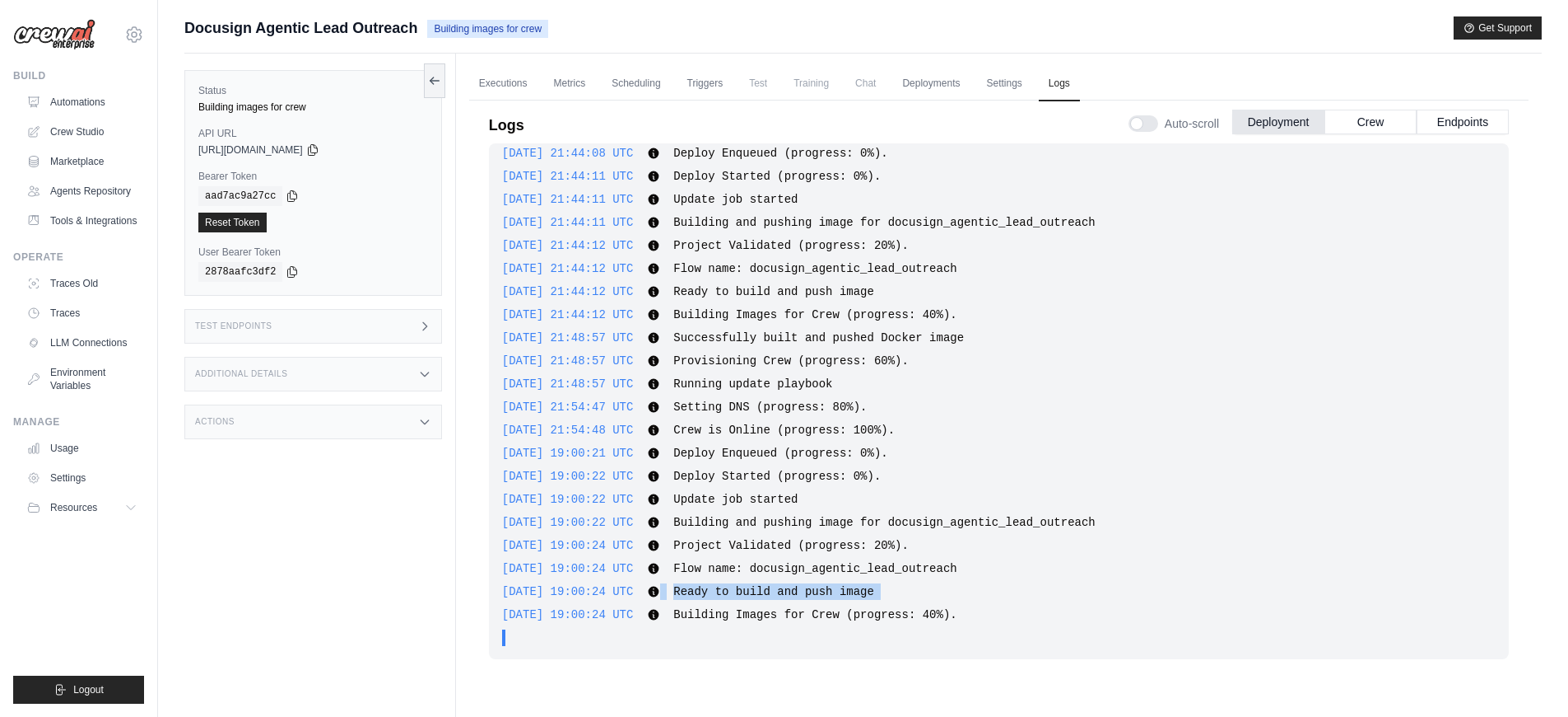
click at [795, 597] on span "Ready to build and push image" at bounding box center [774, 591] width 201 height 13
click at [792, 618] on span "Building Images for Crew (progress: 40%)." at bounding box center [815, 614] width 284 height 13
click at [793, 618] on span "Building Images for Crew (progress: 40%)." at bounding box center [815, 614] width 284 height 13
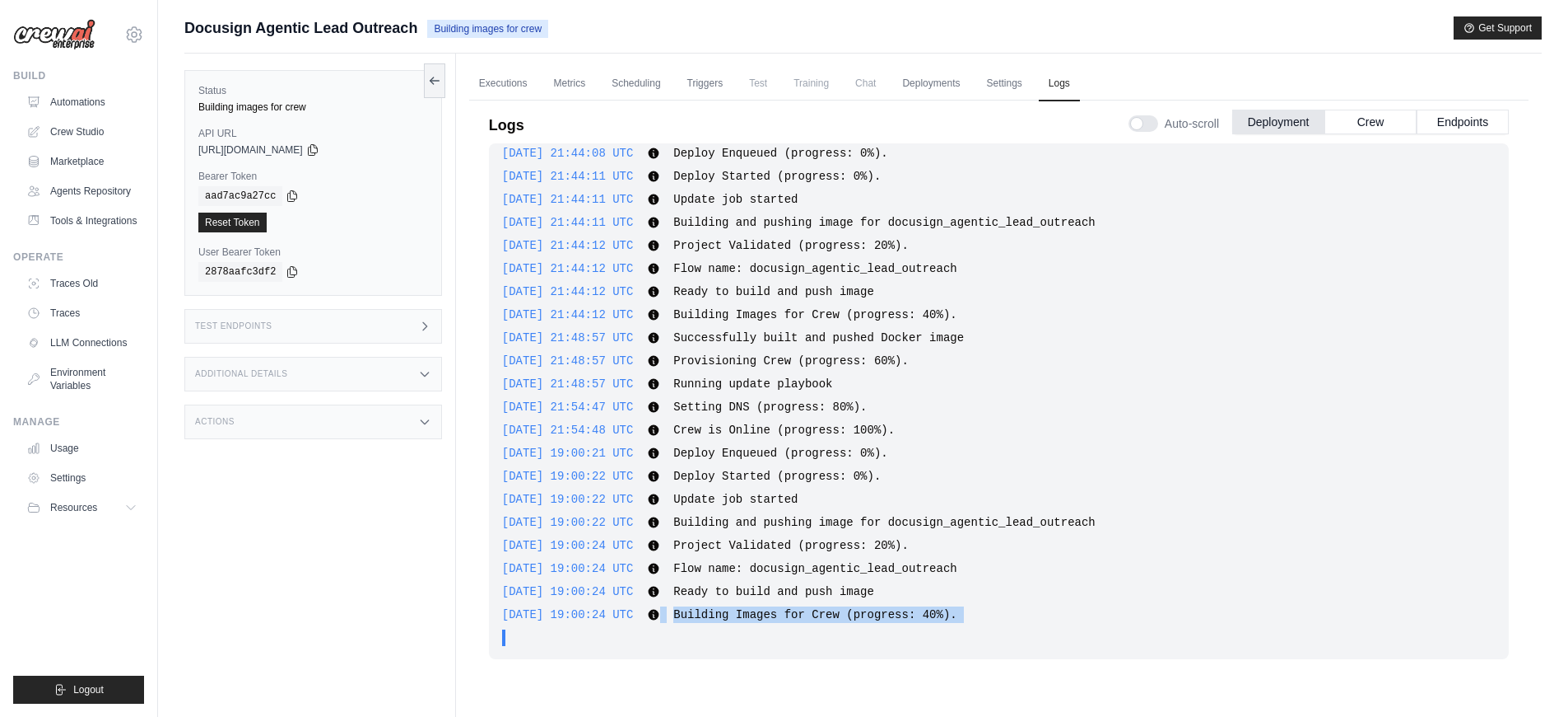
click at [793, 618] on span "Building Images for Crew (progress: 40%)." at bounding box center [815, 614] width 284 height 13
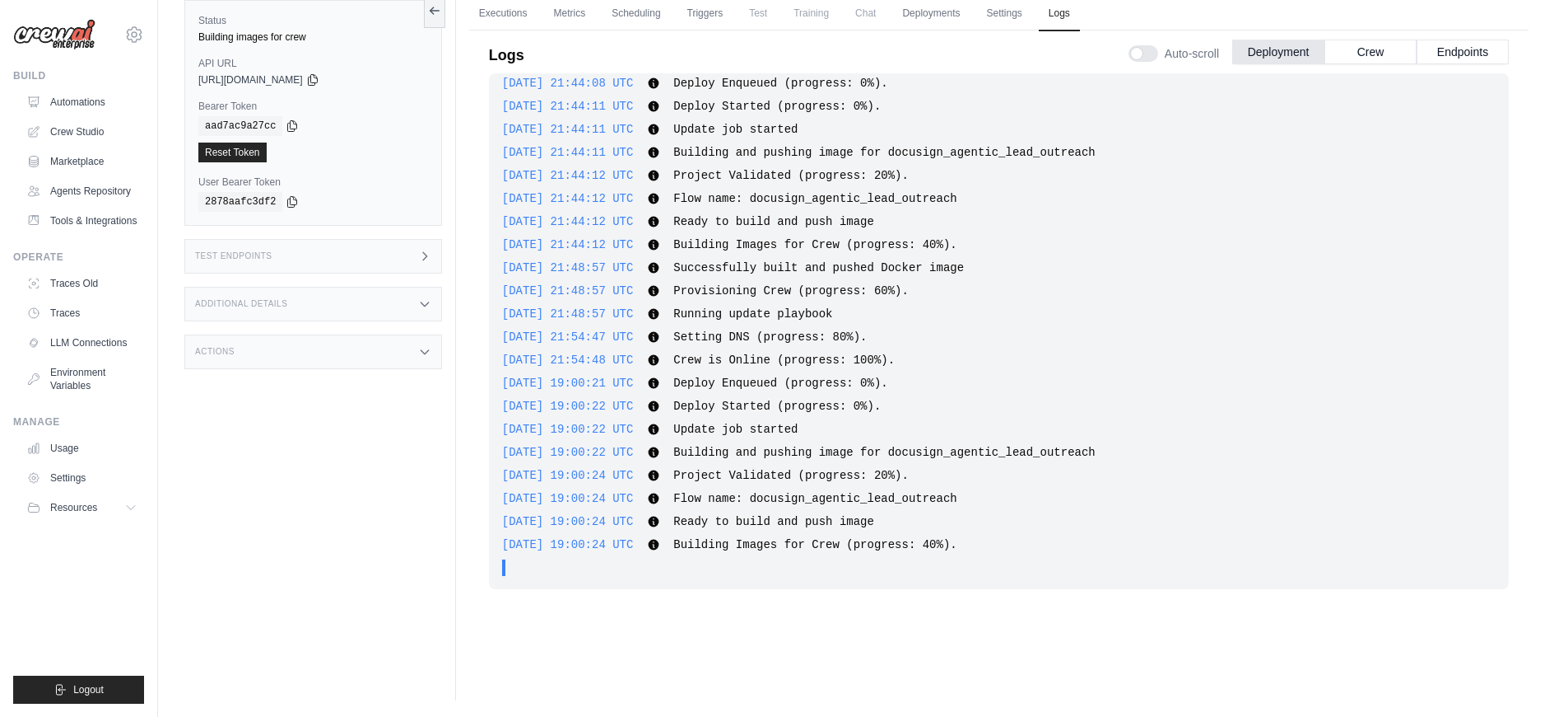
click at [532, 573] on span "." at bounding box center [535, 567] width 6 height 16
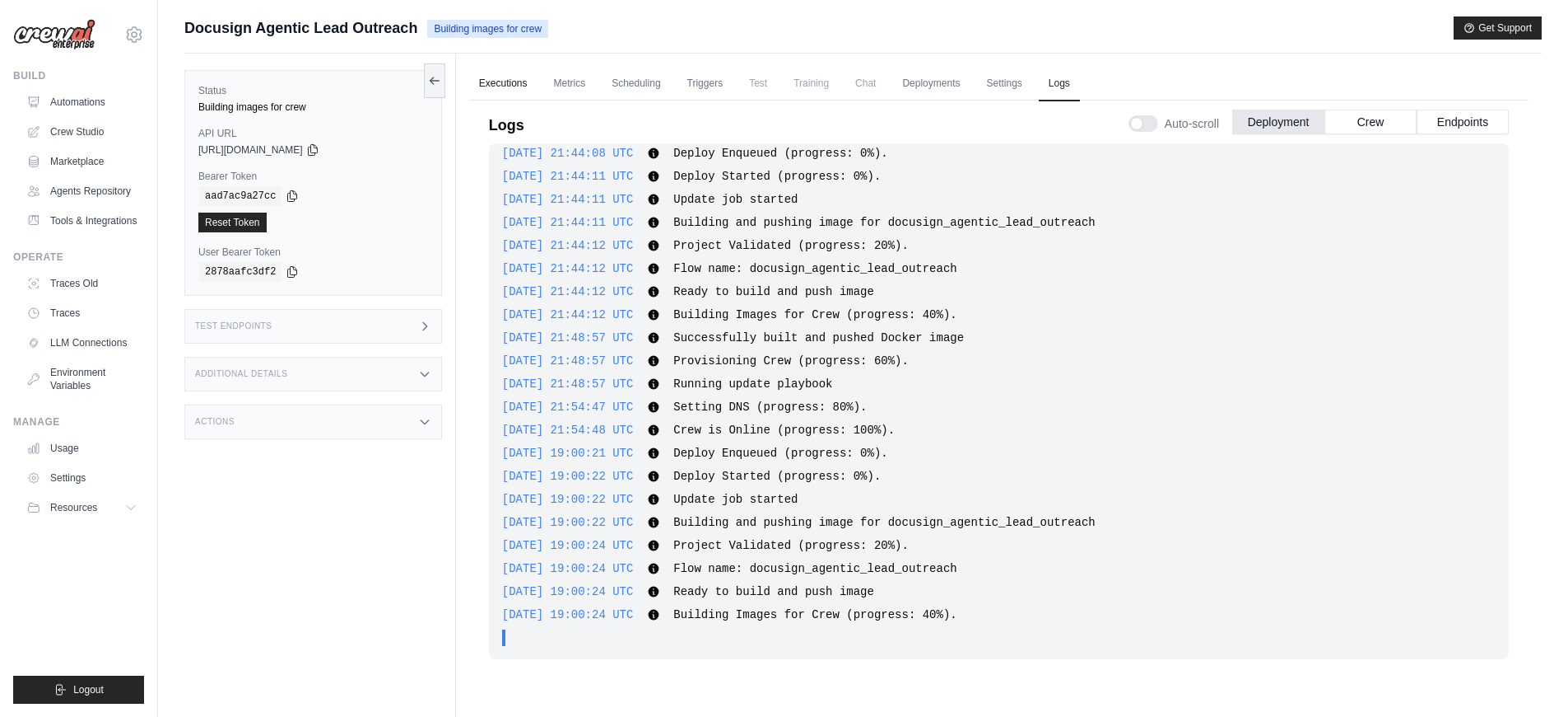
click at [520, 93] on link "Executions" at bounding box center [503, 84] width 68 height 35
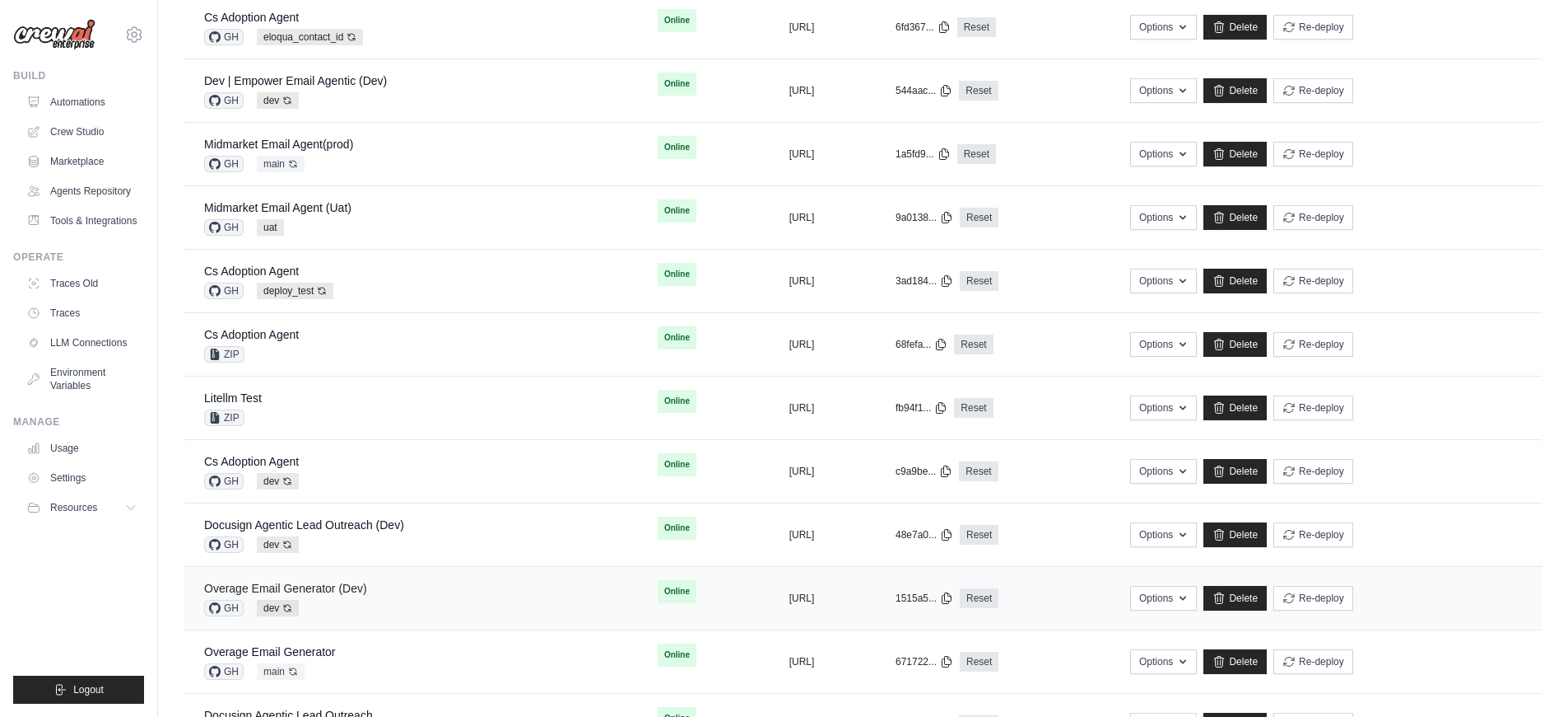
scroll to position [701, 0]
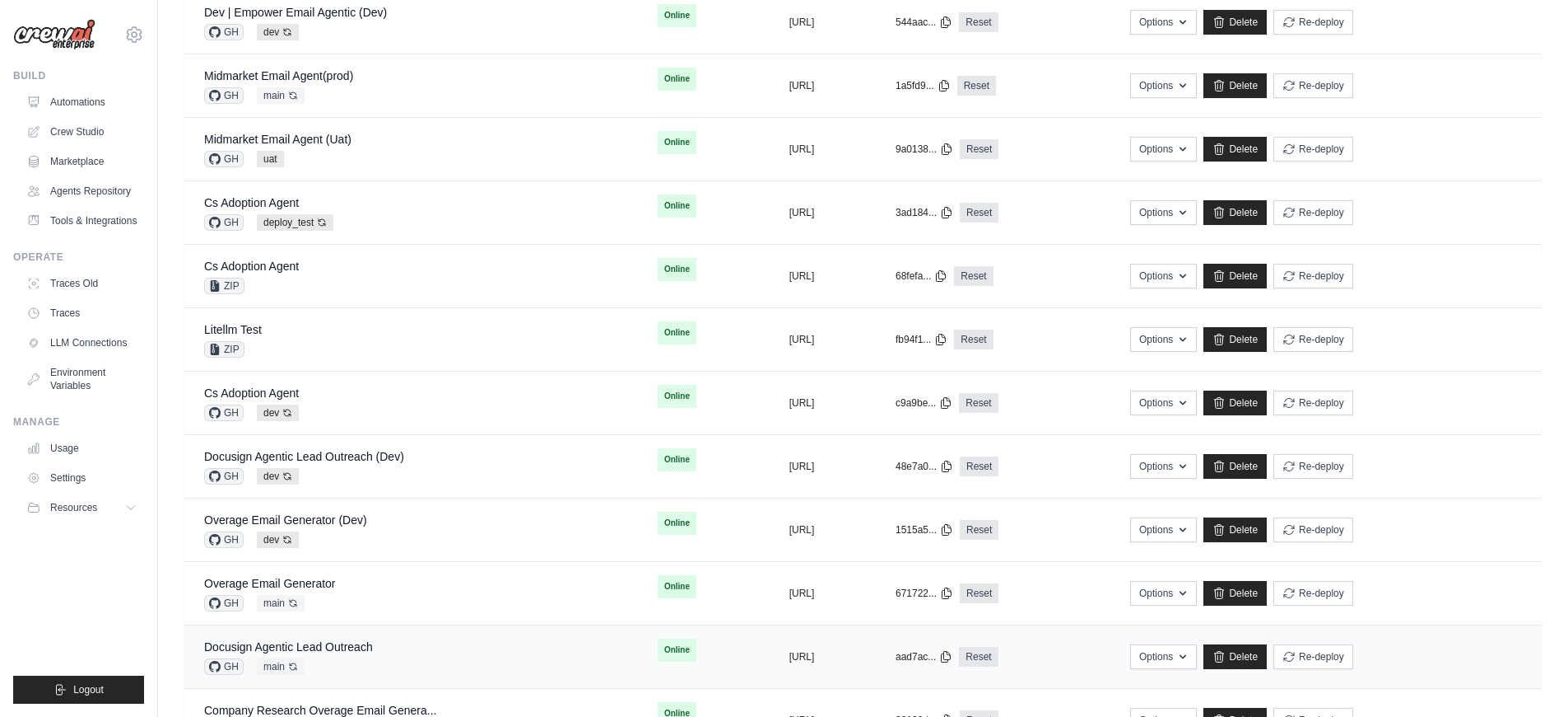
click at [363, 658] on div "GH main Auto-deploy enabled" at bounding box center [288, 666] width 169 height 16
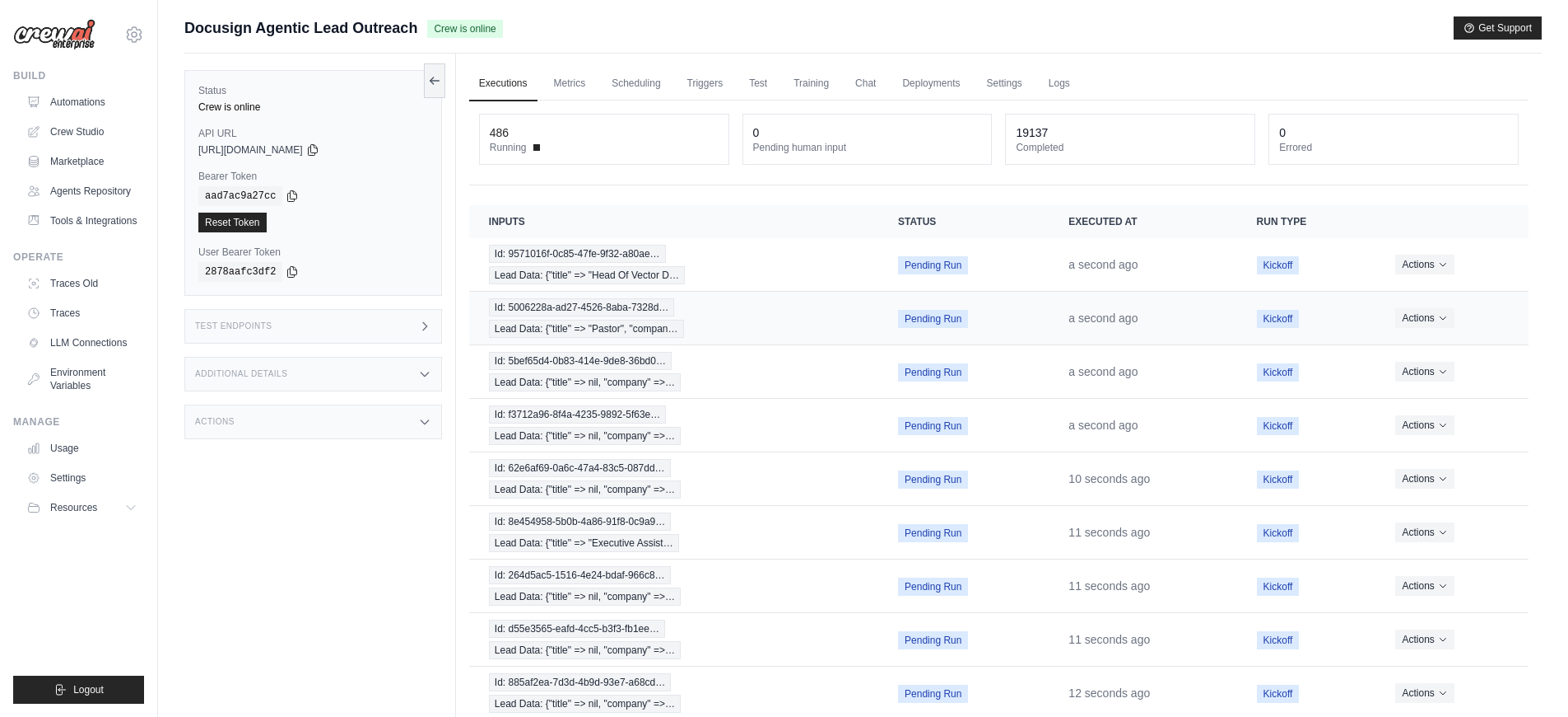
scroll to position [135, 0]
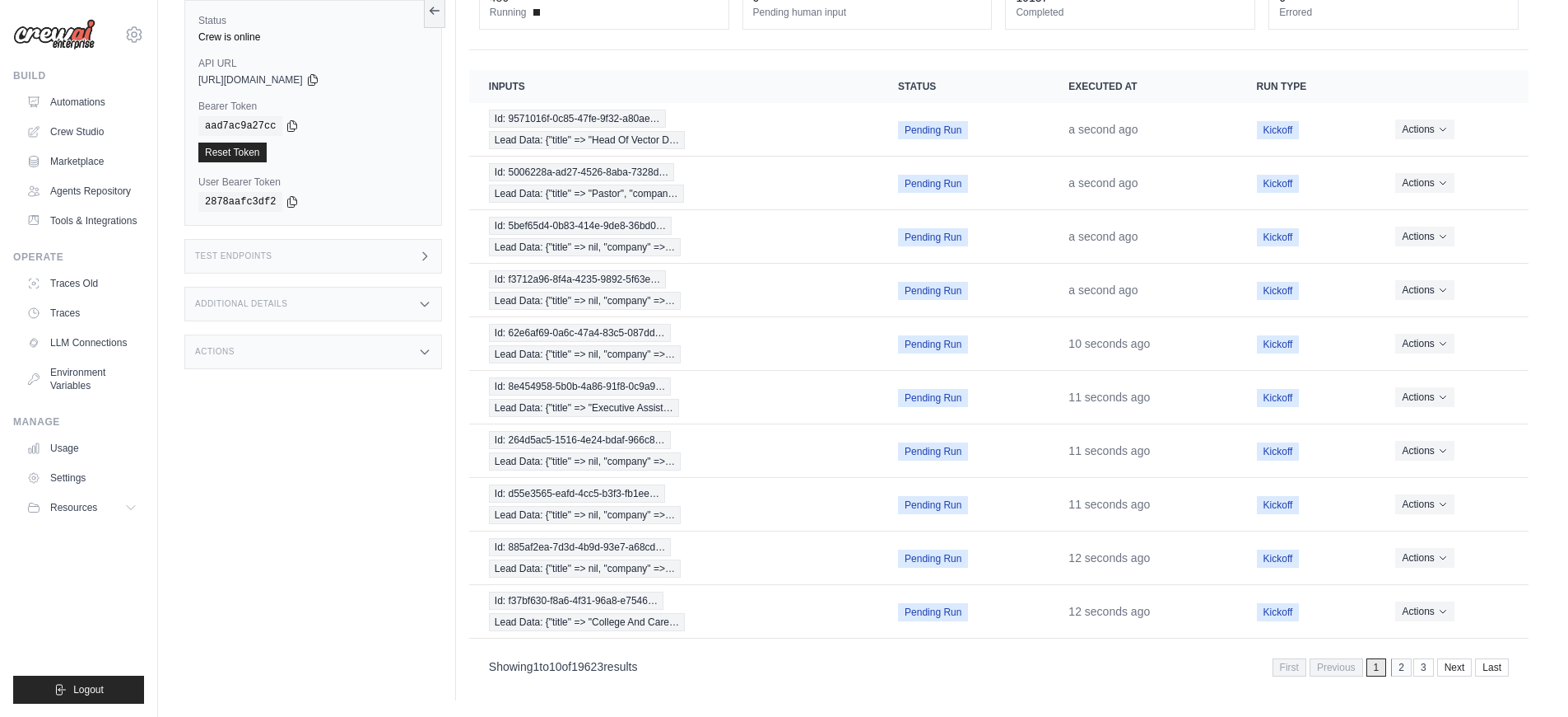
click at [1399, 668] on link "2" at bounding box center [1401, 667] width 21 height 18
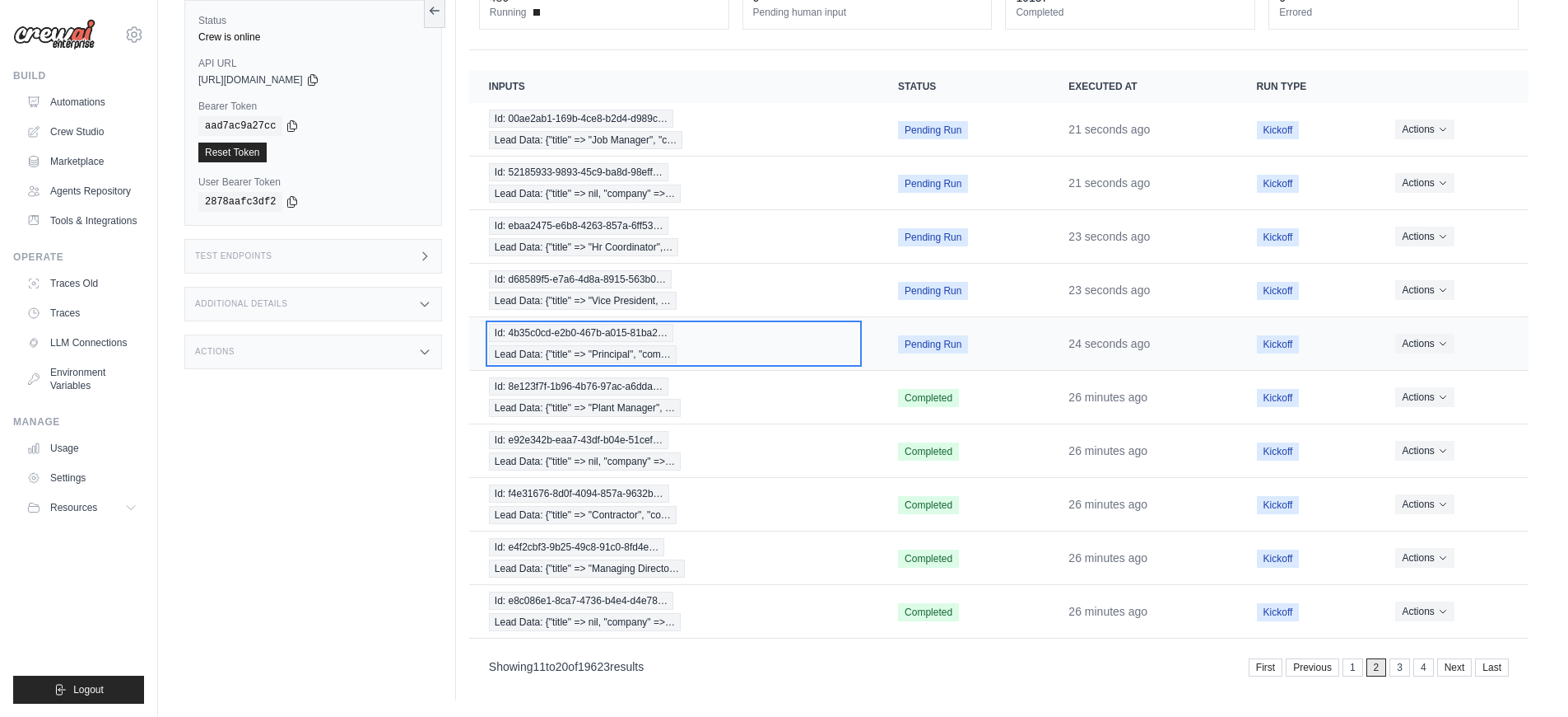
click at [763, 346] on div "Id: 4b35c0cd-e2b0-467b-a015-81ba2… Lead Data: {"title" => "Principal", "com…" at bounding box center [673, 343] width 369 height 39
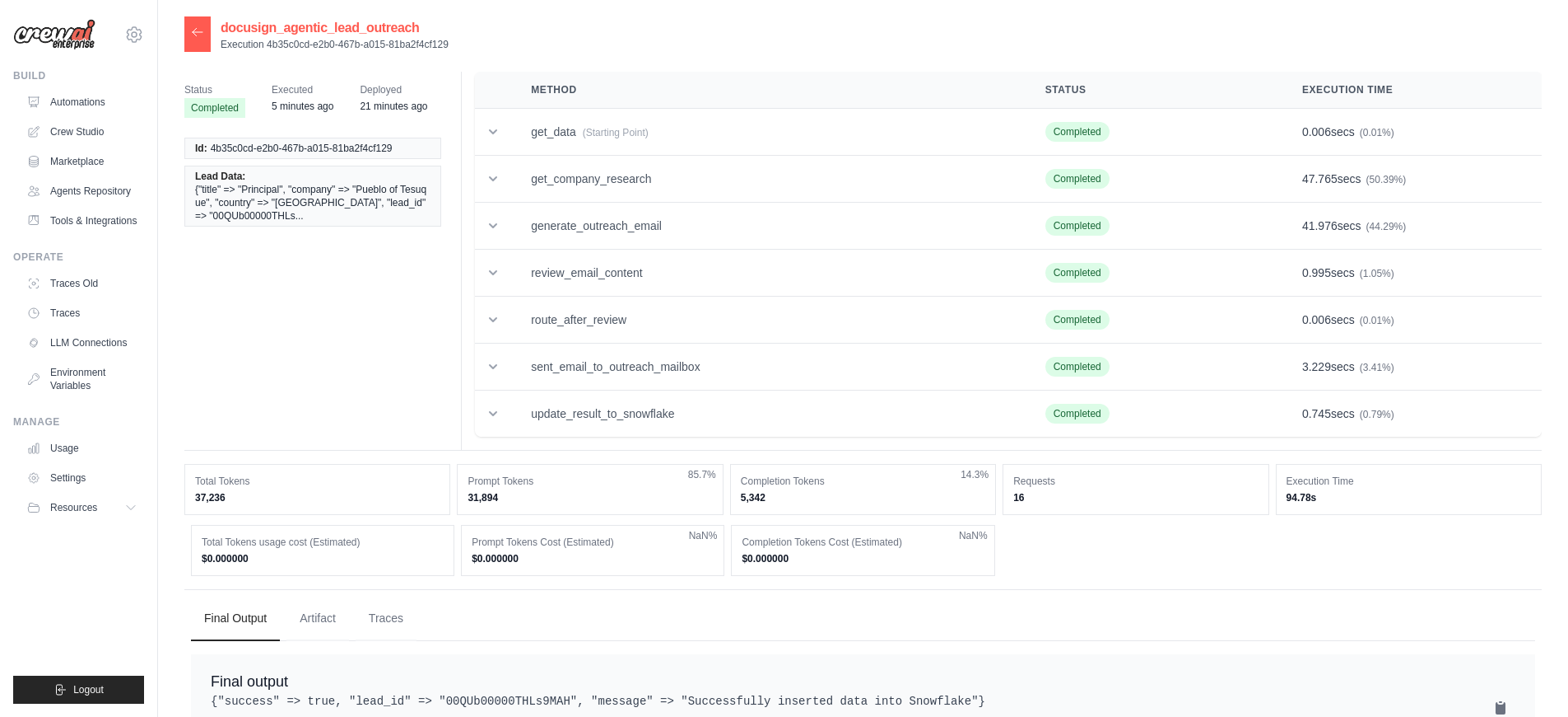
scroll to position [10, 0]
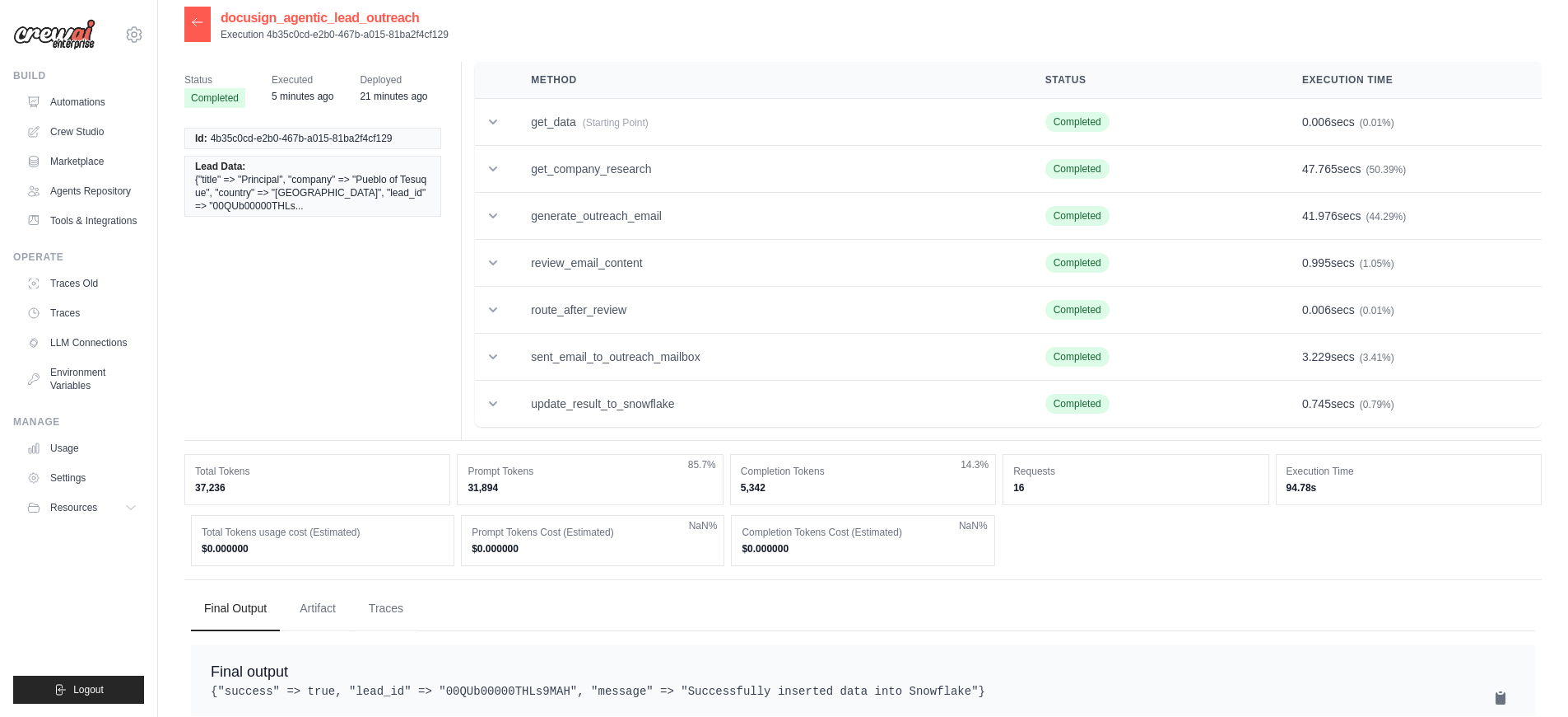
click at [201, 26] on icon at bounding box center [197, 22] width 13 height 13
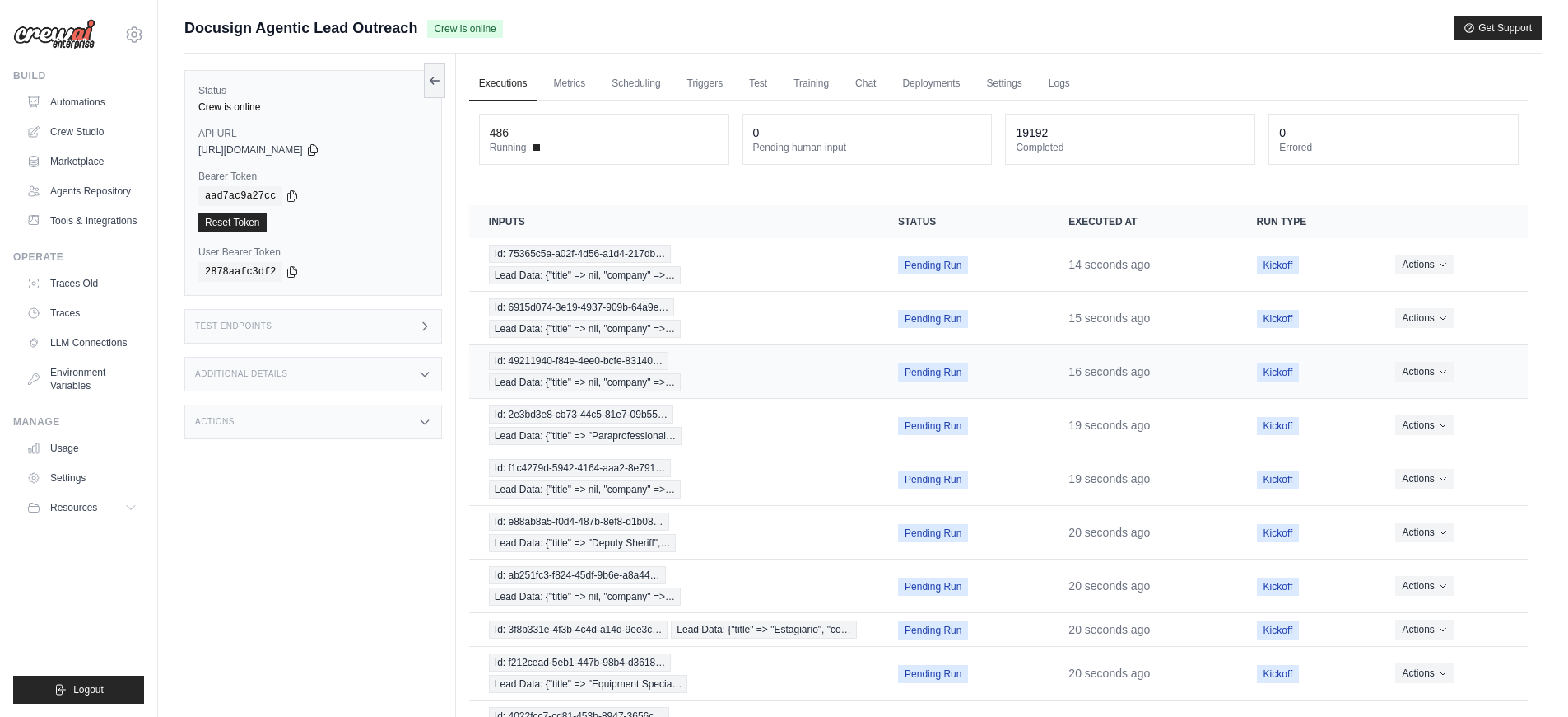
scroll to position [115, 0]
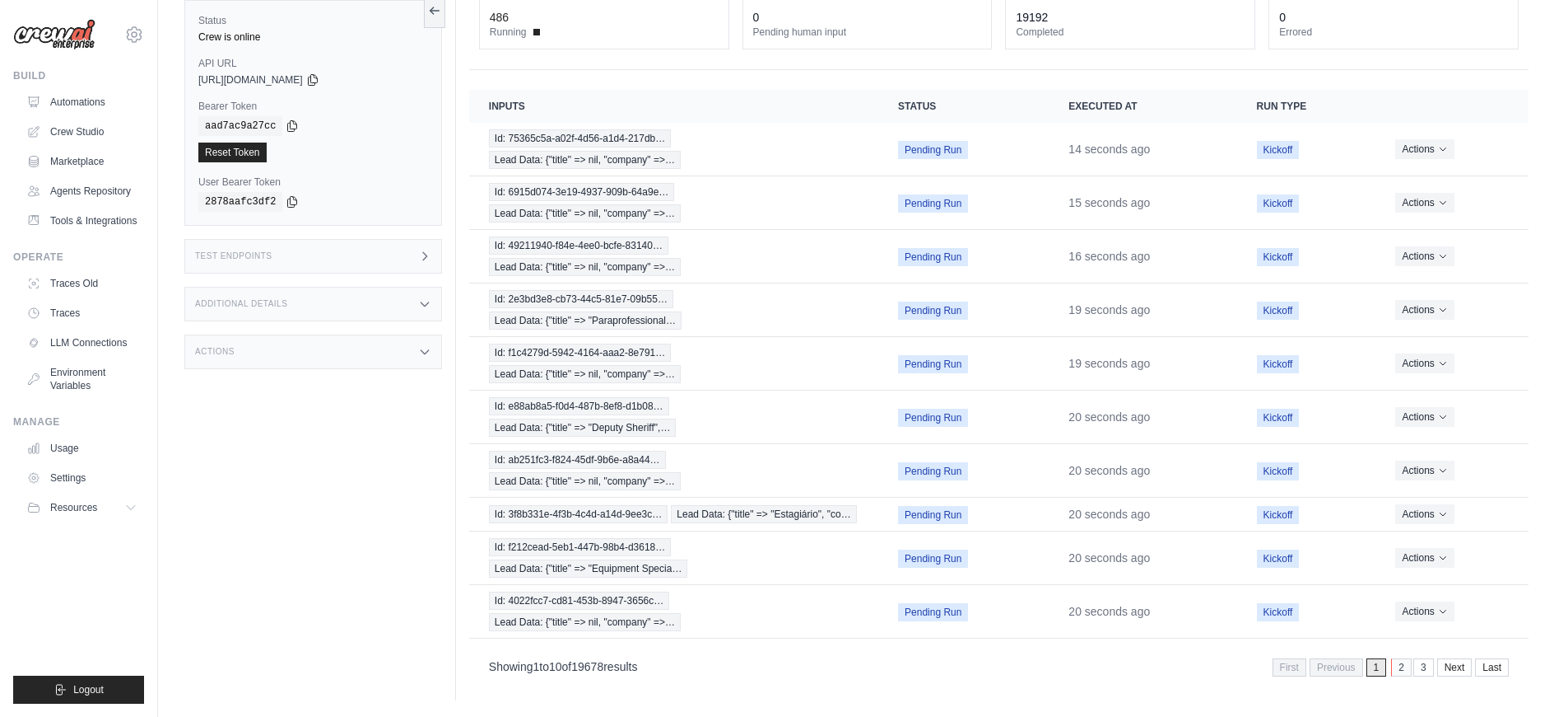
click at [1405, 668] on link "2" at bounding box center [1401, 667] width 21 height 18
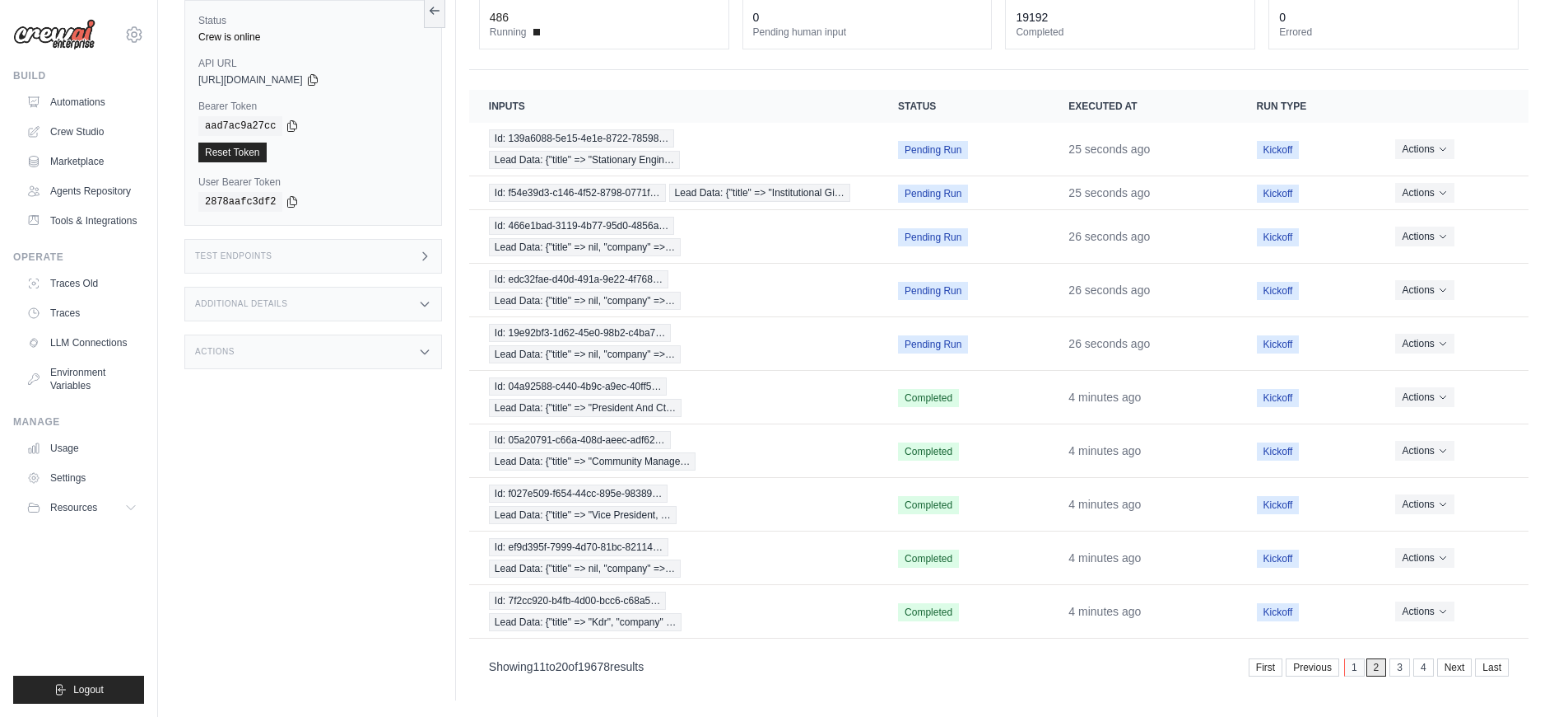
click at [1351, 669] on link "1" at bounding box center [1354, 667] width 21 height 18
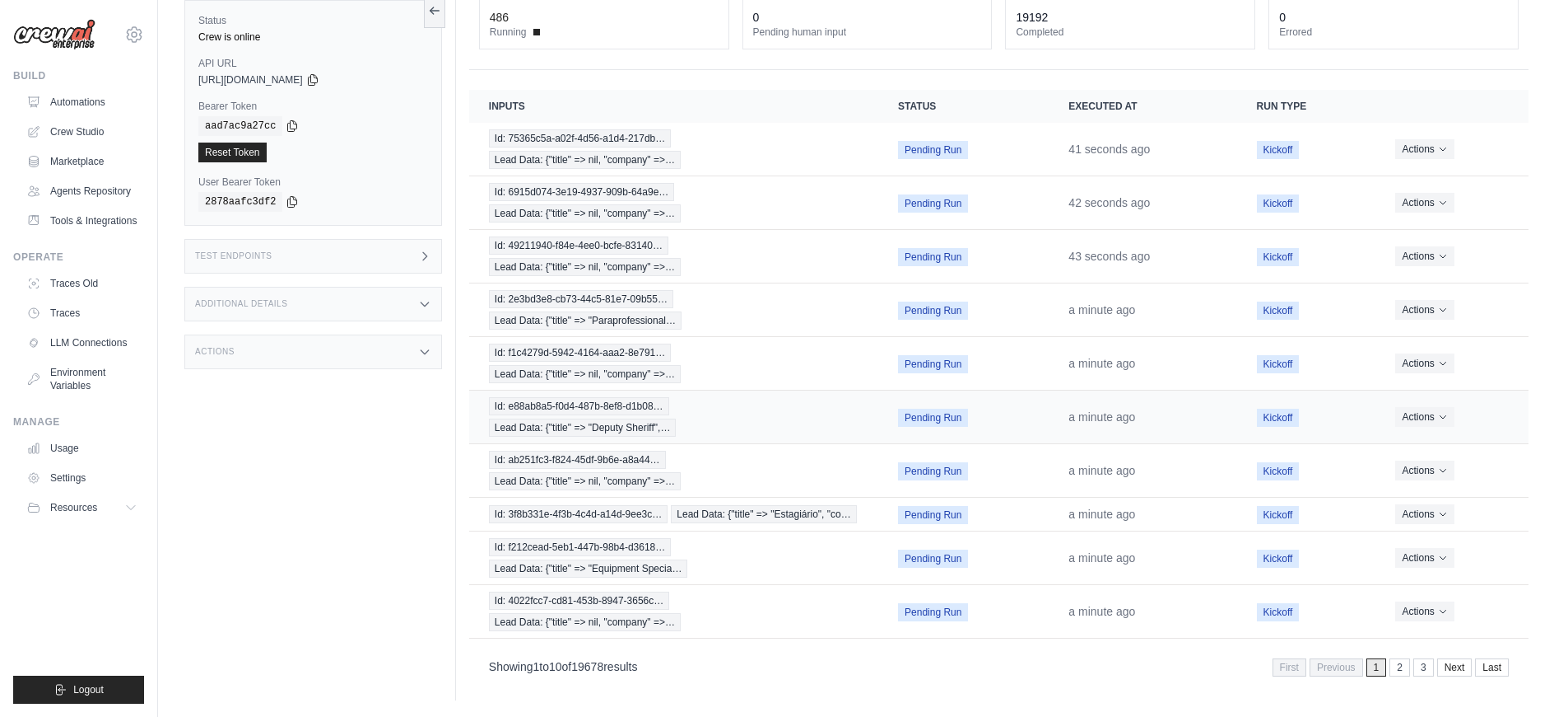
scroll to position [70, 0]
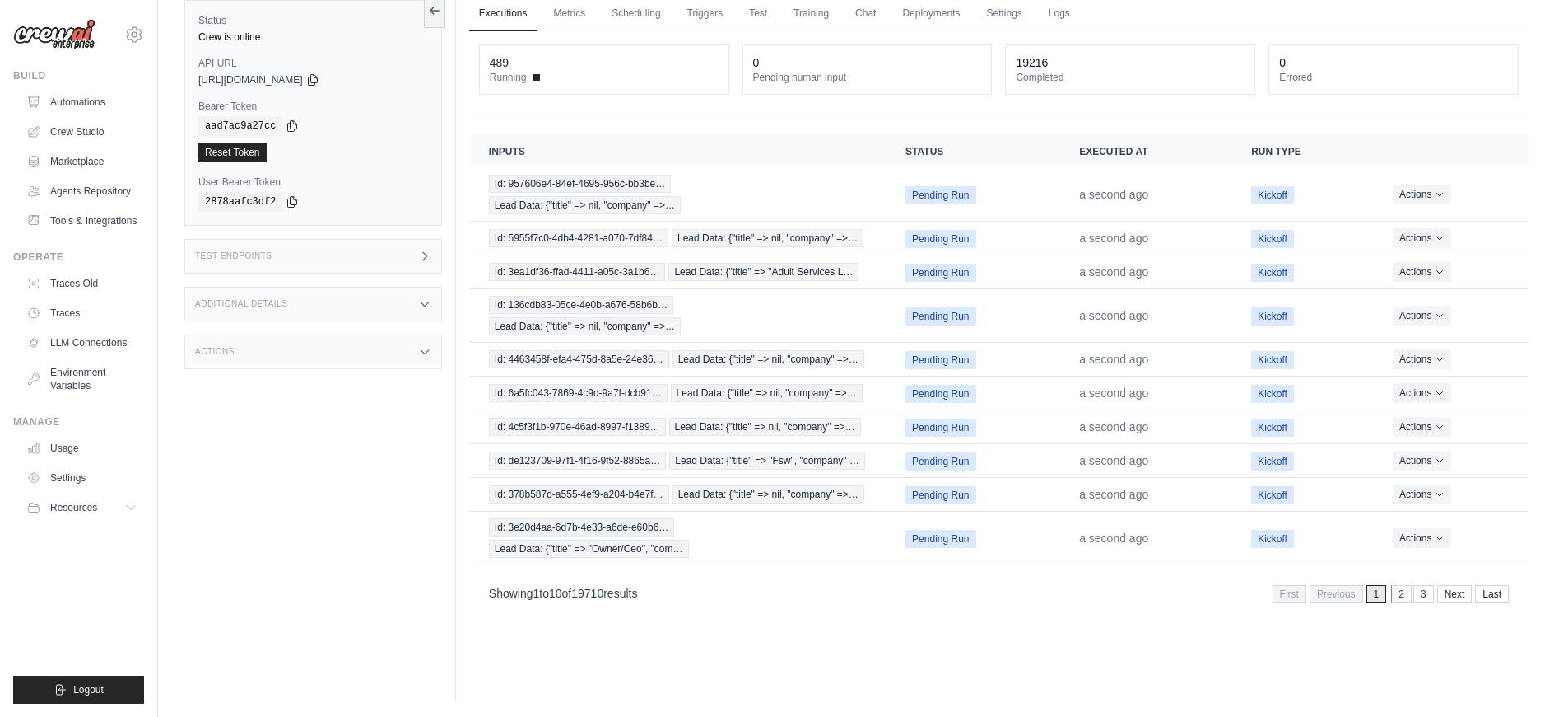
click at [1398, 599] on link "2" at bounding box center [1401, 594] width 21 height 18
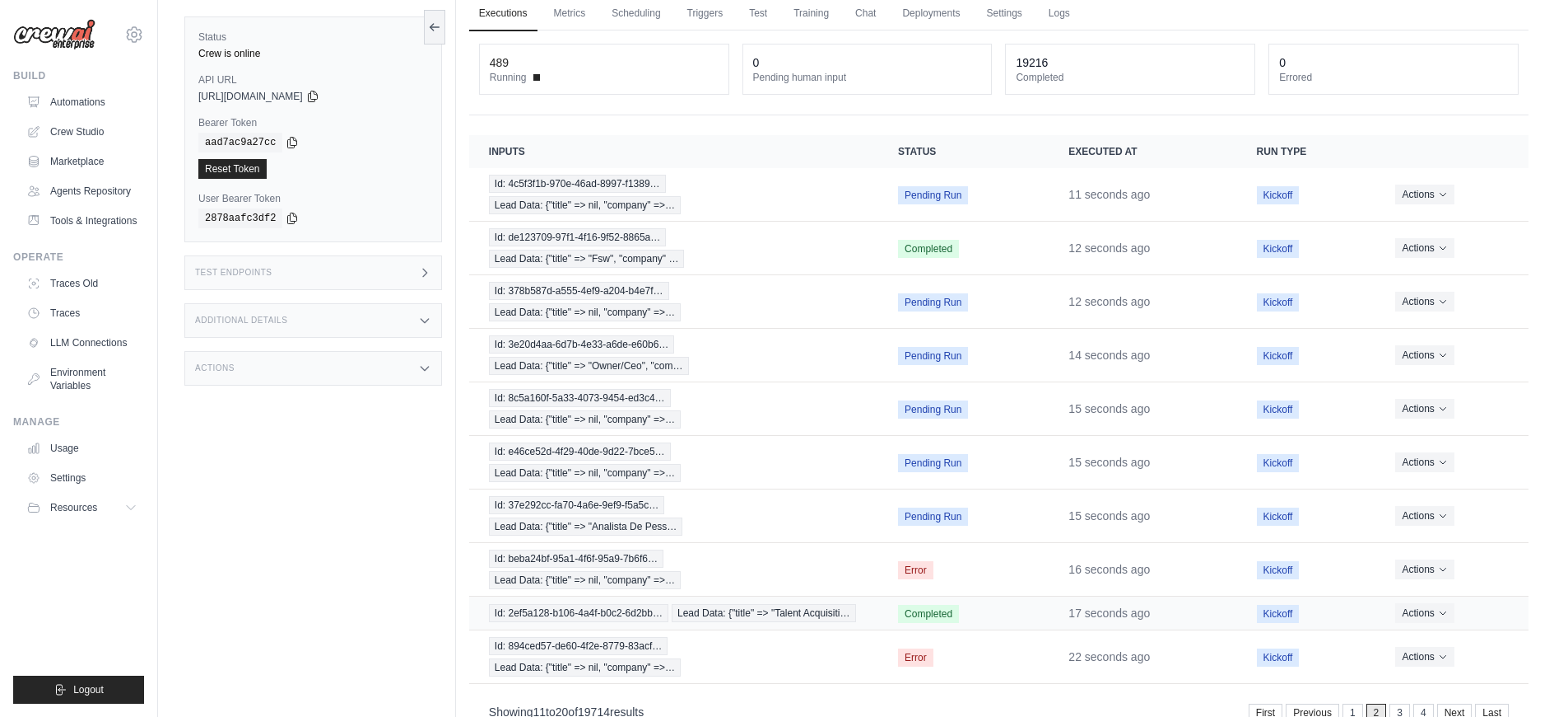
scroll to position [115, 0]
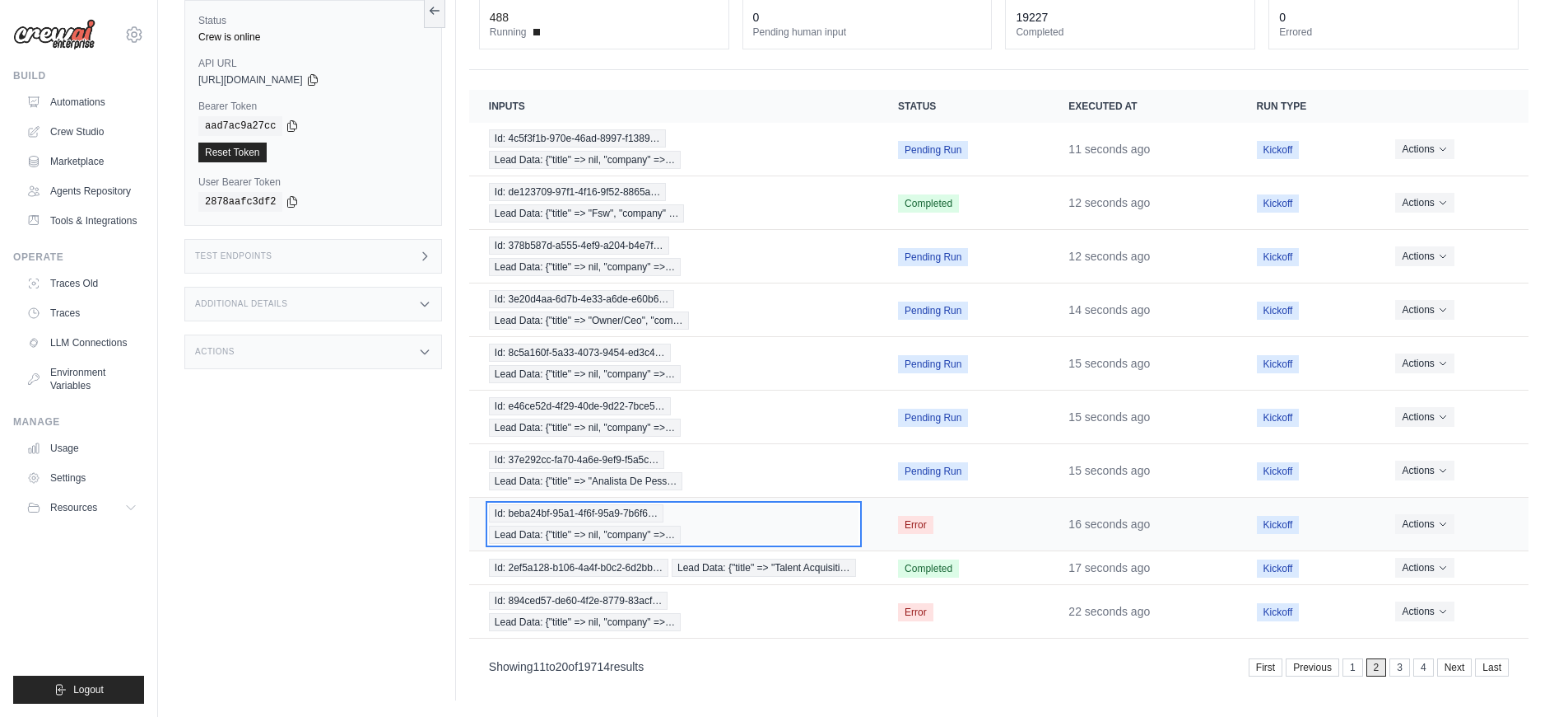
click at [828, 536] on div "Id: beba24bf-95a1-4f6f-95a9-7b6f6… Lead Data: {"title" => nil, "company" =>…" at bounding box center [673, 524] width 369 height 39
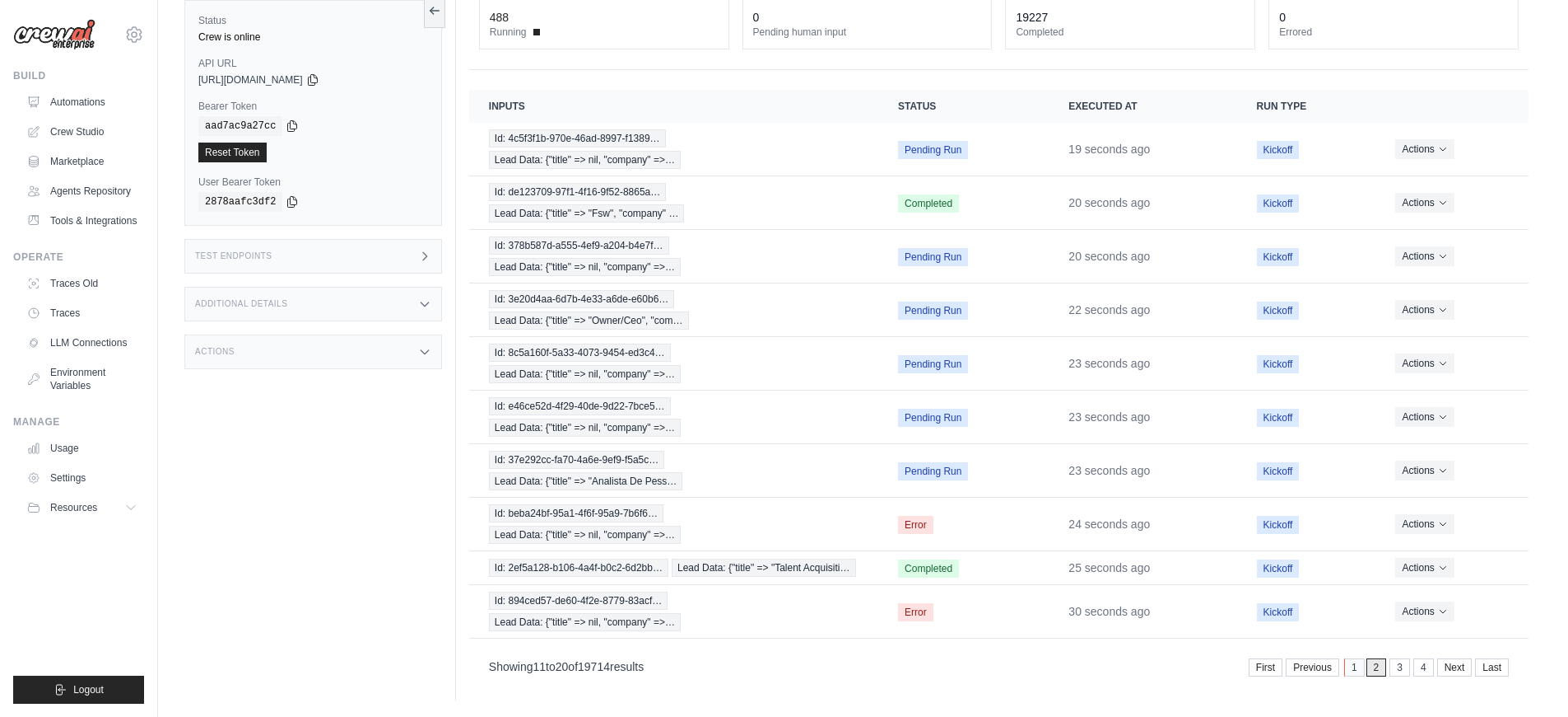
click at [1352, 672] on link "1" at bounding box center [1354, 667] width 21 height 18
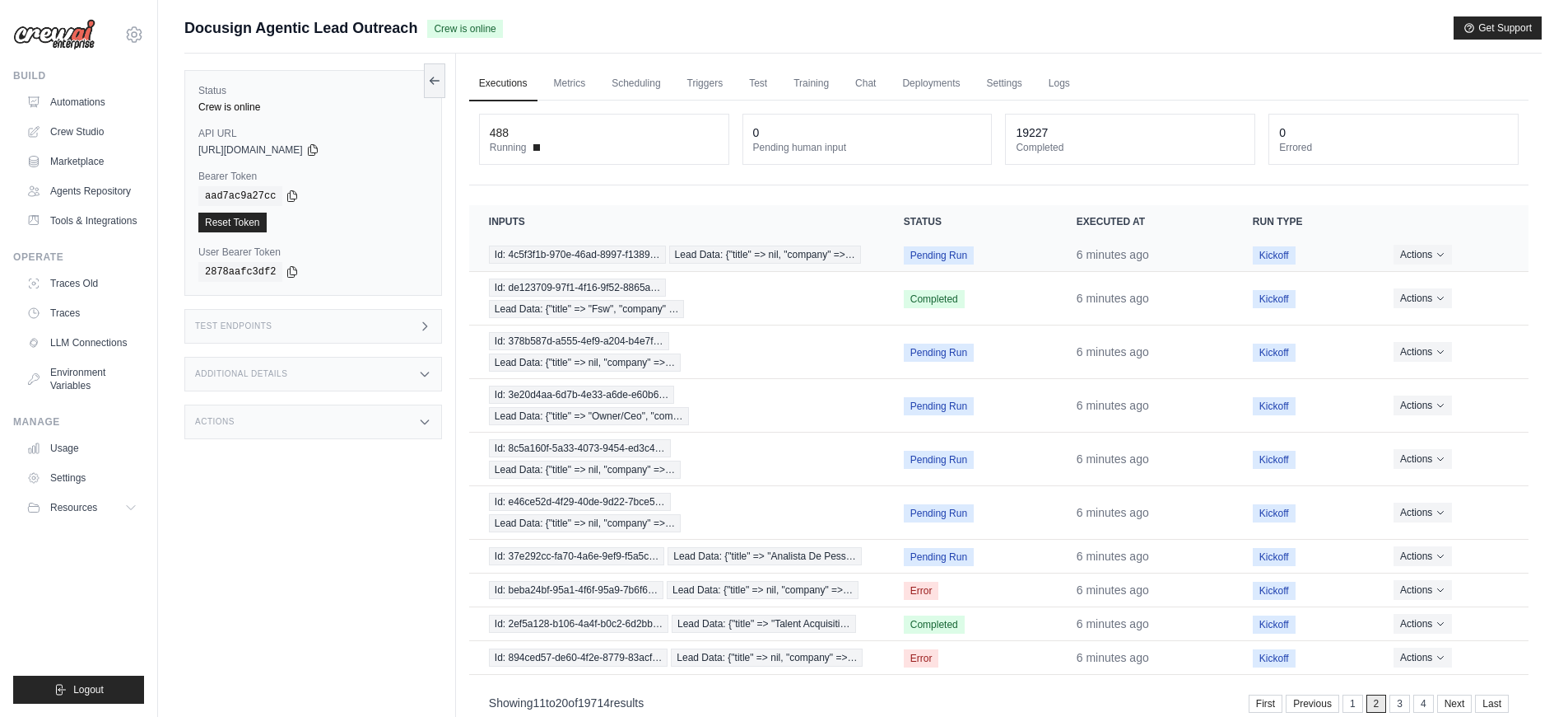
scroll to position [70, 0]
